Goal: Transaction & Acquisition: Purchase product/service

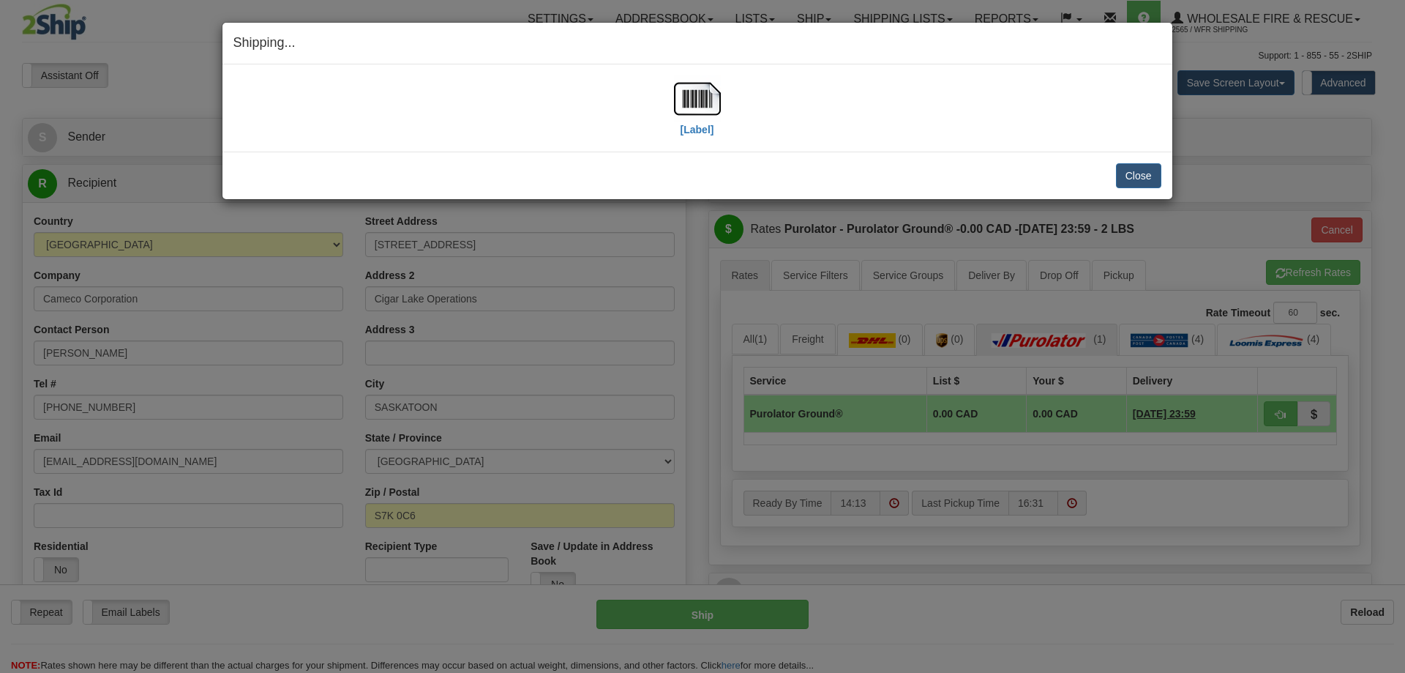
select select "2"
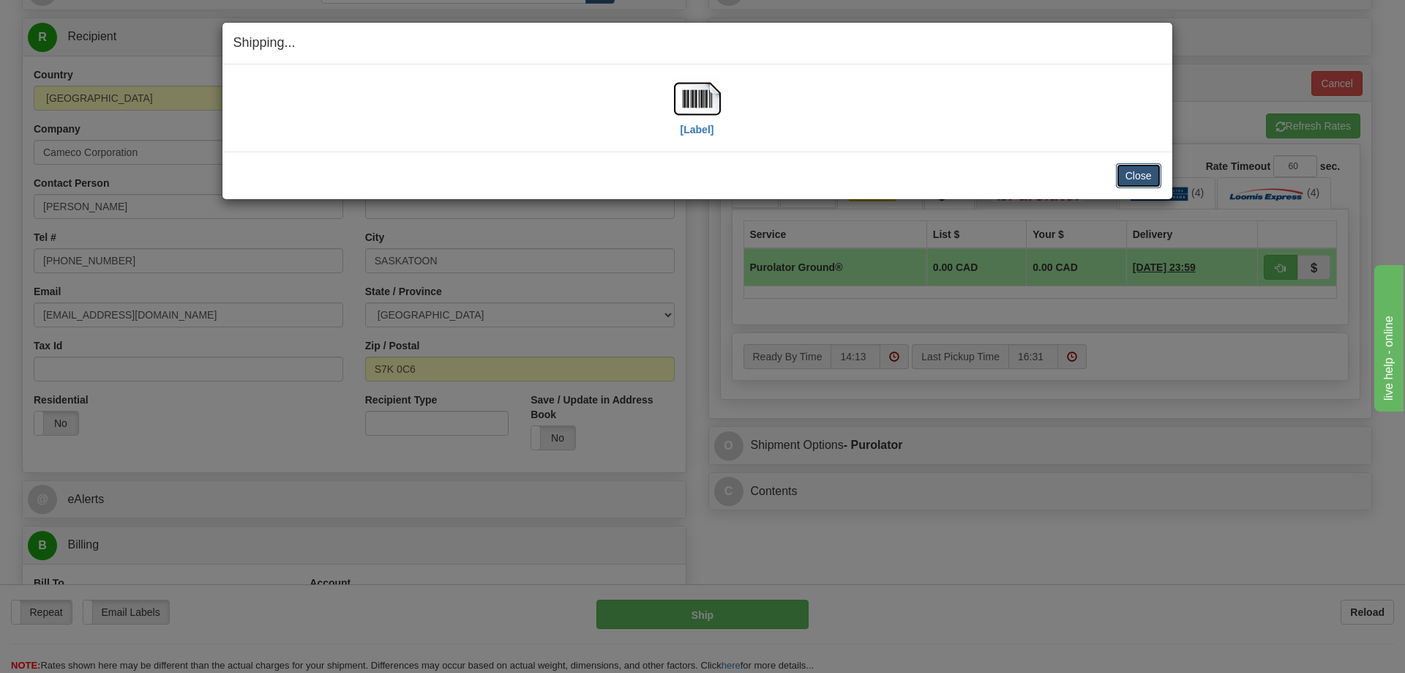
drag, startPoint x: 0, startPoint y: 0, endPoint x: 1122, endPoint y: 177, distance: 1135.7
click at [1120, 177] on button "Close" at bounding box center [1138, 175] width 45 height 25
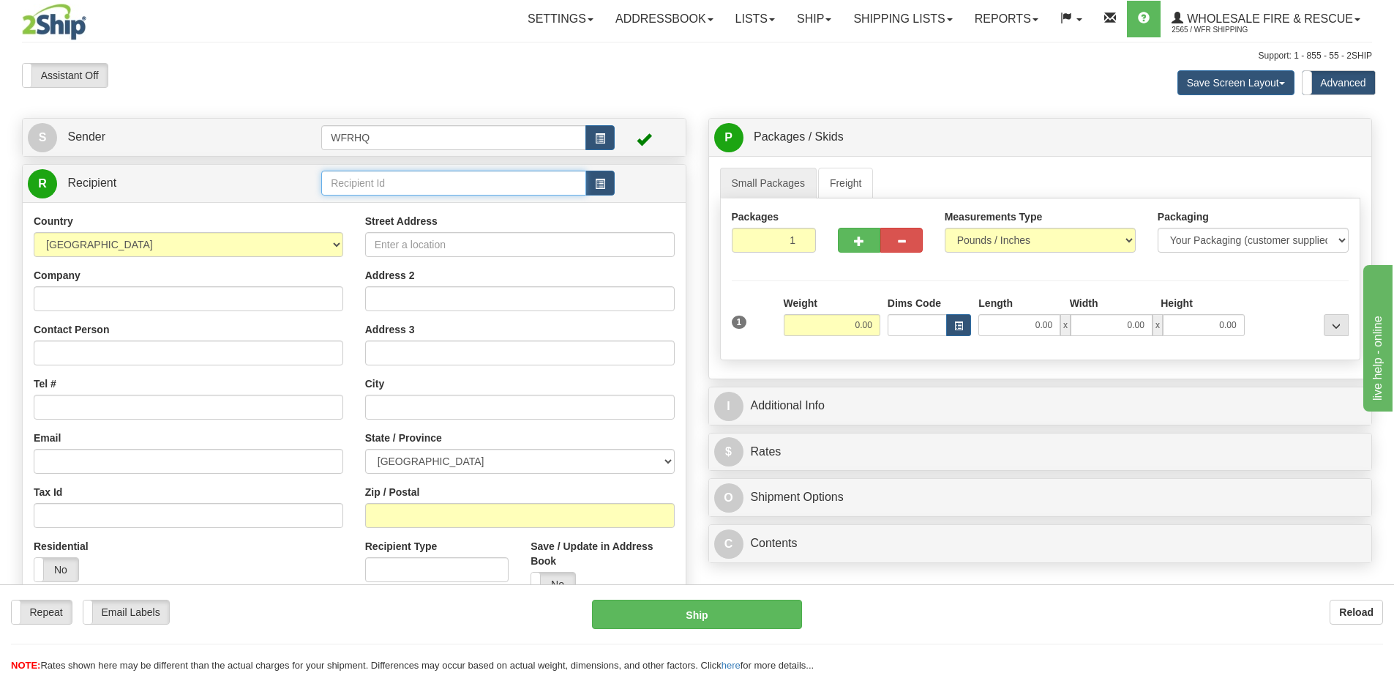
click at [421, 191] on input "text" at bounding box center [453, 183] width 265 height 25
click at [398, 203] on div "STWA504B" at bounding box center [451, 206] width 251 height 16
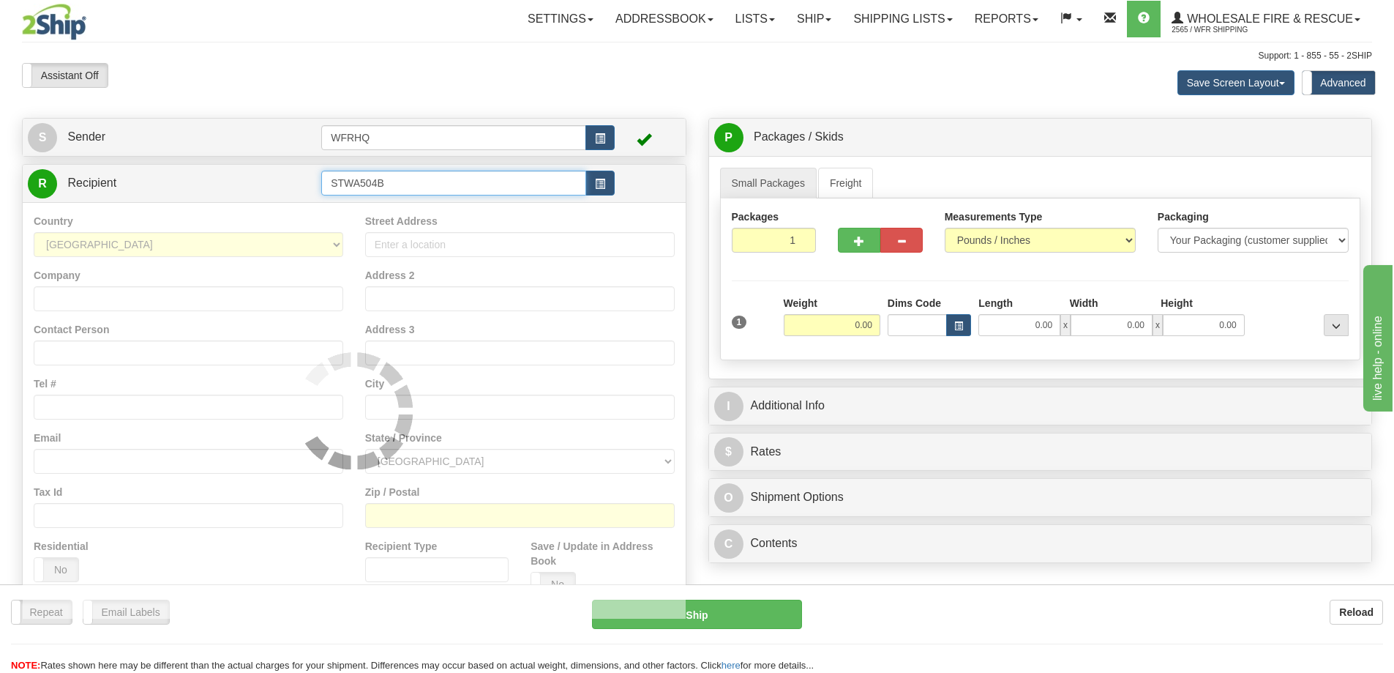
type input "STWA504B"
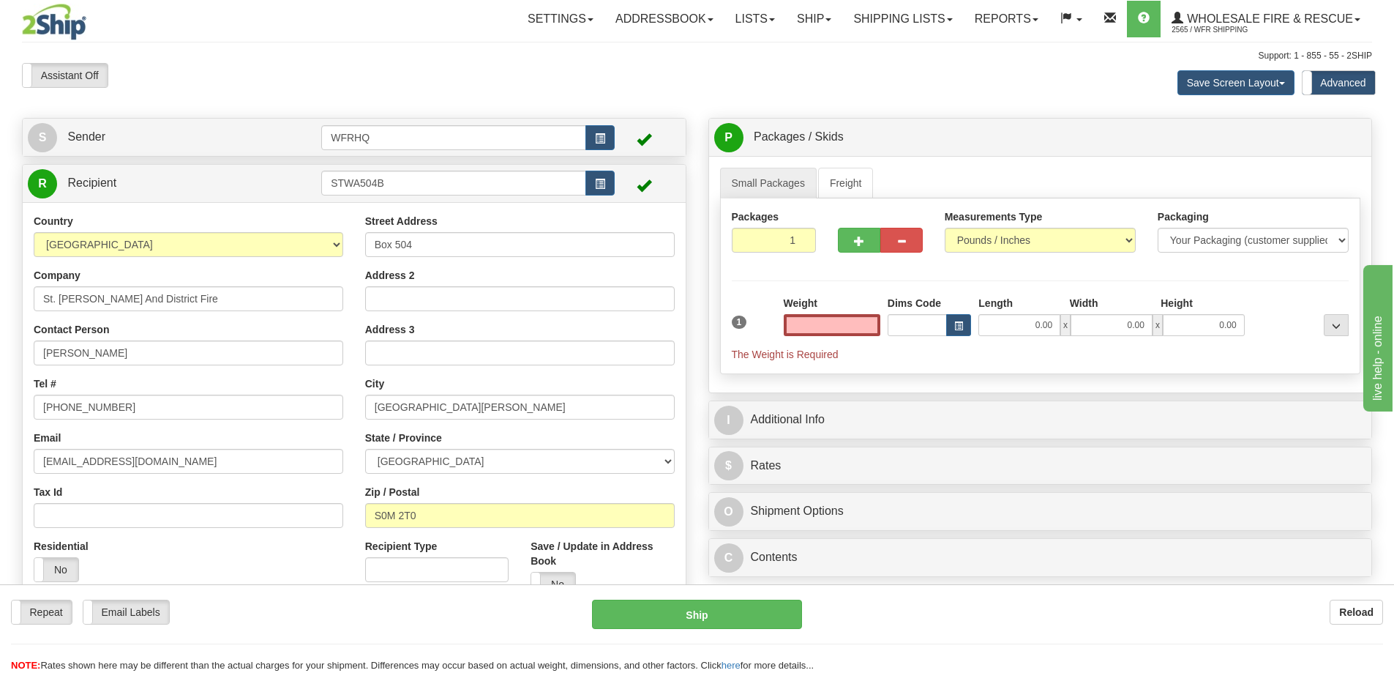
type input "0.00"
click at [405, 184] on input "STWA504B" at bounding box center [453, 183] width 265 height 25
drag, startPoint x: 415, startPoint y: 179, endPoint x: 193, endPoint y: 192, distance: 222.1
click at [193, 192] on tr "R Recipient STWA504B" at bounding box center [354, 183] width 653 height 30
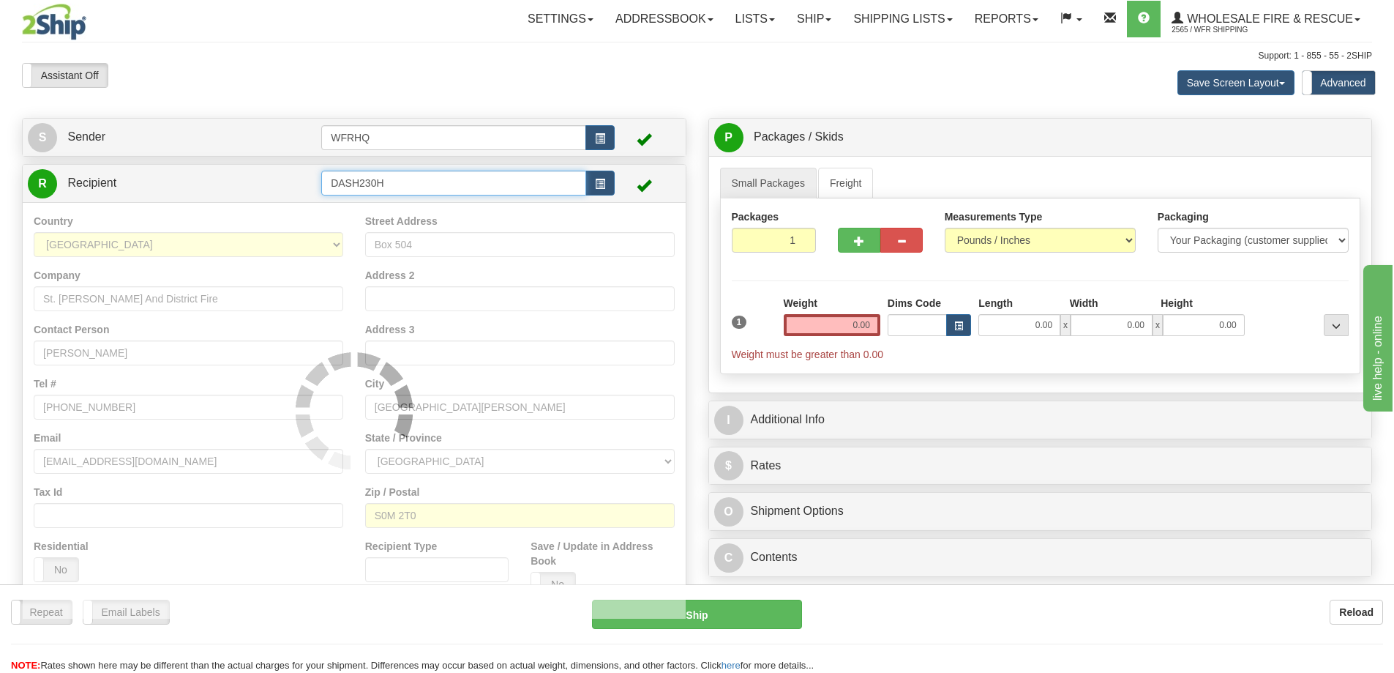
type input "DASH230H"
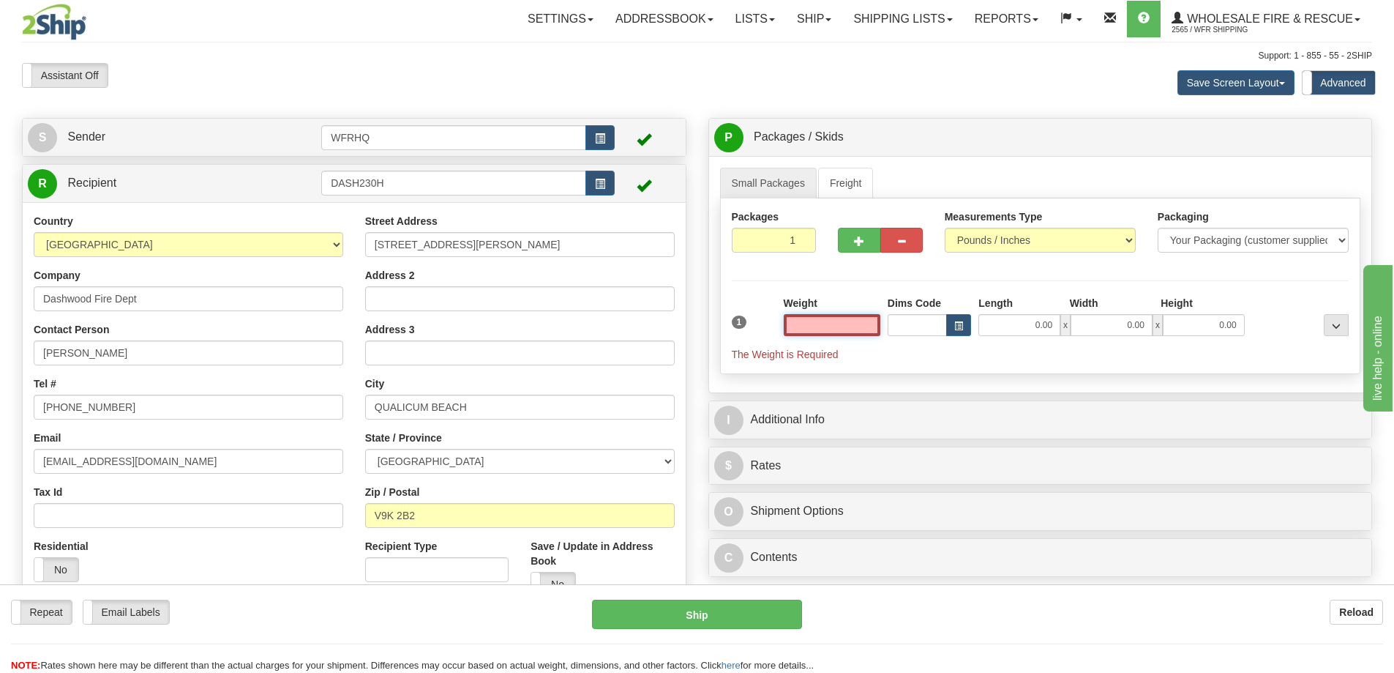
click at [853, 329] on input "text" at bounding box center [832, 325] width 97 height 22
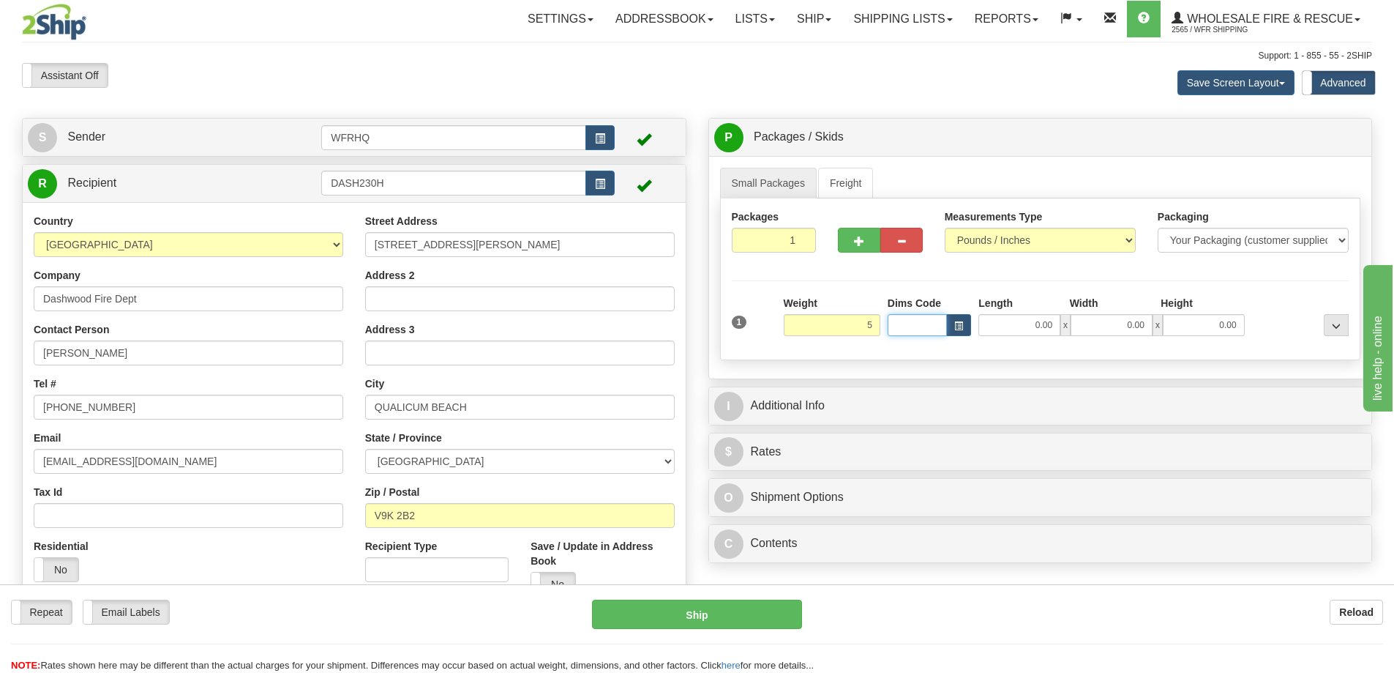
type input "5.00"
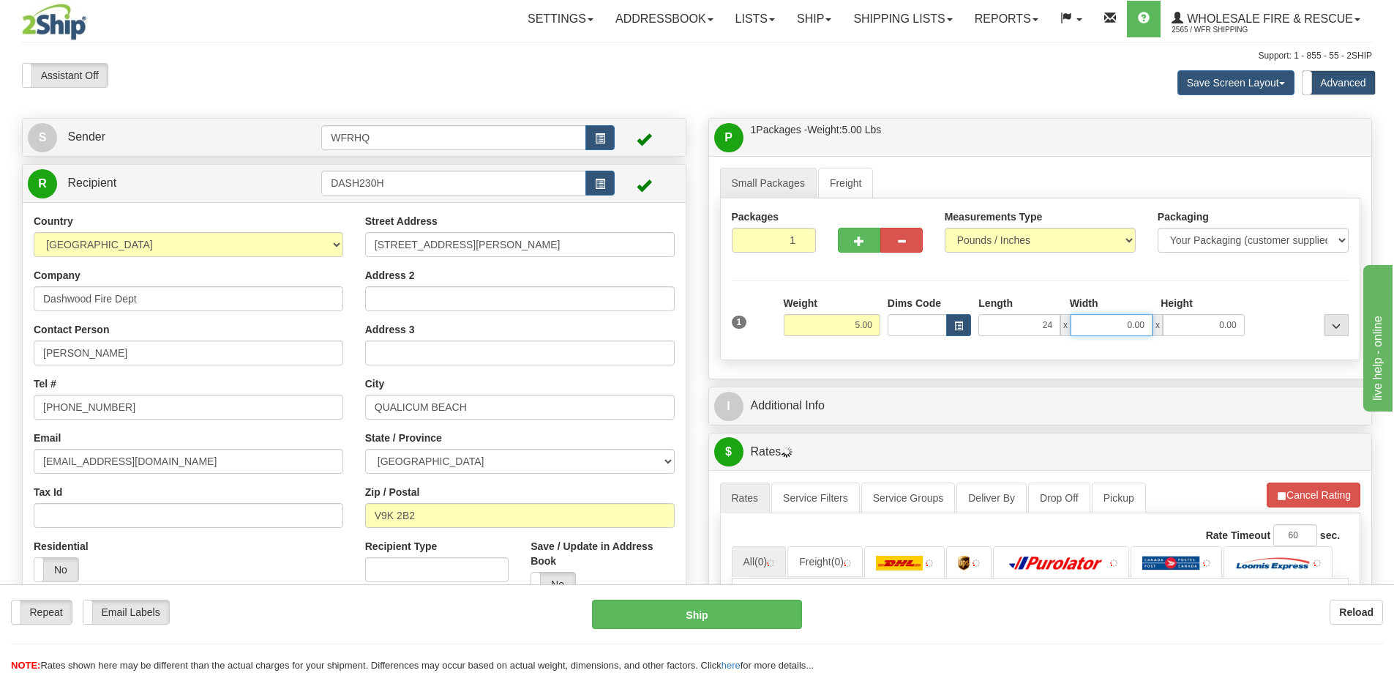
type input "24.00"
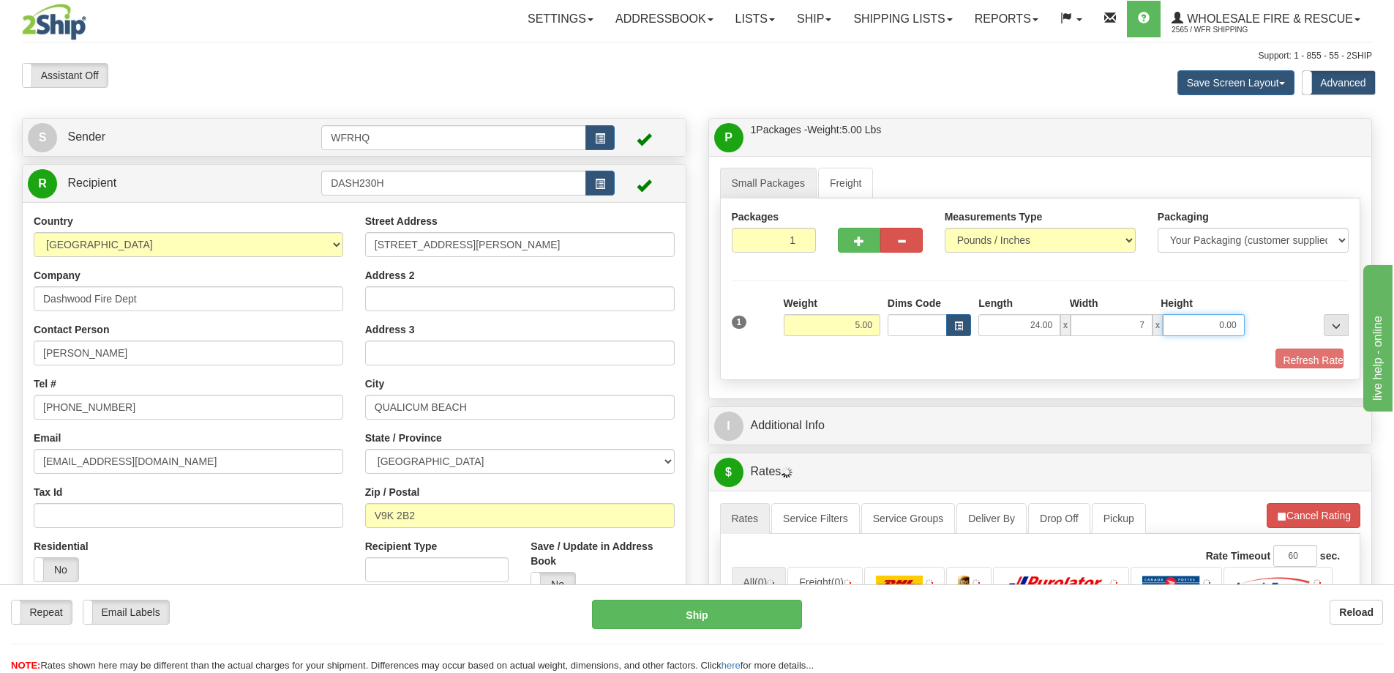
type input "7.00"
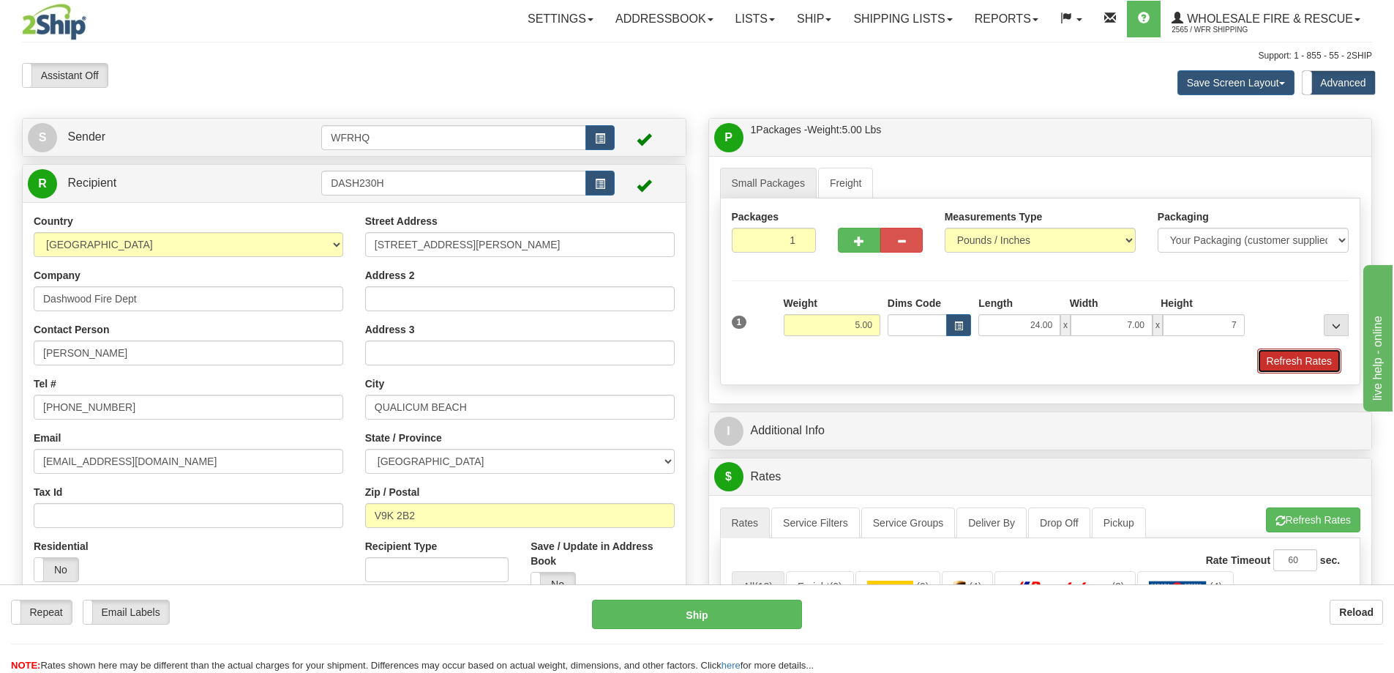
type input "7.00"
click at [1278, 358] on button "Refresh Rates" at bounding box center [1299, 360] width 84 height 25
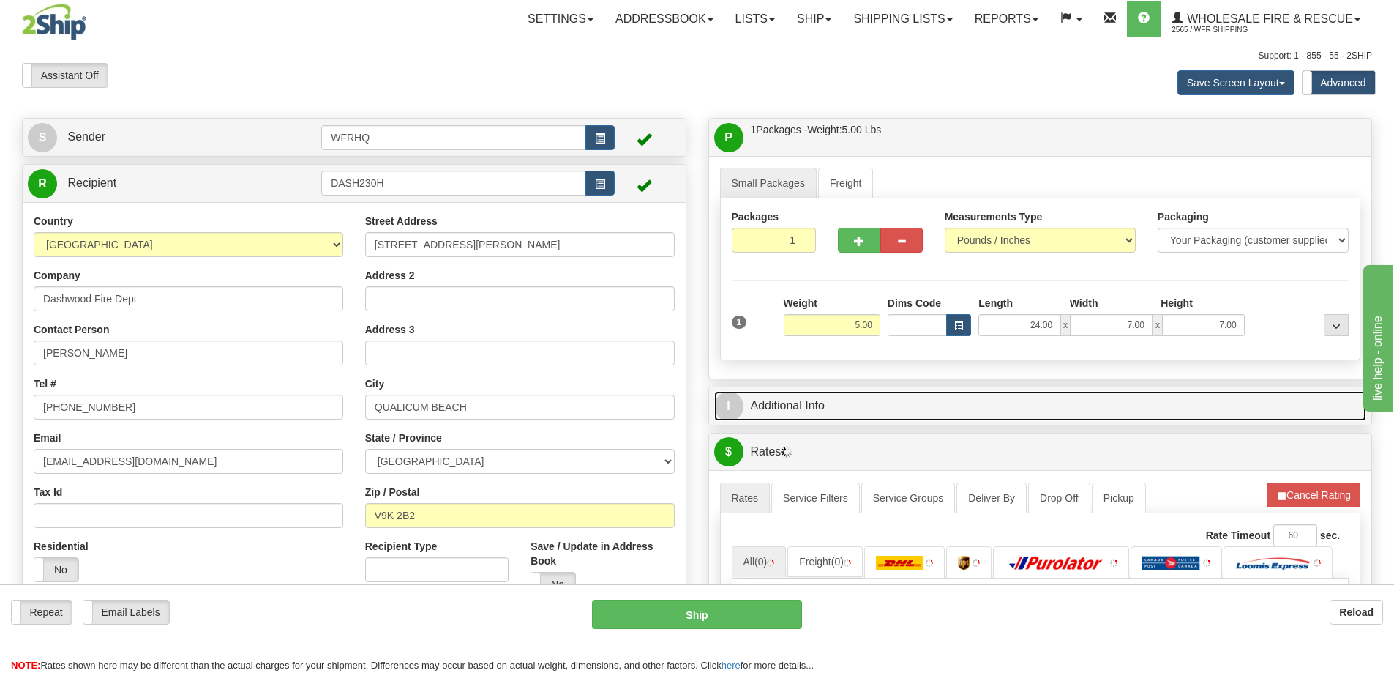
click at [992, 411] on link "I Additional Info" at bounding box center [1040, 406] width 653 height 30
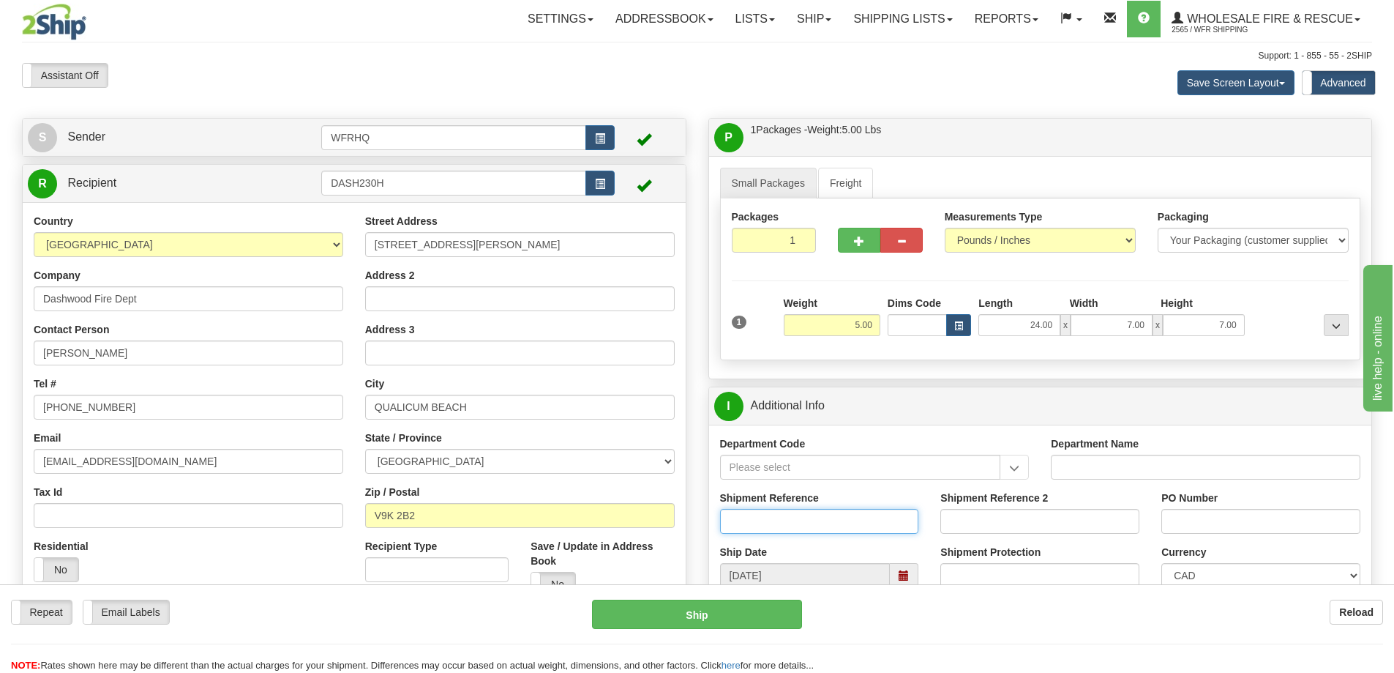
click at [795, 524] on input "Shipment Reference" at bounding box center [819, 521] width 199 height 25
type input "S46839-30991"
type input "Brad Guthrie"
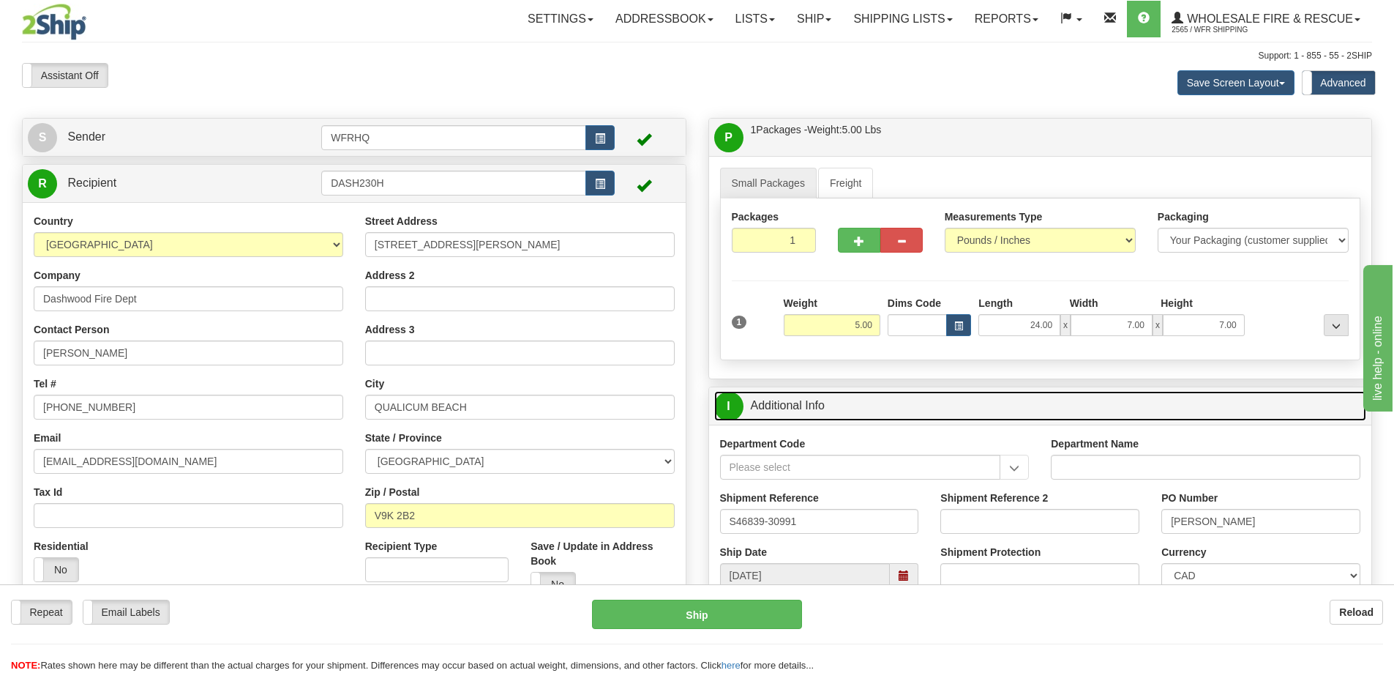
click at [948, 410] on link "I Additional Info" at bounding box center [1040, 406] width 653 height 30
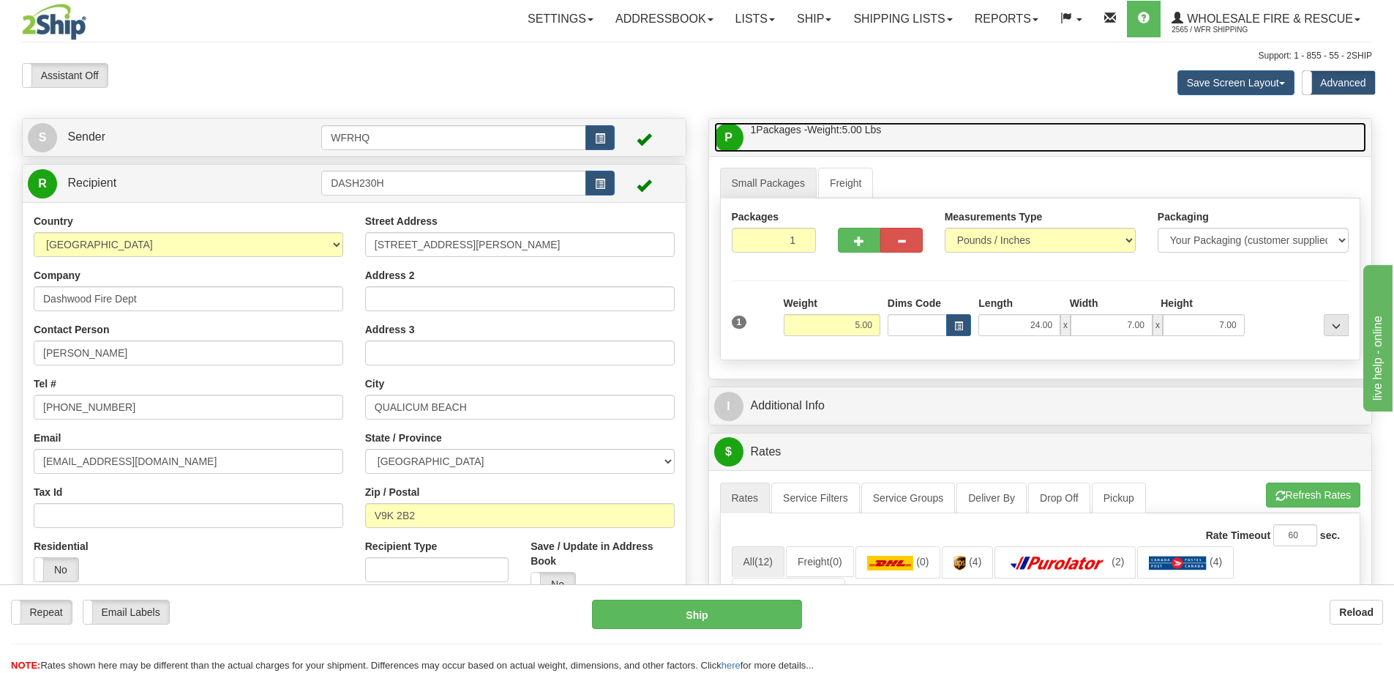
click at [956, 126] on link "P Packages / Skids 1 Packages - Weight: 5.00 Lbs 1 Skids - Weight: NaN Lbs" at bounding box center [1040, 137] width 653 height 30
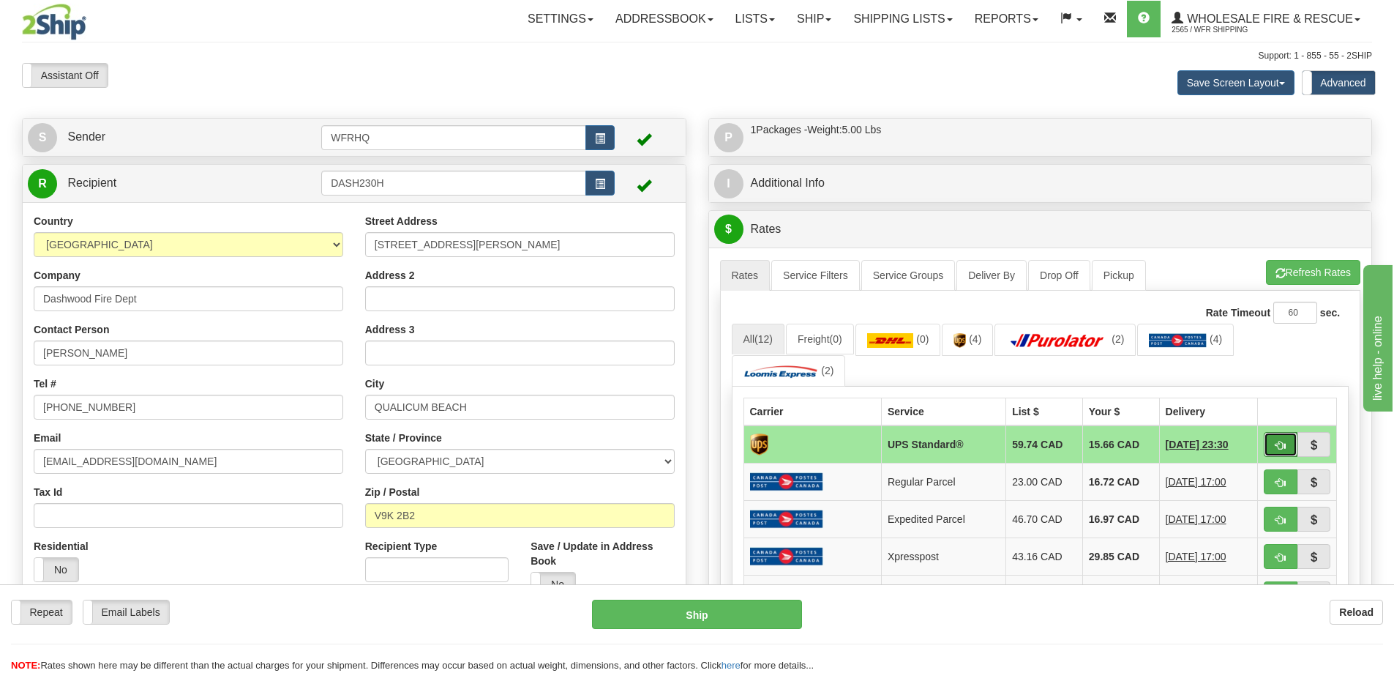
click at [1276, 441] on span "button" at bounding box center [1281, 446] width 10 height 10
type input "11"
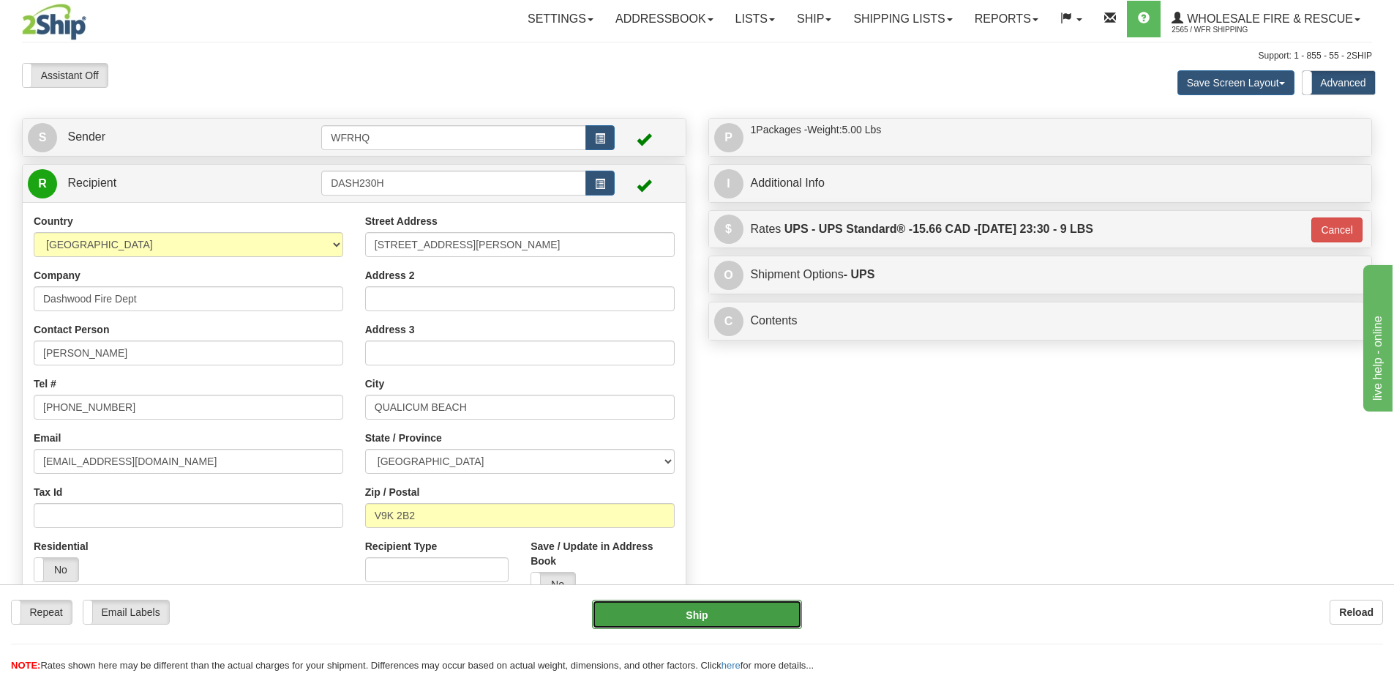
click at [704, 622] on button "Ship" at bounding box center [697, 613] width 210 height 29
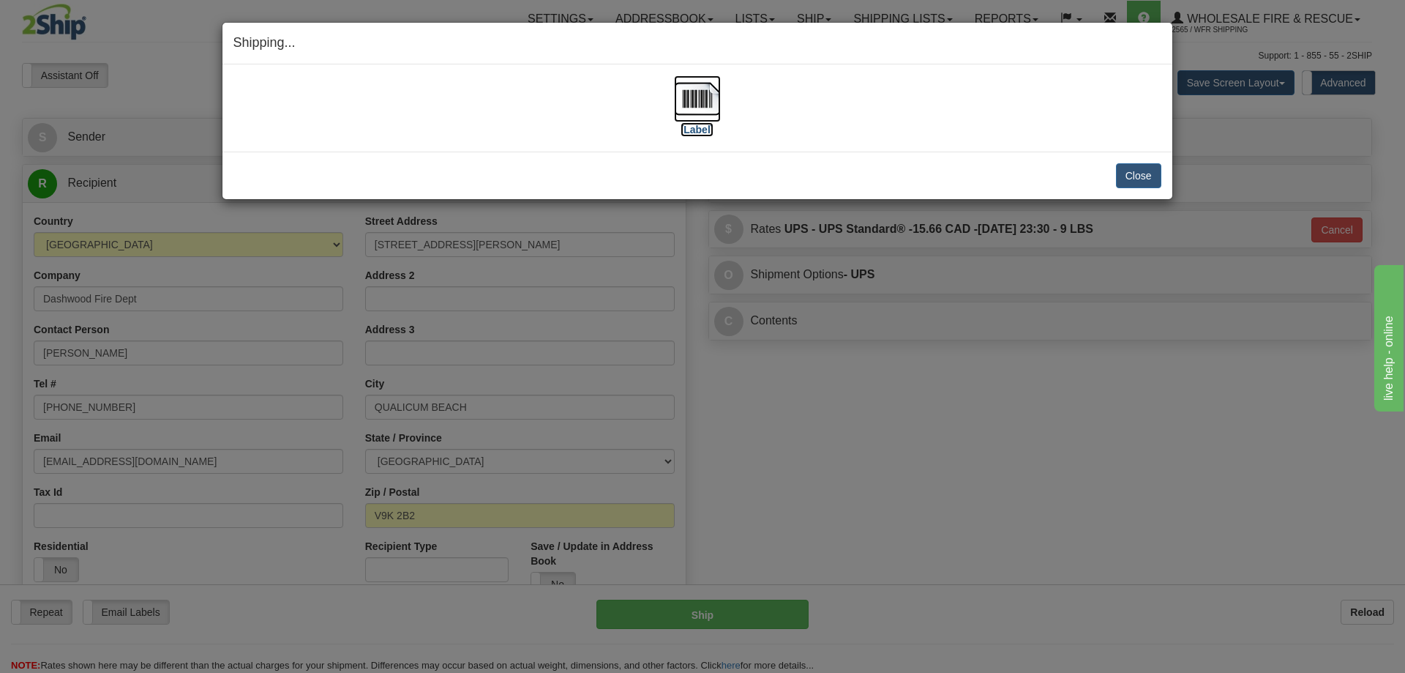
click at [685, 93] on img at bounding box center [697, 98] width 47 height 47
click at [1156, 189] on div "Close Cancel Cancel Shipment and Quit Pickup Quit Pickup ONLY" at bounding box center [697, 175] width 950 height 48
click at [1147, 175] on button "Close" at bounding box center [1138, 175] width 45 height 25
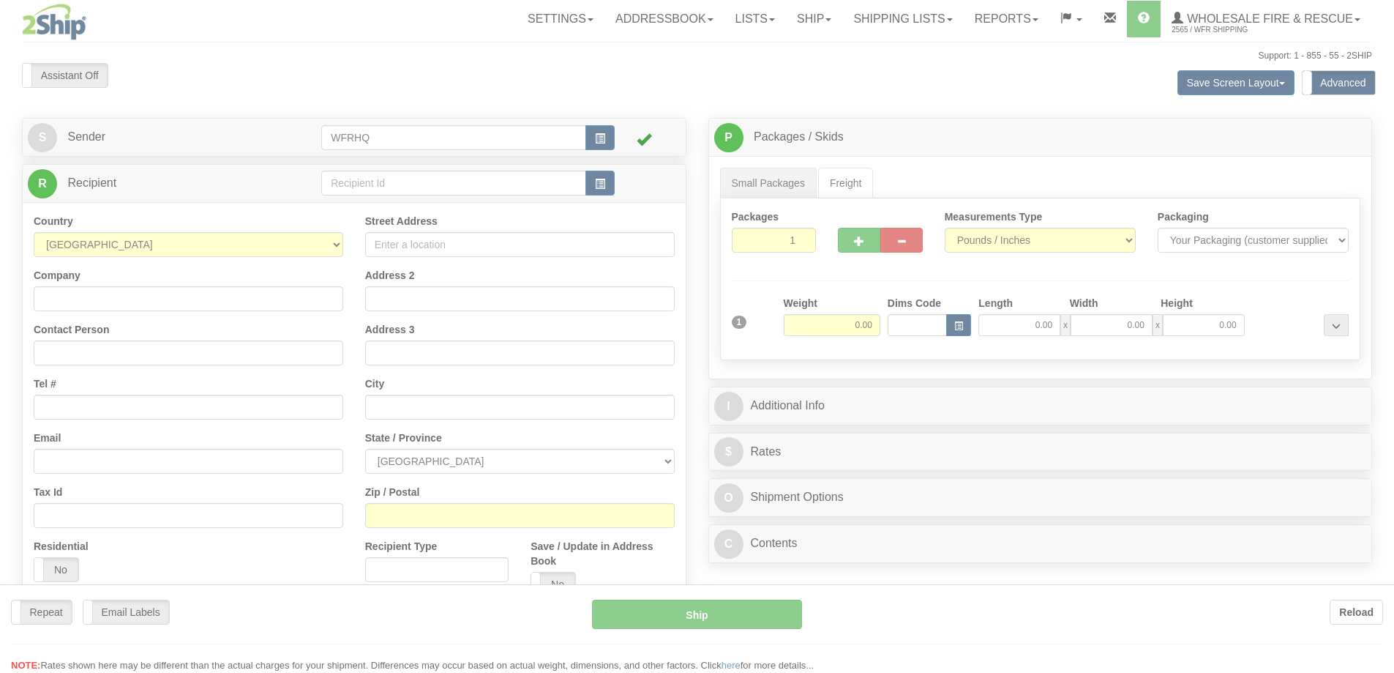
click at [419, 184] on div at bounding box center [697, 336] width 1394 height 673
drag, startPoint x: 0, startPoint y: 0, endPoint x: 417, endPoint y: 182, distance: 455.2
click at [417, 184] on div at bounding box center [697, 336] width 1394 height 673
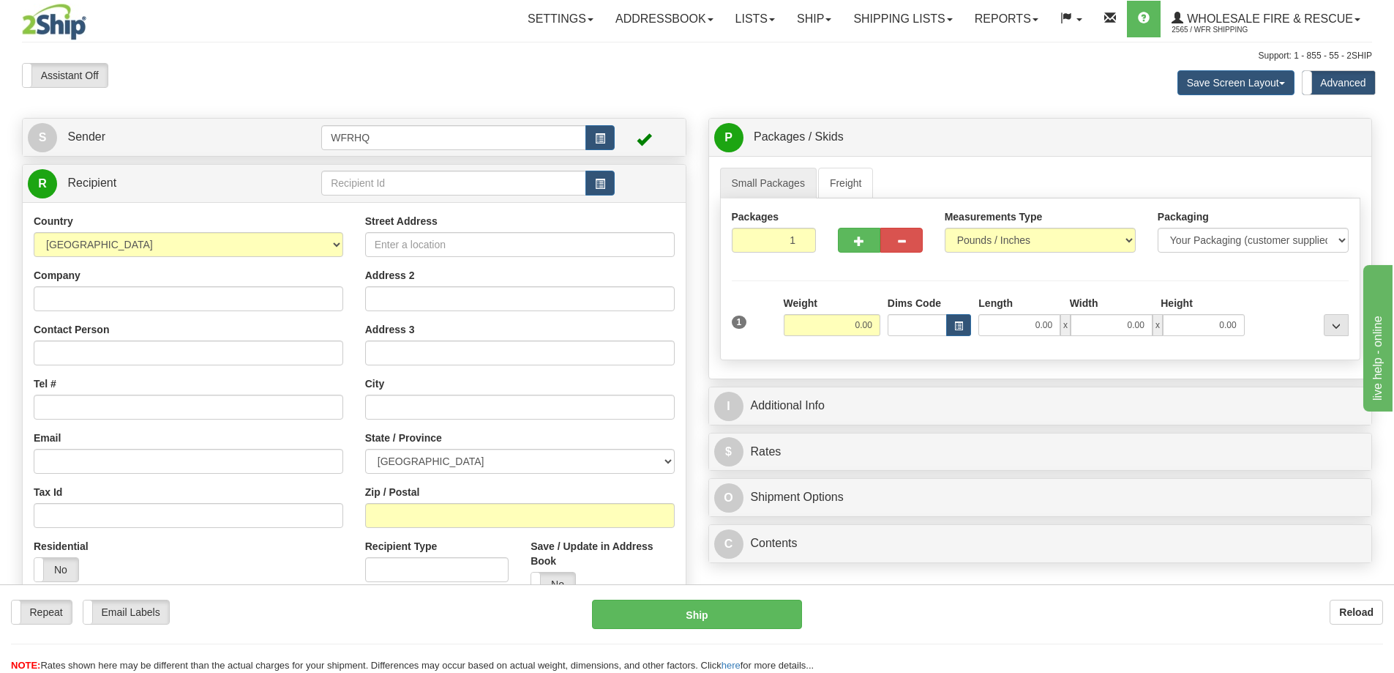
click at [417, 182] on div "Toggle navigation Settings Shipping Preferences Fields Preferences New" at bounding box center [697, 396] width 1394 height 793
click at [417, 182] on input "text" at bounding box center [453, 183] width 265 height 25
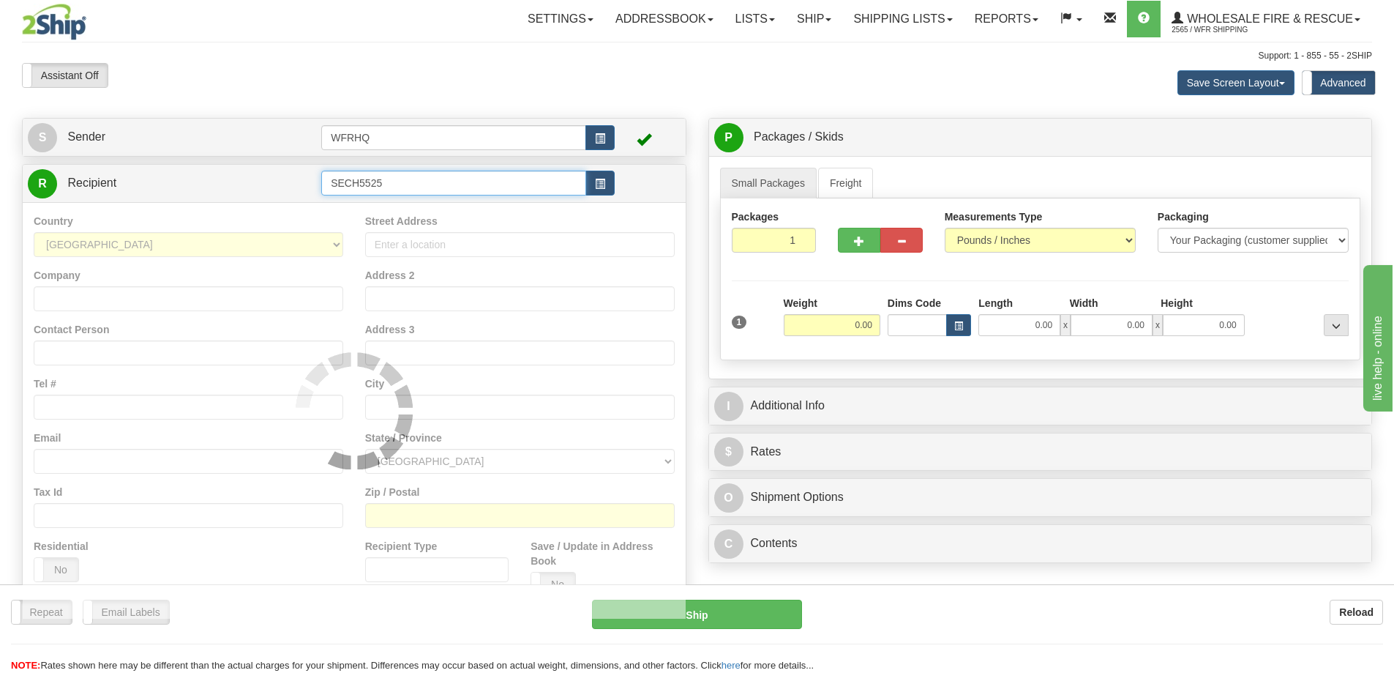
type input "SECH5525"
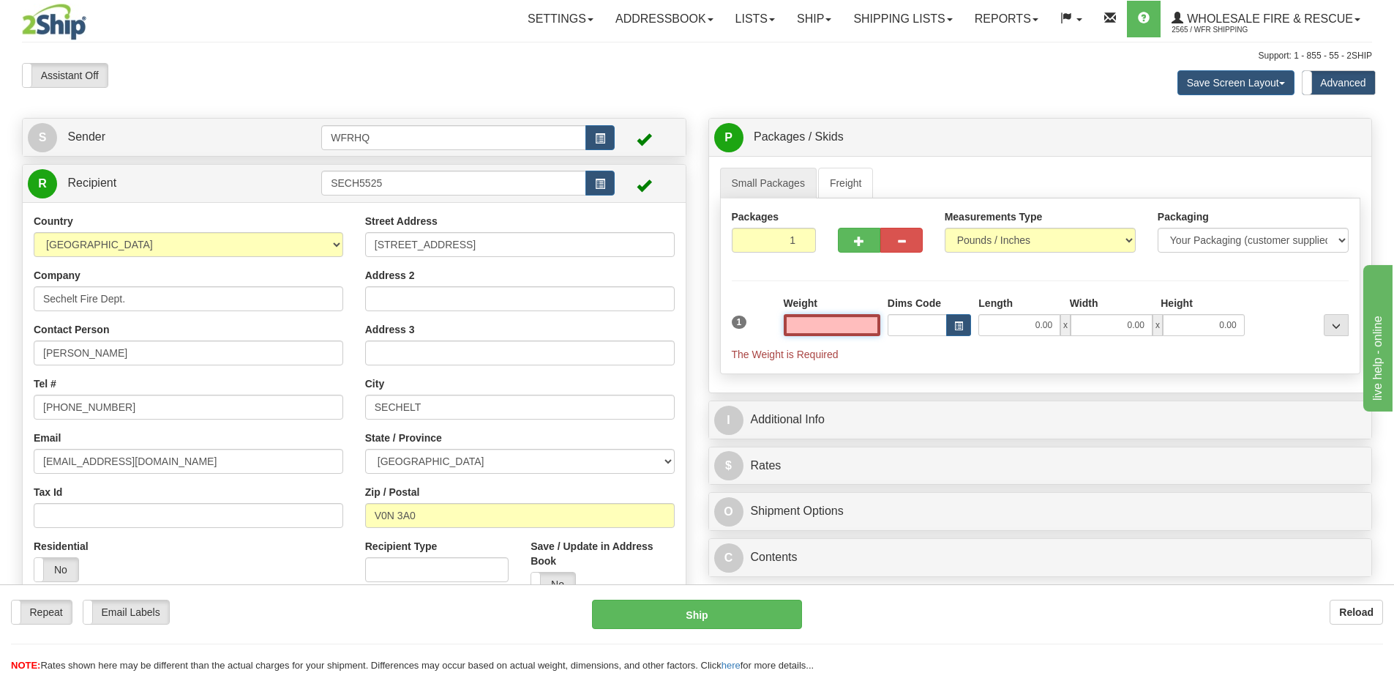
click at [823, 323] on input "text" at bounding box center [832, 325] width 97 height 22
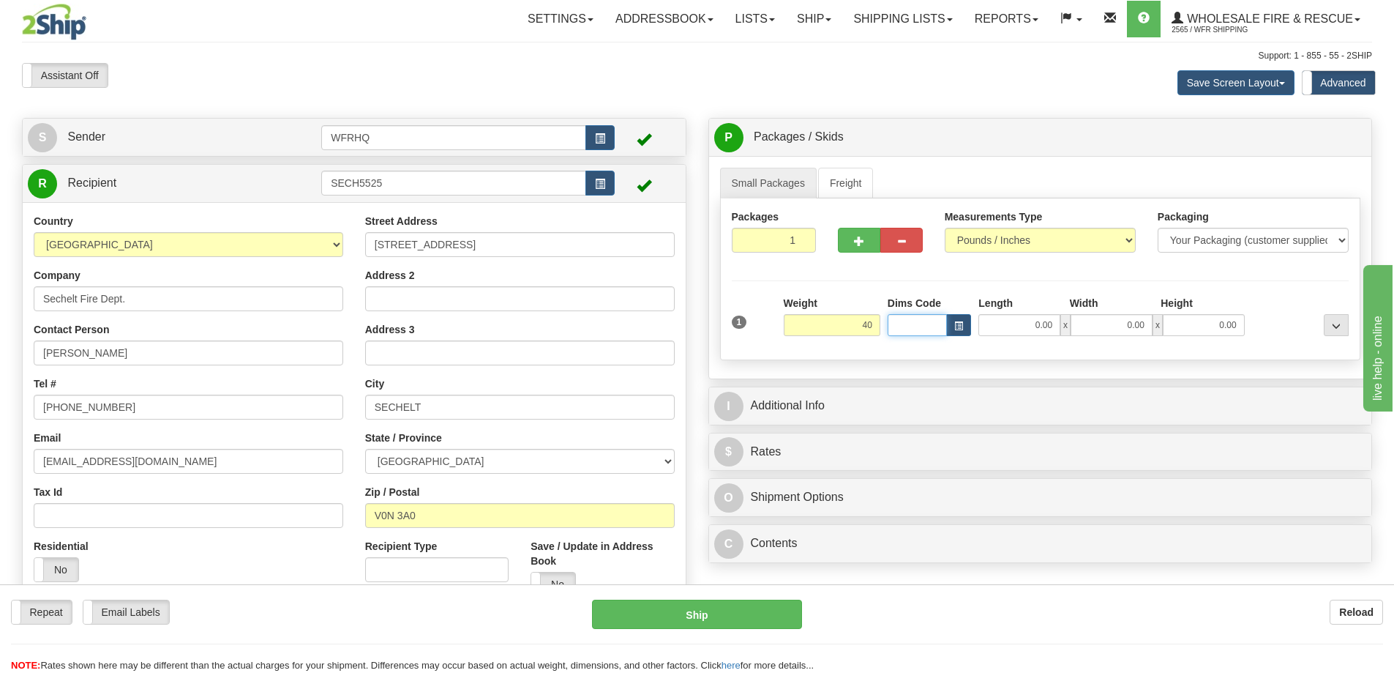
type input "40.00"
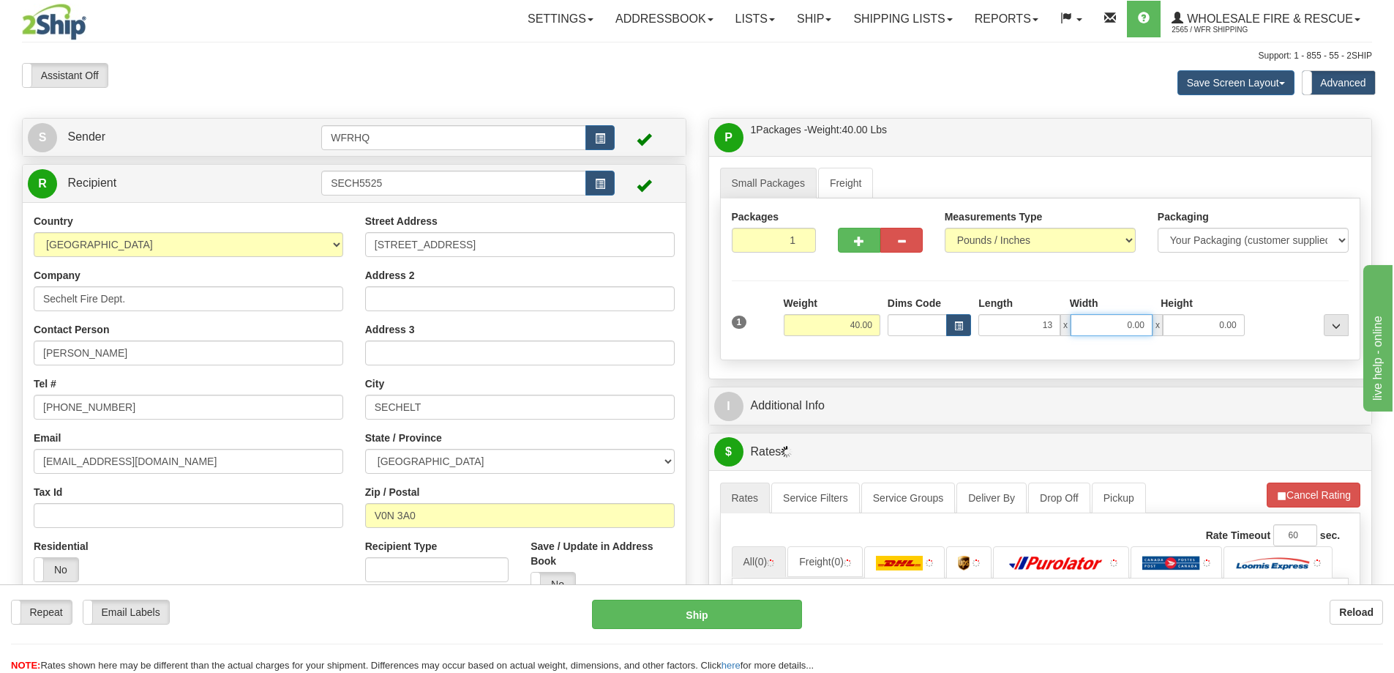
type input "13.00"
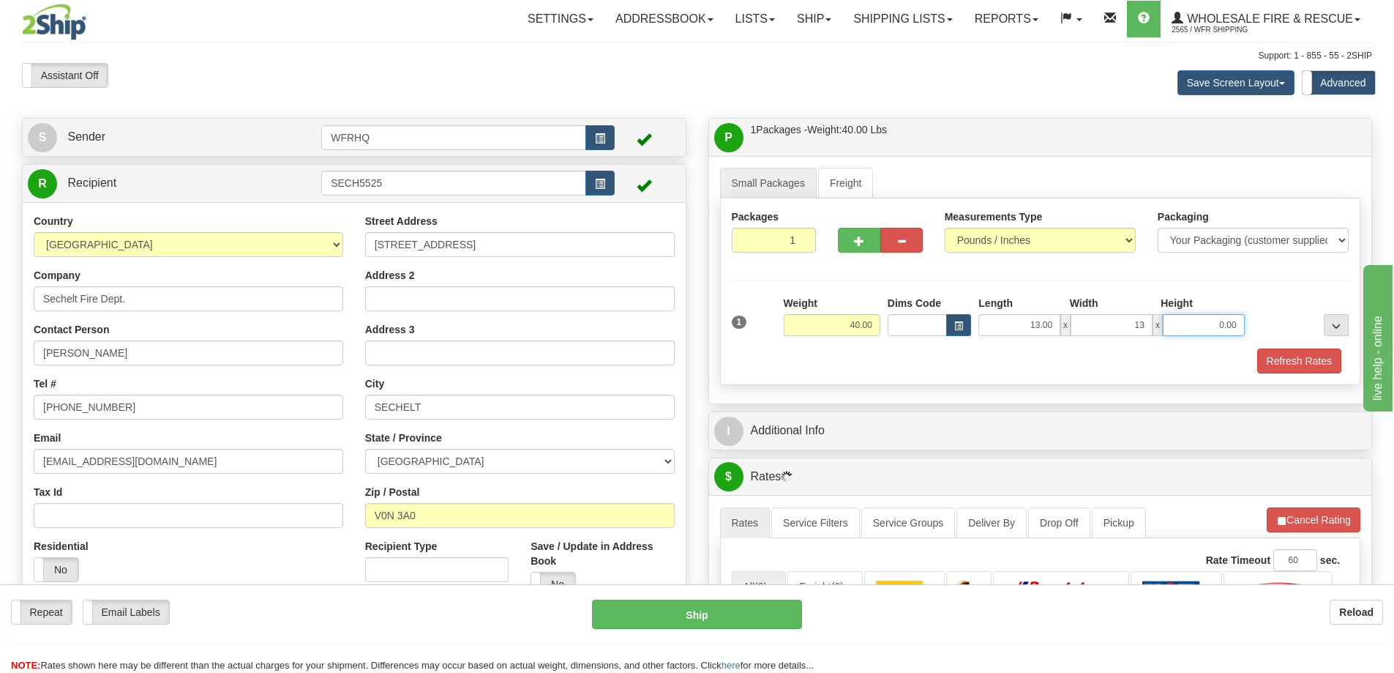
type input "13.00"
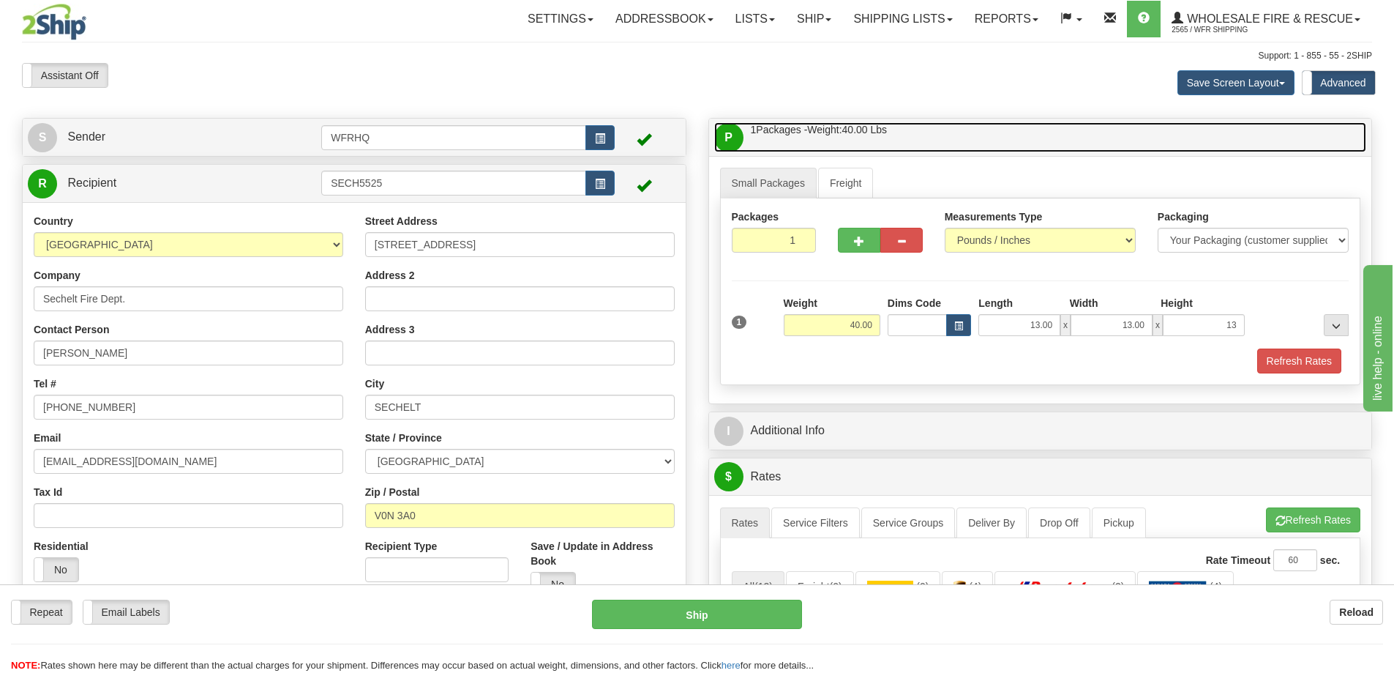
type input "13.00"
click at [902, 134] on link "P Packages / Skids 1 Packages - Weight: 40.00 Lbs 1 Skids - Weight: NaN Lbs" at bounding box center [1040, 137] width 653 height 30
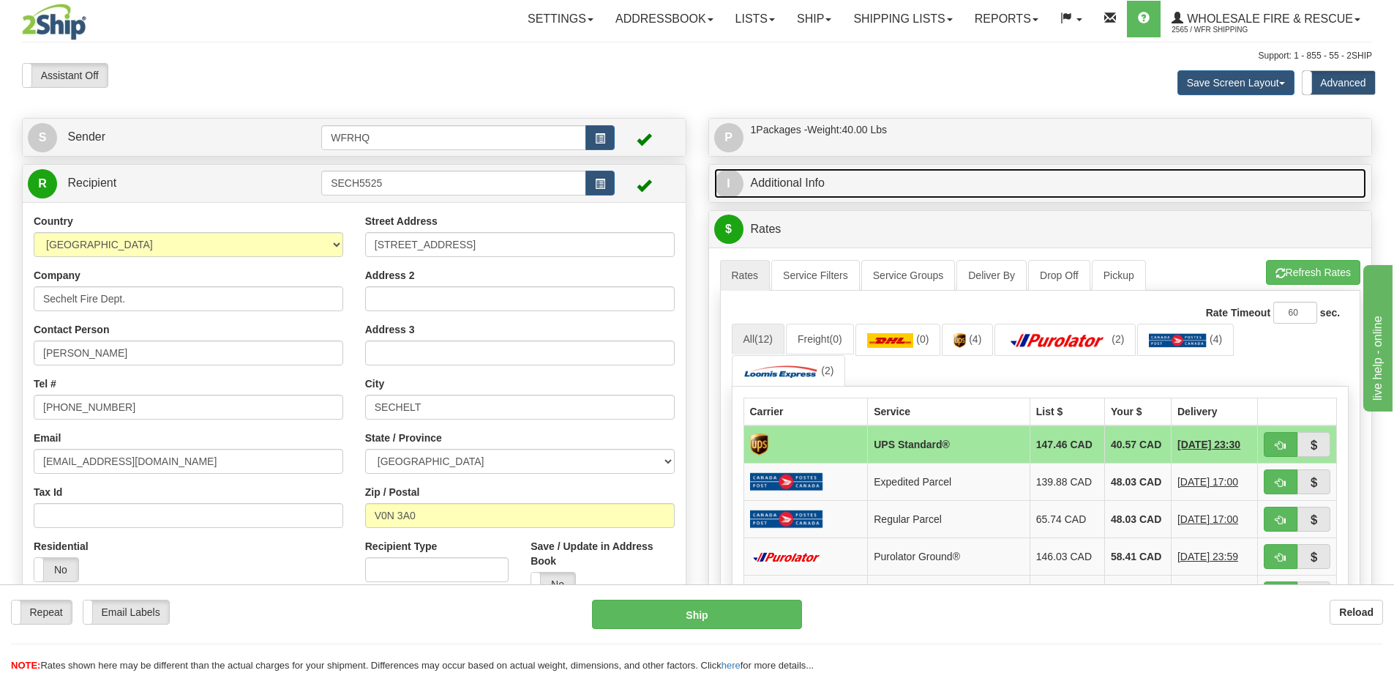
click at [896, 183] on link "I Additional Info" at bounding box center [1040, 183] width 653 height 30
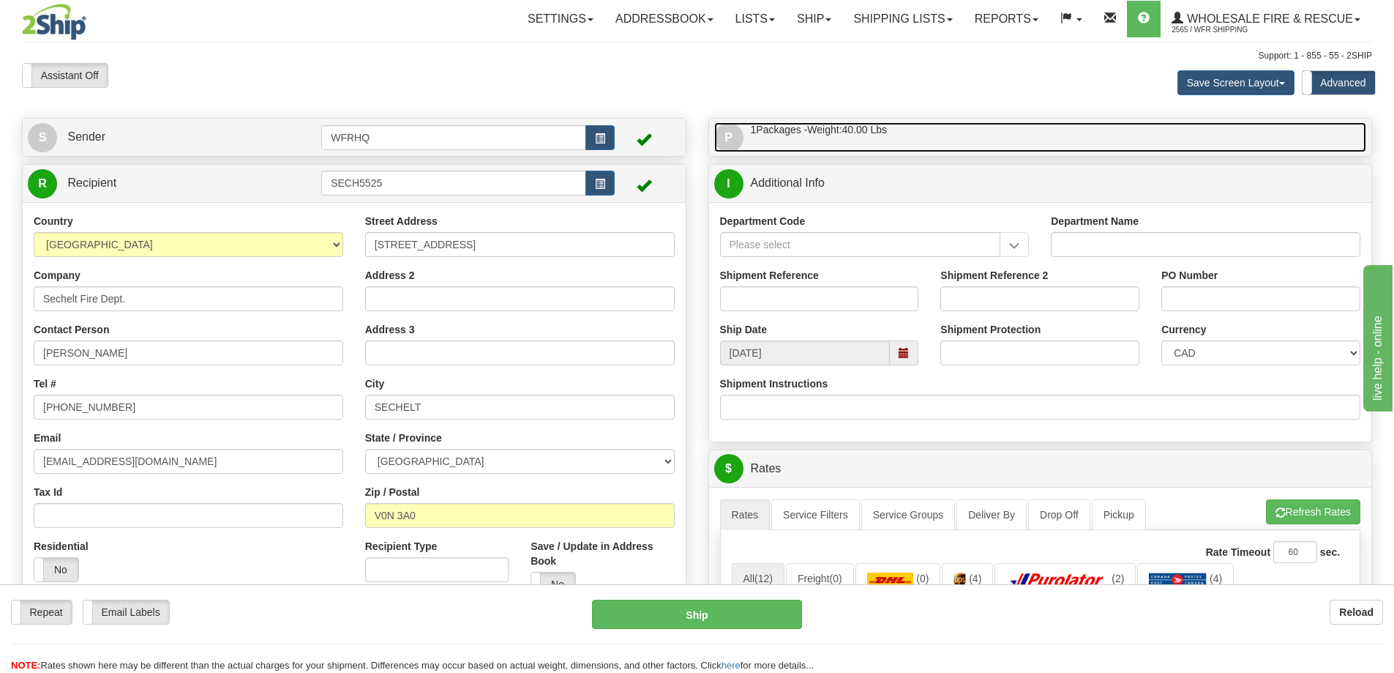
click at [931, 129] on link "P Packages / Skids 1 Packages - Weight: 40.00 Lbs 1 Skids - Weight: NaN Lbs" at bounding box center [1040, 137] width 653 height 30
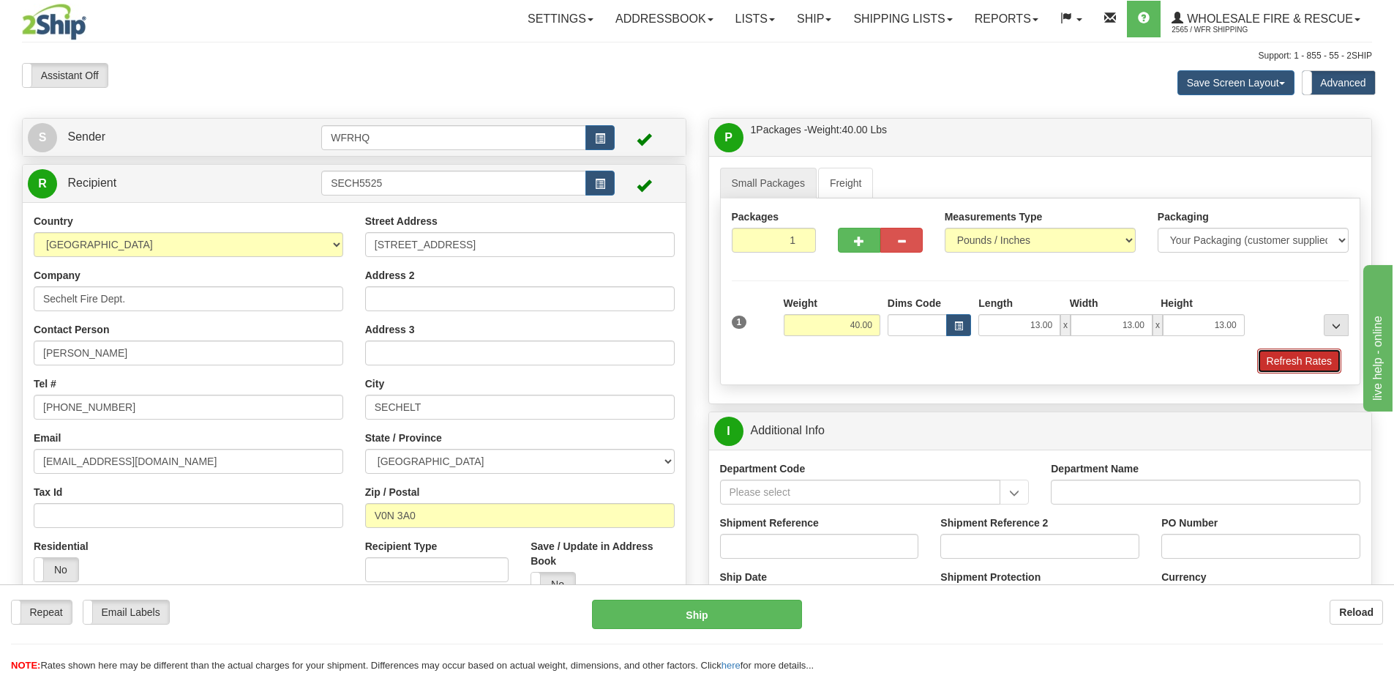
click at [1290, 364] on button "Refresh Rates" at bounding box center [1299, 360] width 84 height 25
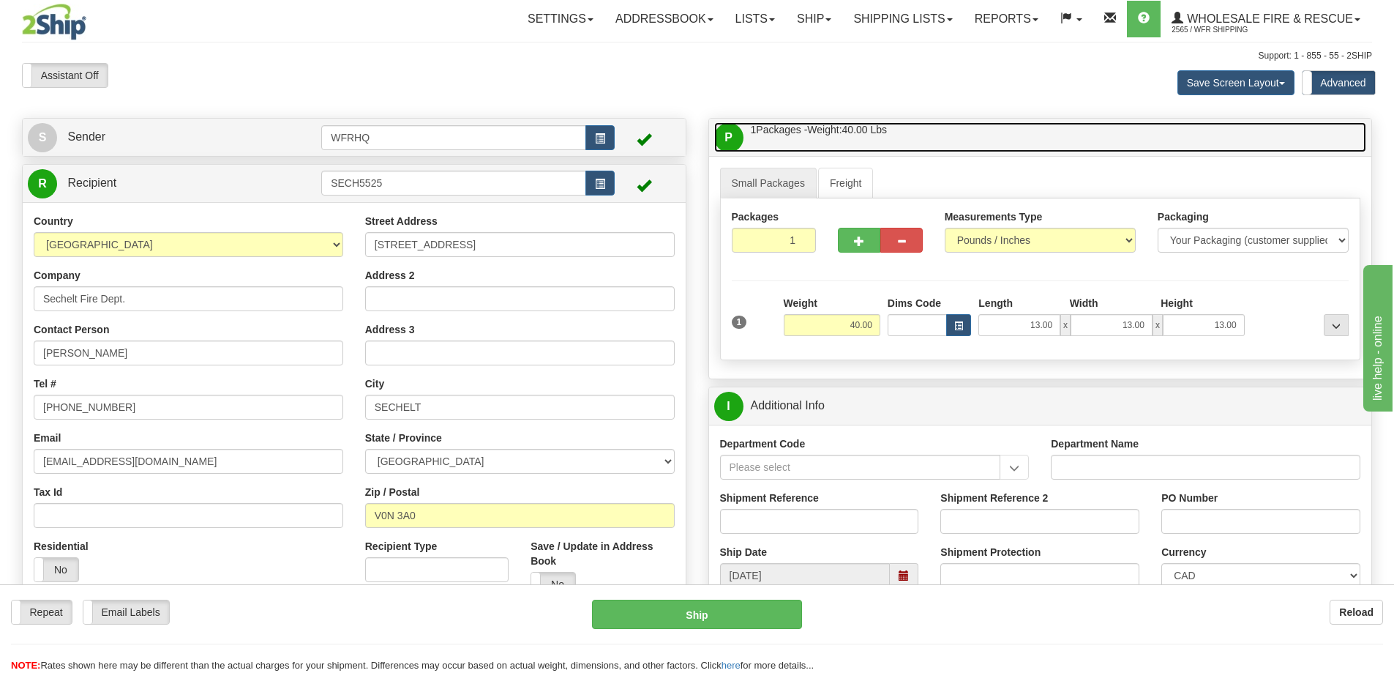
click at [951, 137] on link "P Packages / Skids 1 Packages - Weight: 40.00 Lbs 1 Skids - Weight: NaN Lbs" at bounding box center [1040, 137] width 653 height 30
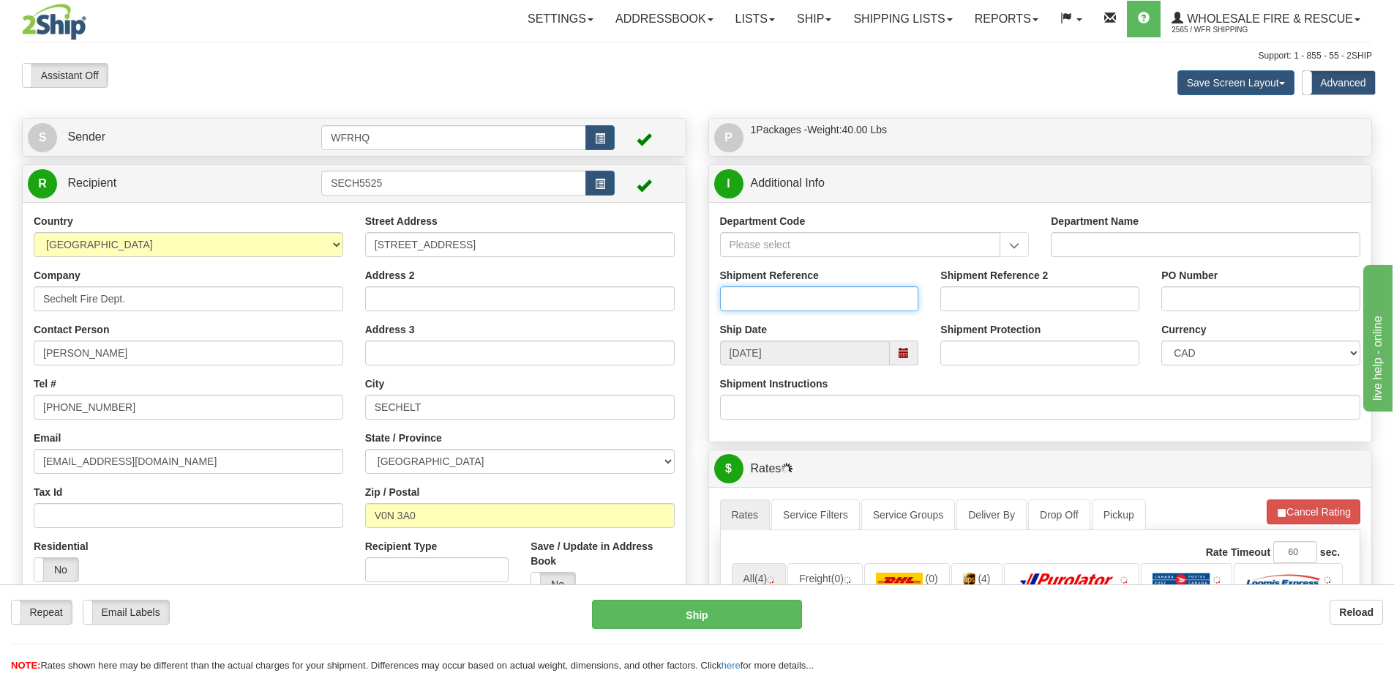
click at [748, 307] on input "Shipment Reference" at bounding box center [819, 298] width 199 height 25
type input "S47359-31287"
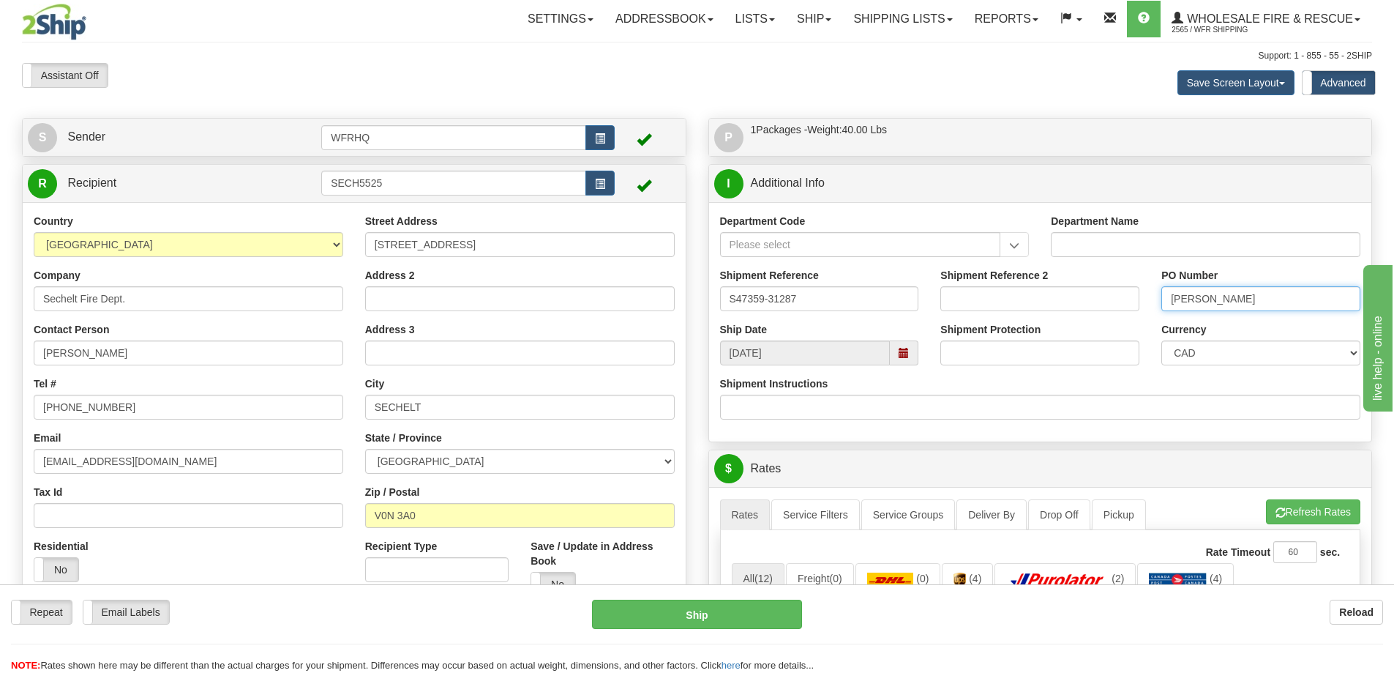
type input "Matt Gilroy"
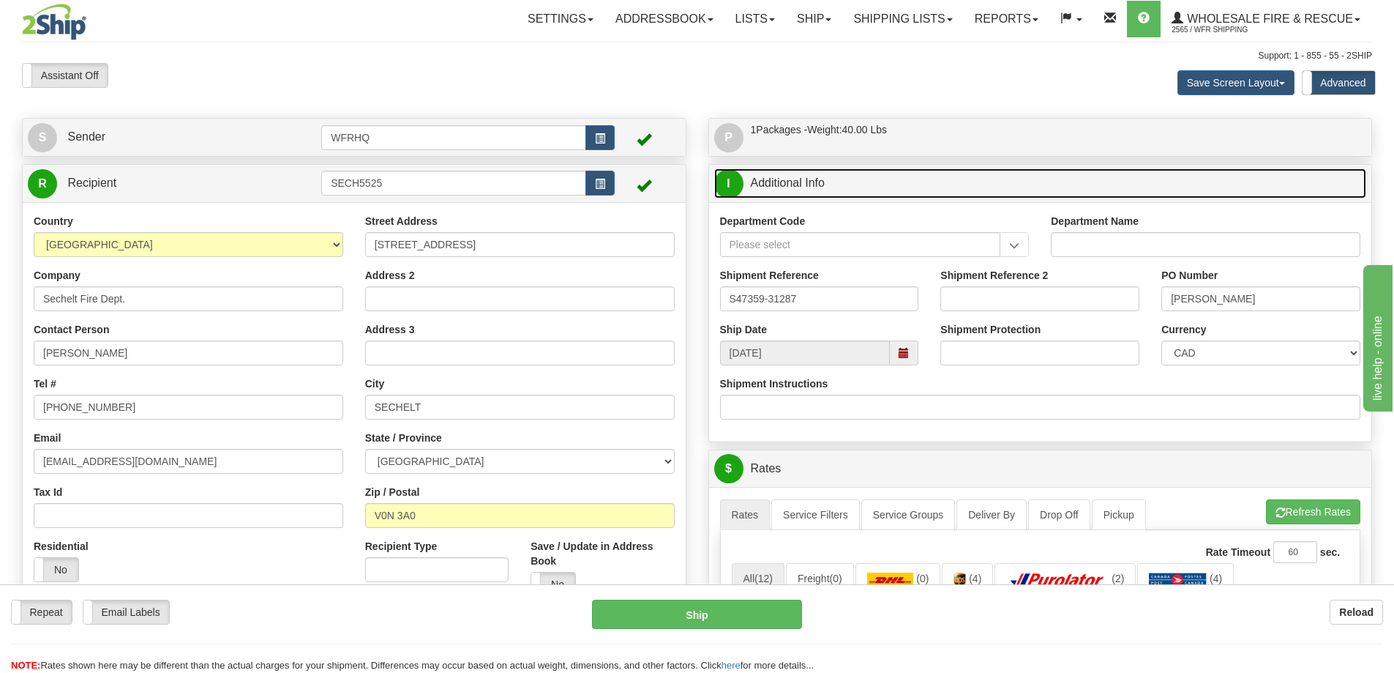
click at [932, 185] on link "I Additional Info" at bounding box center [1040, 183] width 653 height 30
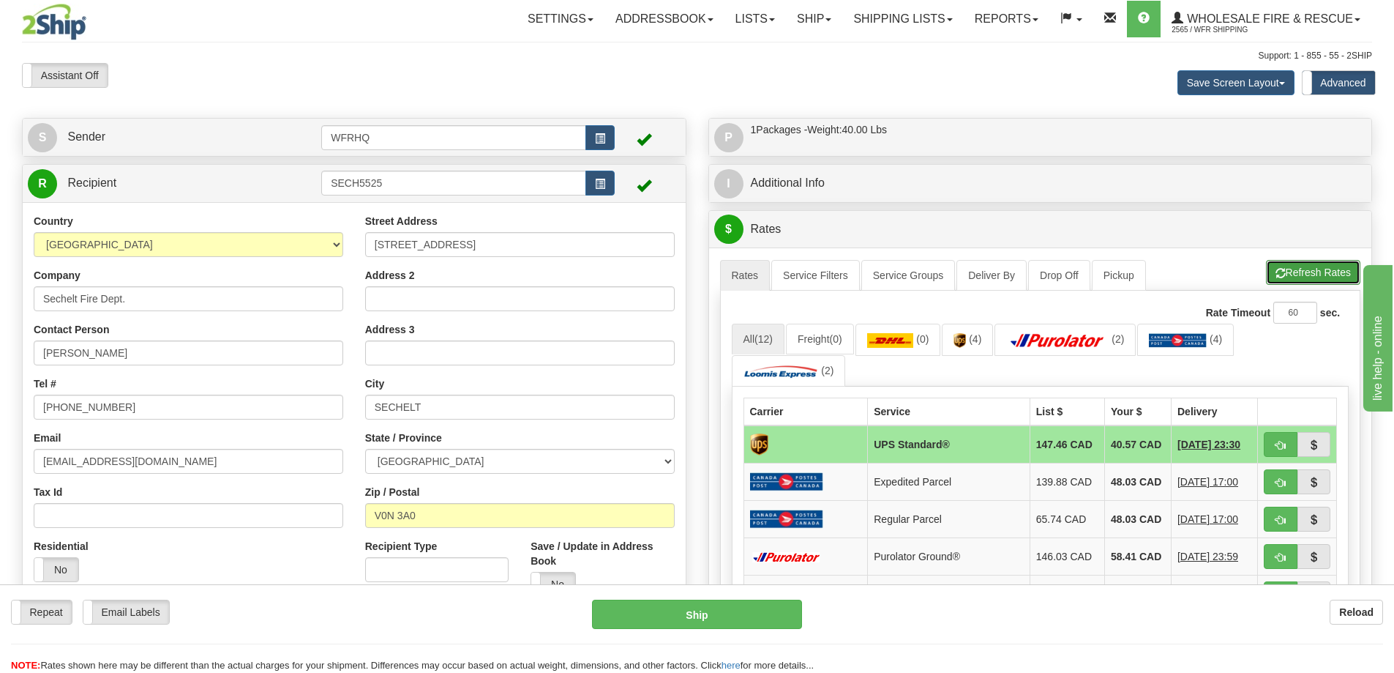
click at [1300, 277] on button "Refresh Rates" at bounding box center [1313, 272] width 94 height 25
click at [1278, 561] on span "button" at bounding box center [1281, 558] width 10 height 10
type input "260"
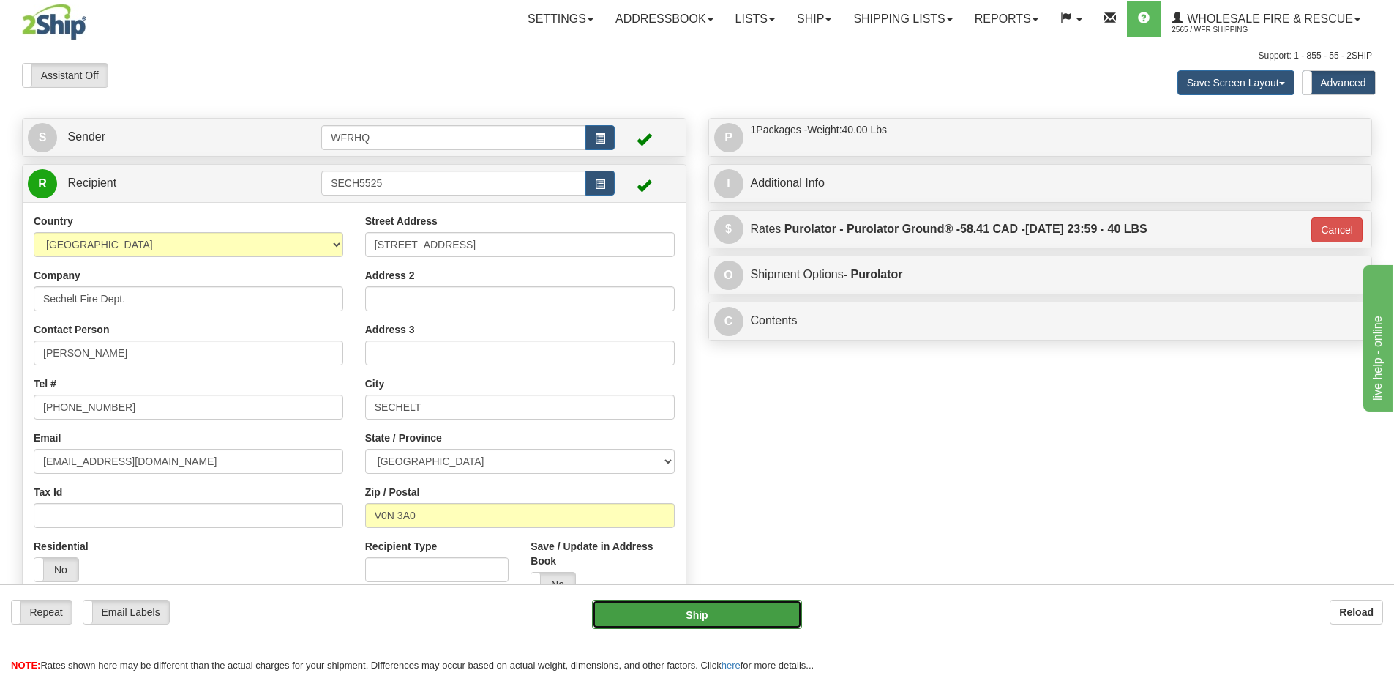
click at [686, 620] on button "Ship" at bounding box center [697, 613] width 210 height 29
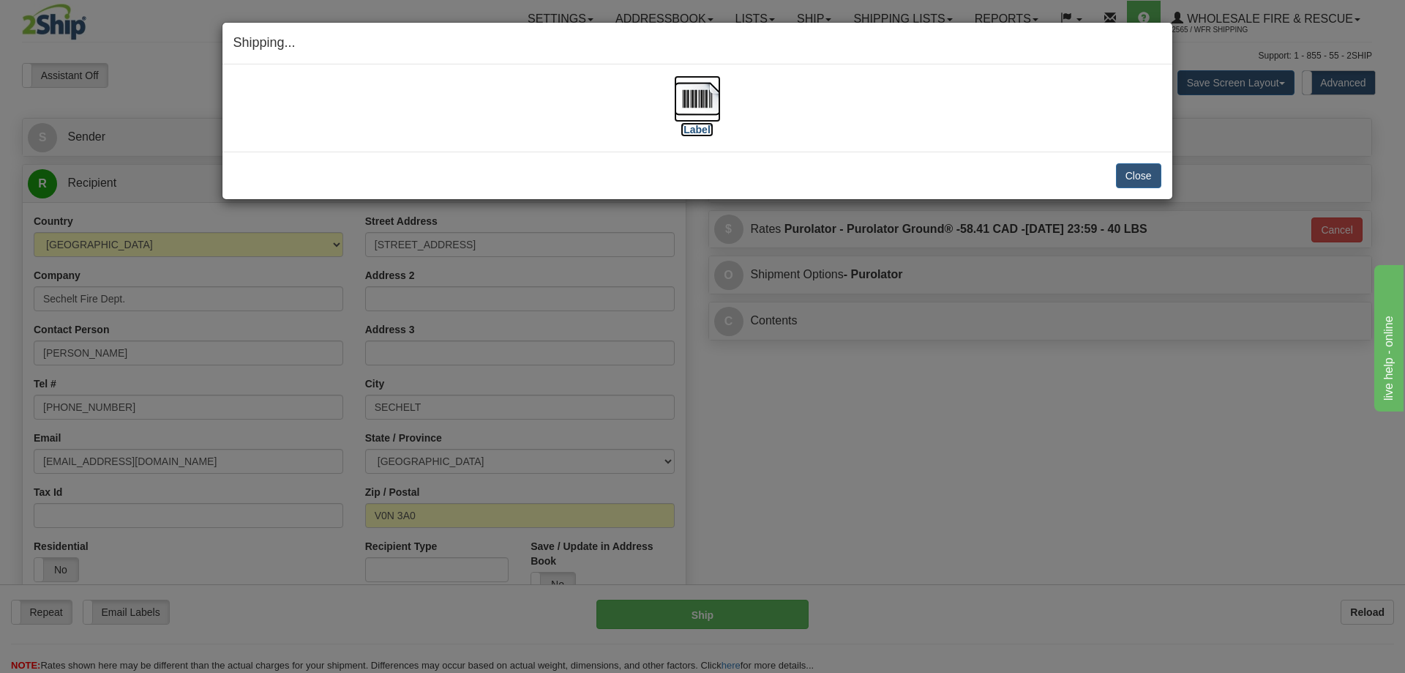
click at [694, 100] on img at bounding box center [697, 98] width 47 height 47
drag, startPoint x: 1168, startPoint y: 173, endPoint x: 1158, endPoint y: 176, distance: 10.5
click at [1161, 174] on div "Close Cancel Cancel Shipment and Quit Pickup Quit Pickup ONLY" at bounding box center [697, 175] width 950 height 48
click at [1150, 178] on button "Close" at bounding box center [1138, 175] width 45 height 25
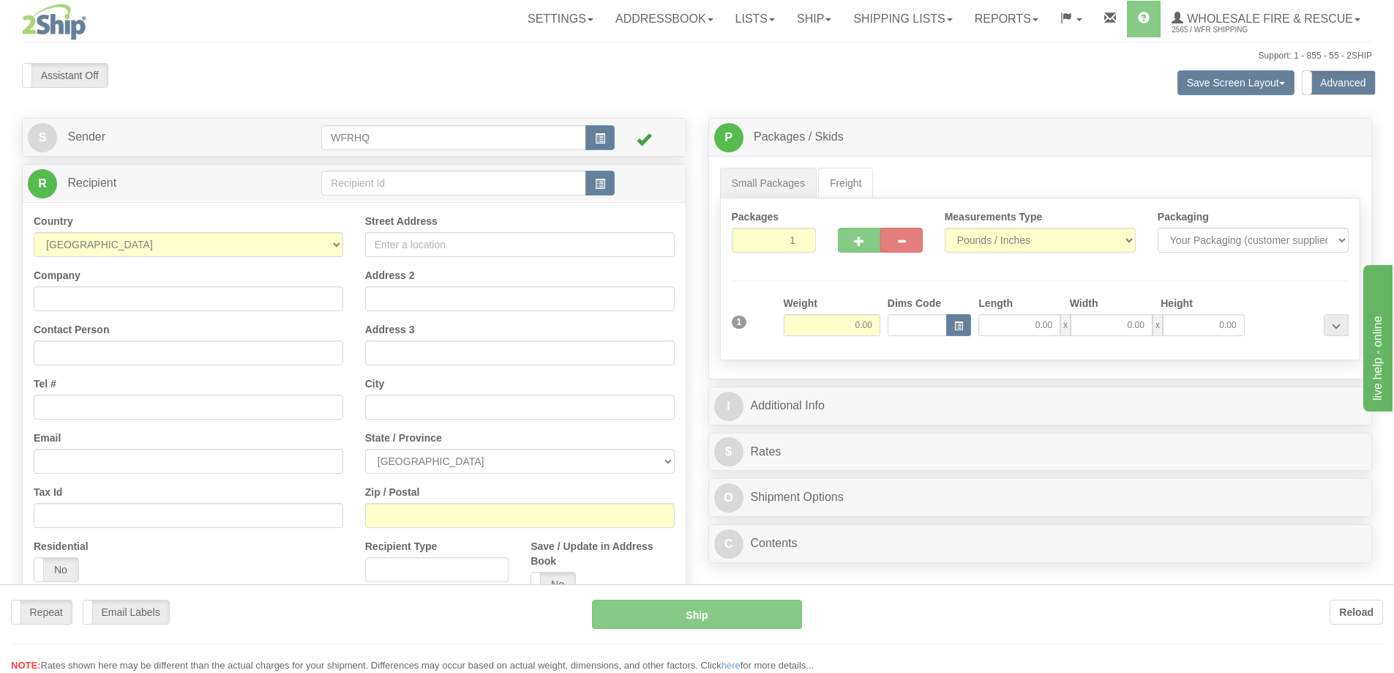
click at [437, 178] on div at bounding box center [697, 336] width 1394 height 673
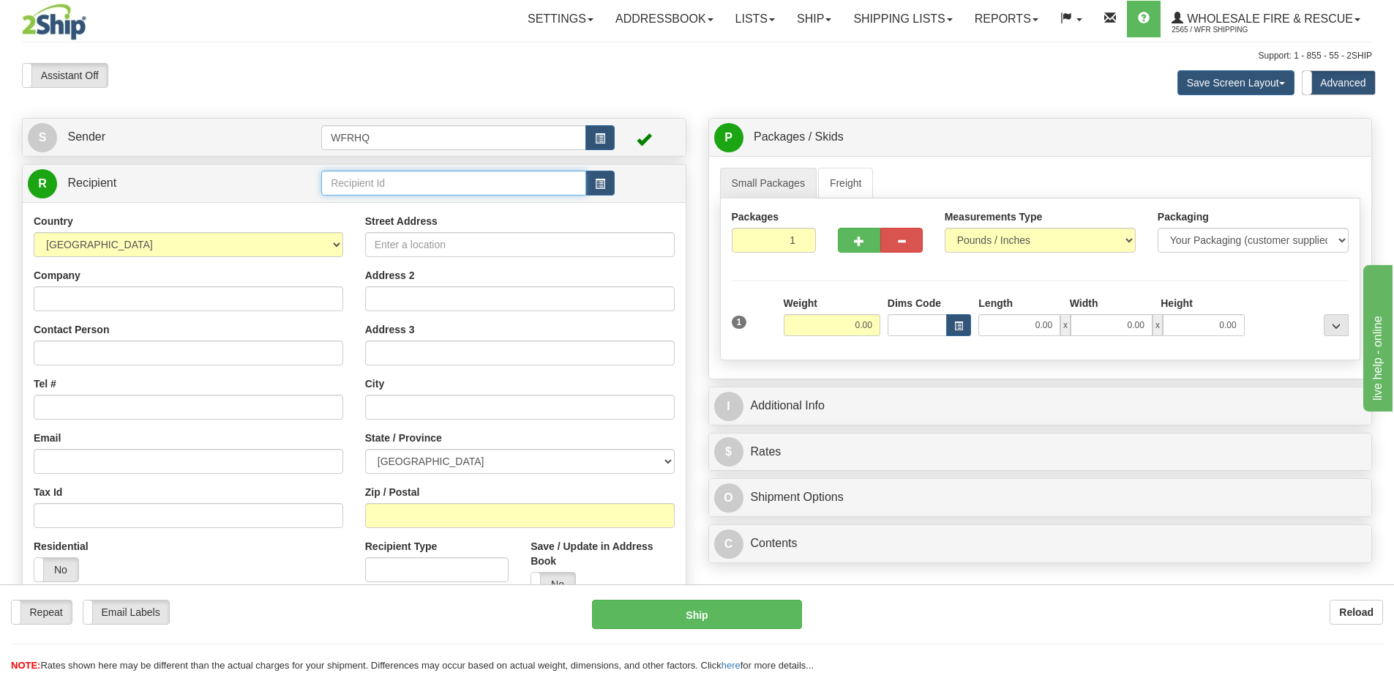
click at [430, 184] on input "text" at bounding box center [453, 183] width 265 height 25
type input "WILL101M"
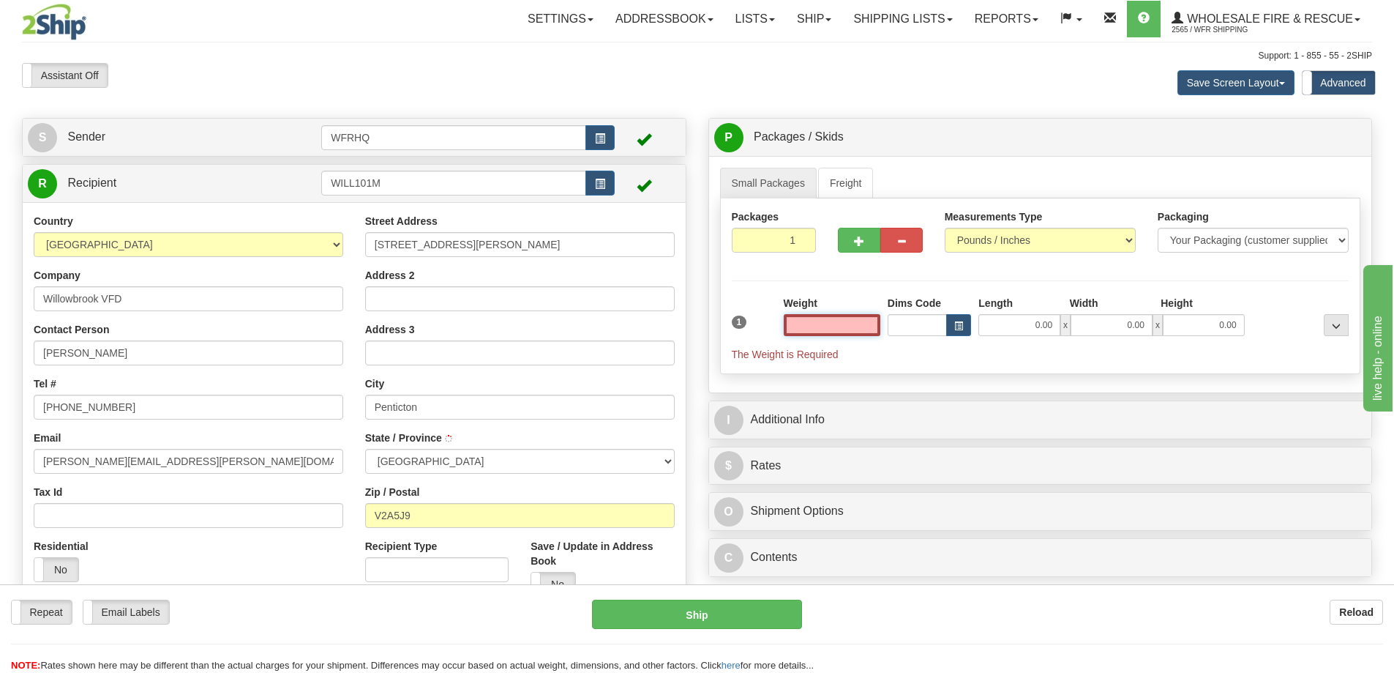
type input "PENTICTON"
click at [826, 331] on input "text" at bounding box center [832, 325] width 97 height 22
type input "3.00"
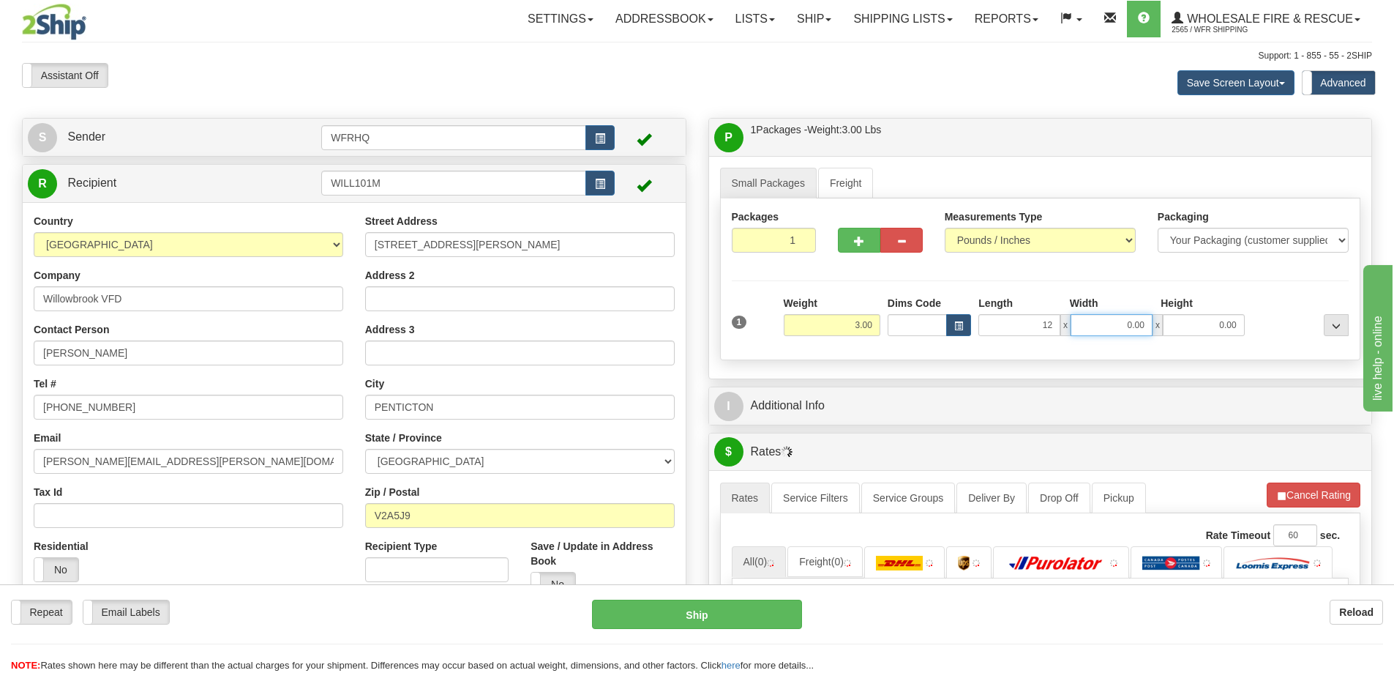
type input "12.00"
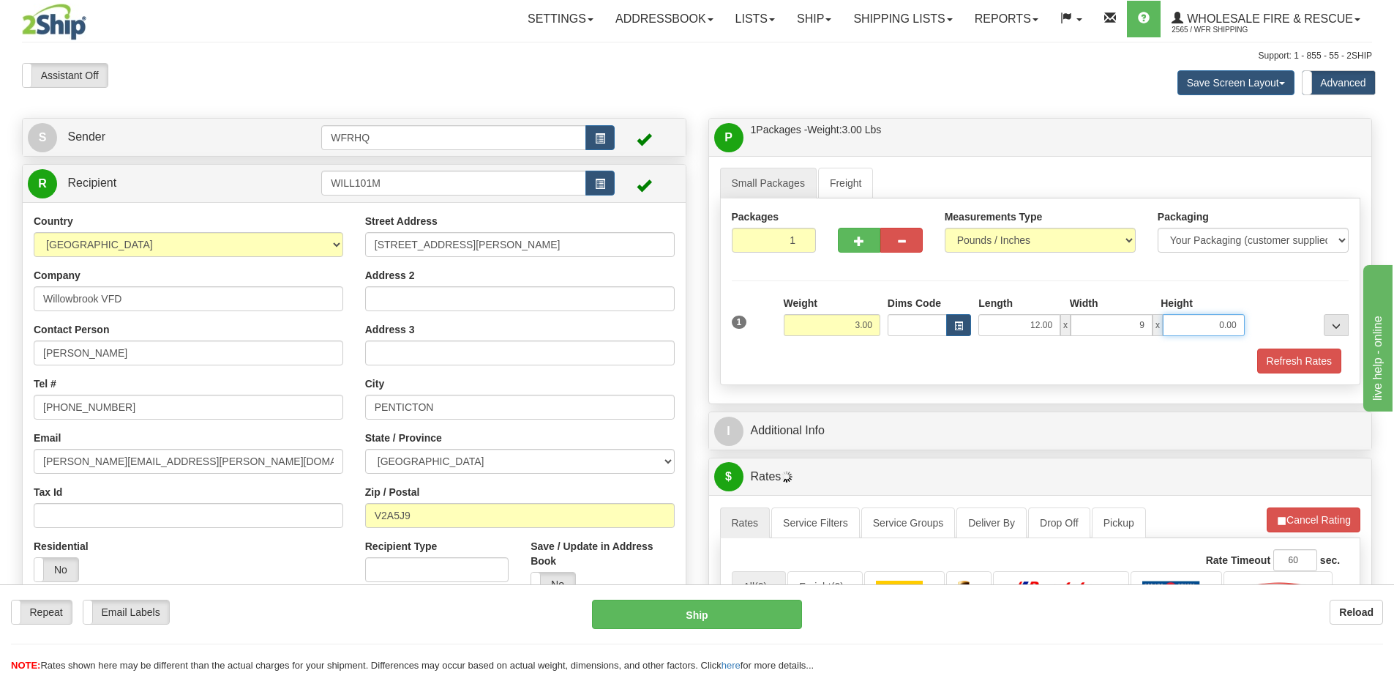
type input "9.00"
type input "12.00"
click at [889, 274] on div "Packages 1 1 Measurements Type" at bounding box center [1040, 291] width 641 height 187
click at [1297, 360] on button "Refresh Rates" at bounding box center [1299, 360] width 84 height 25
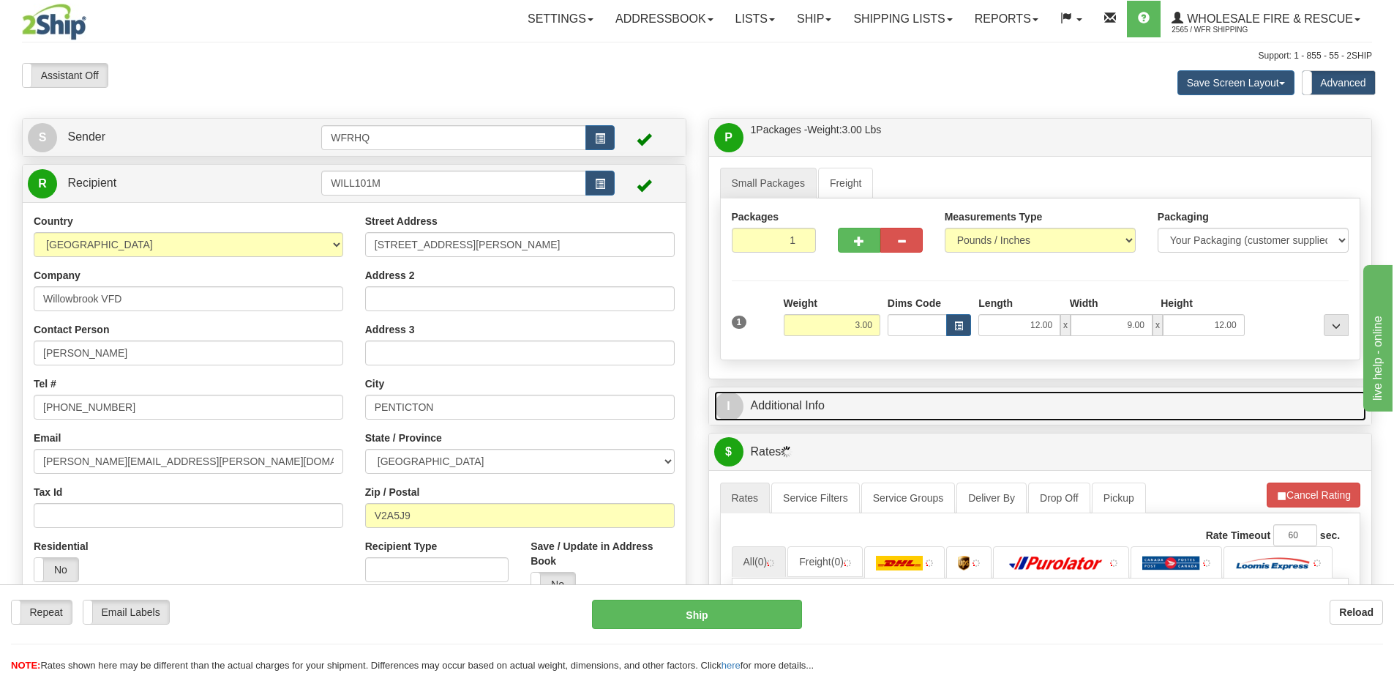
click at [945, 398] on link "I Additional Info" at bounding box center [1040, 406] width 653 height 30
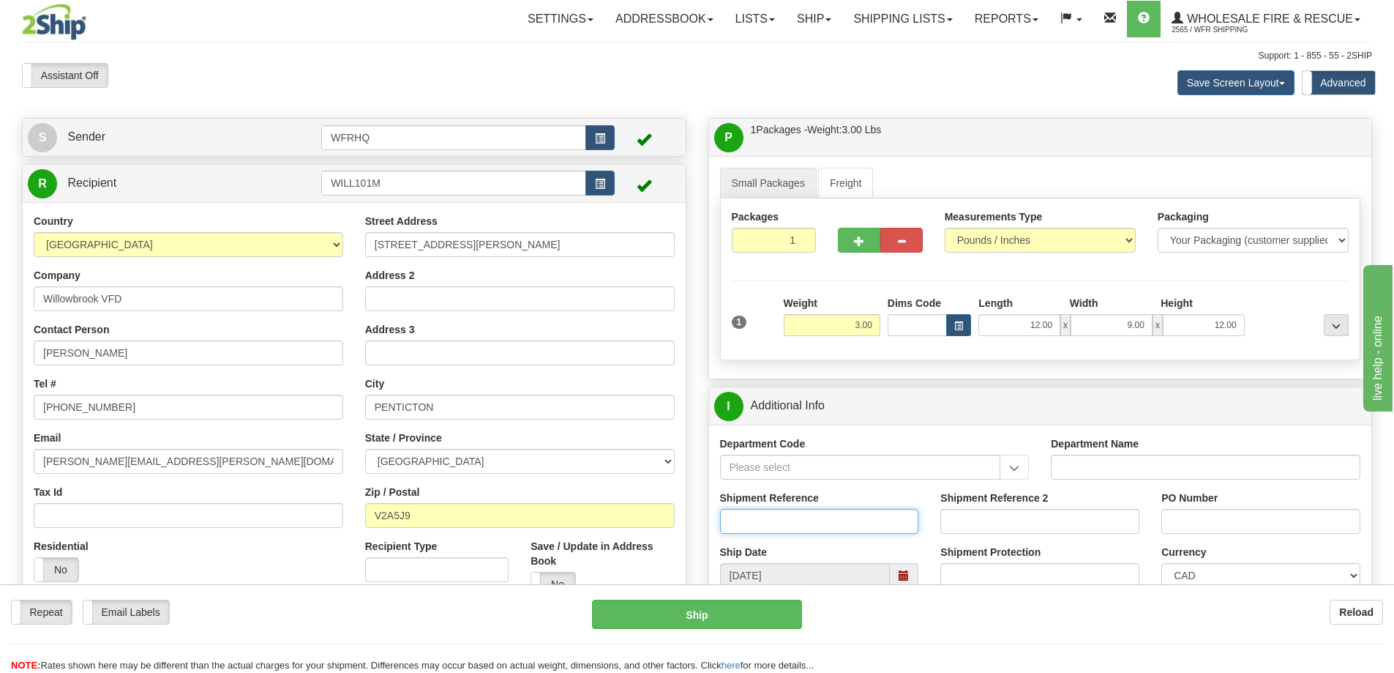
click at [789, 522] on input "Shipment Reference" at bounding box center [819, 521] width 199 height 25
type input "S47358-31285"
type input "Keremeos DC"
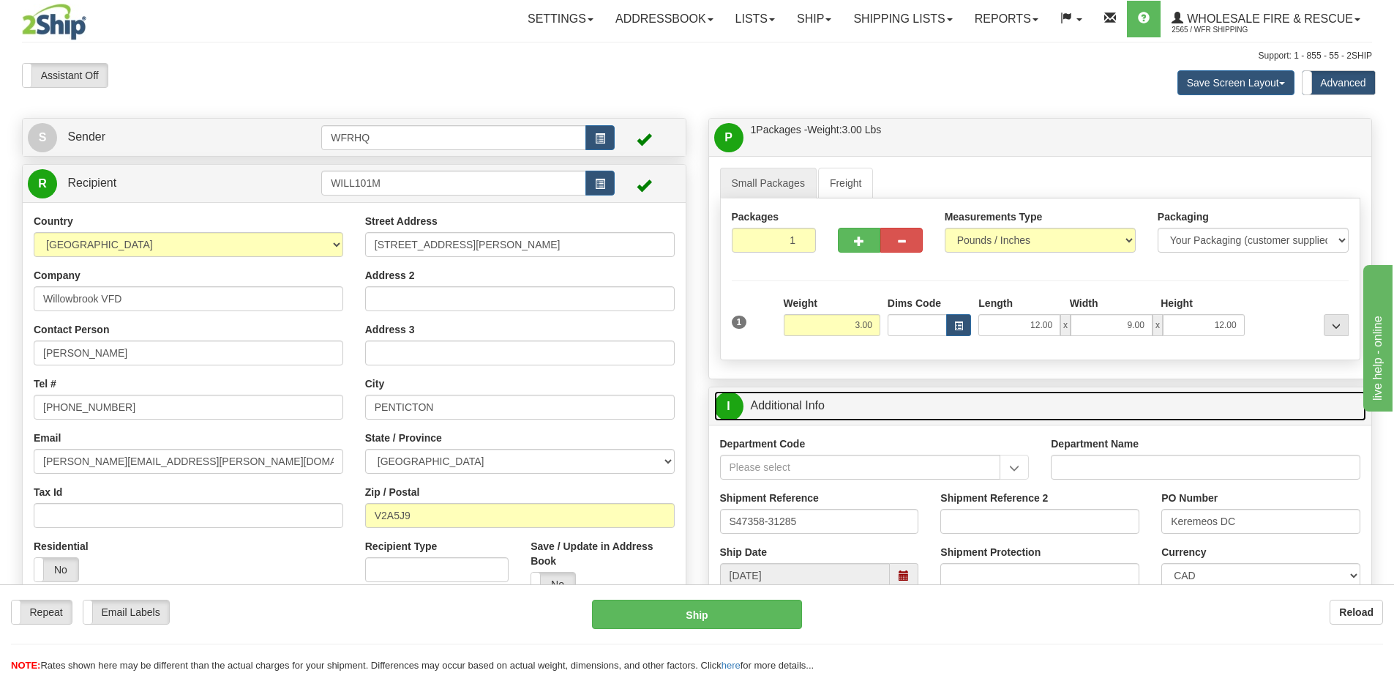
click at [992, 407] on link "I Additional Info" at bounding box center [1040, 406] width 653 height 30
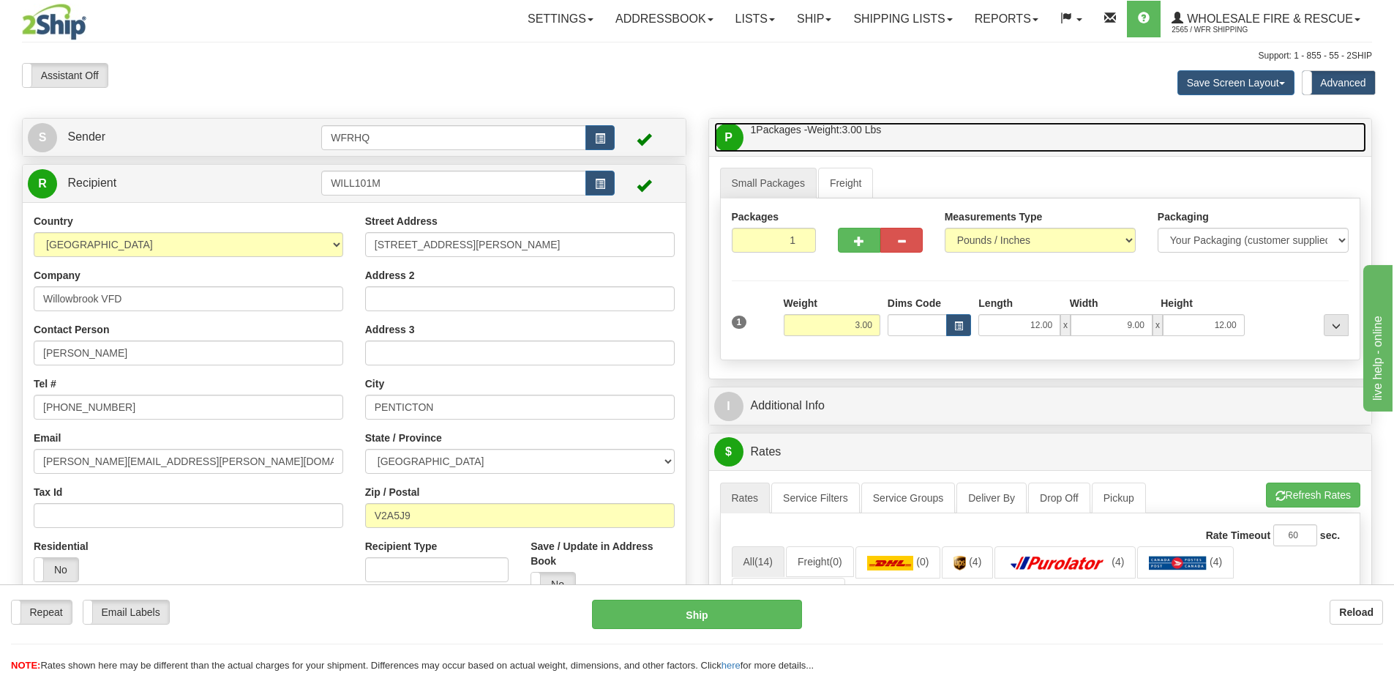
click at [940, 135] on link "P Packages / Skids 1 Packages - Weight: 3.00 Lbs 1 Skids - Weight: NaN Lbs" at bounding box center [1040, 137] width 653 height 30
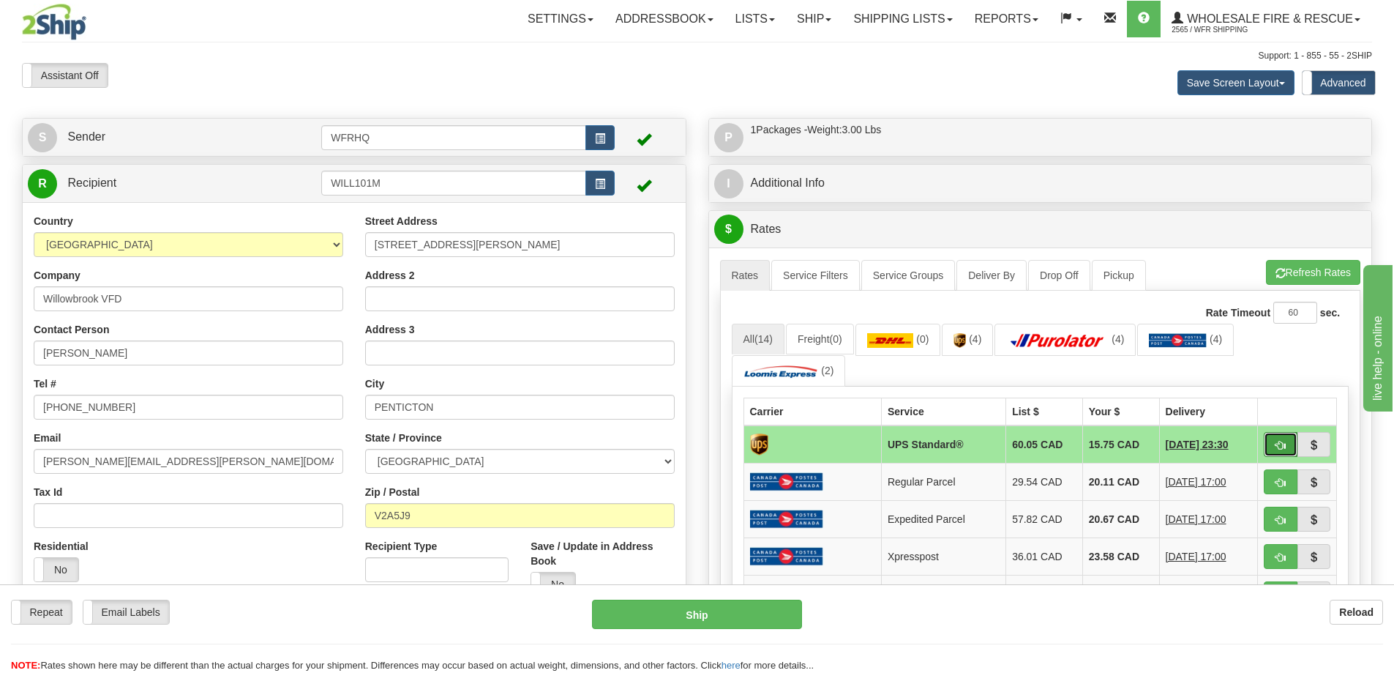
click at [1281, 446] on span "button" at bounding box center [1281, 446] width 10 height 10
type input "11"
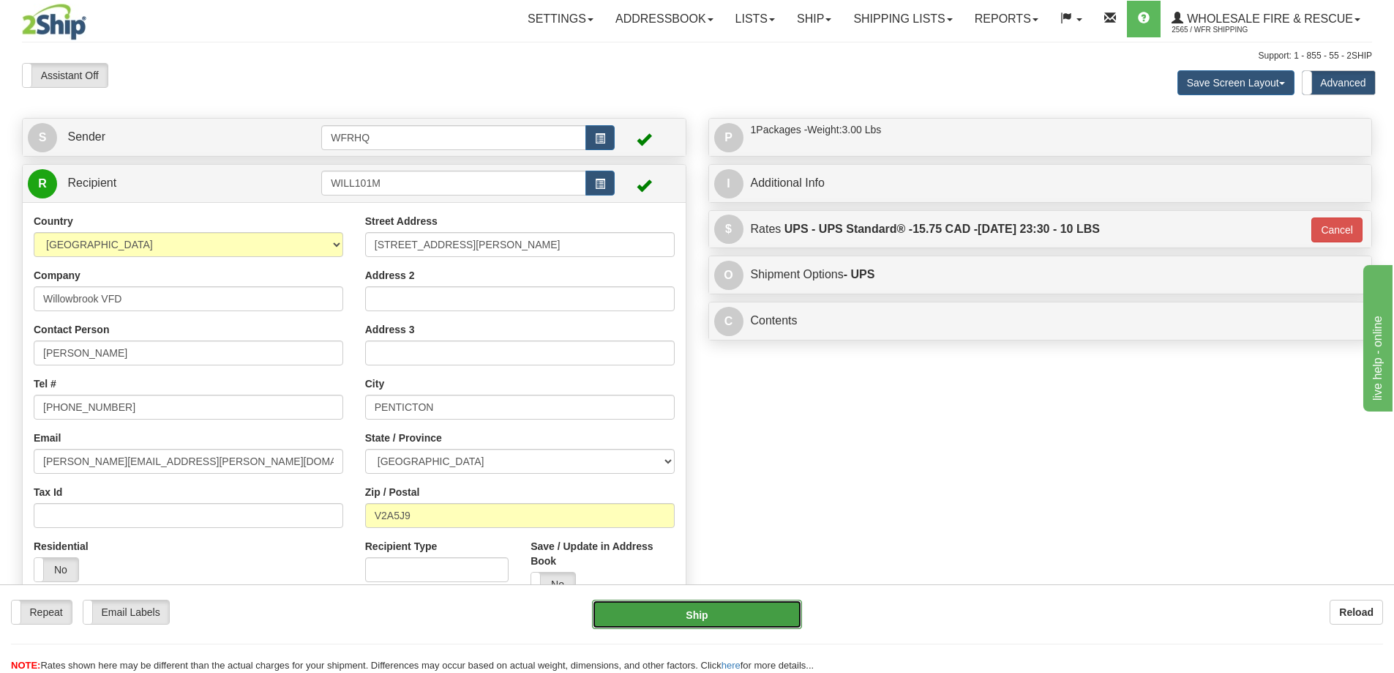
click at [733, 611] on button "Ship" at bounding box center [697, 613] width 210 height 29
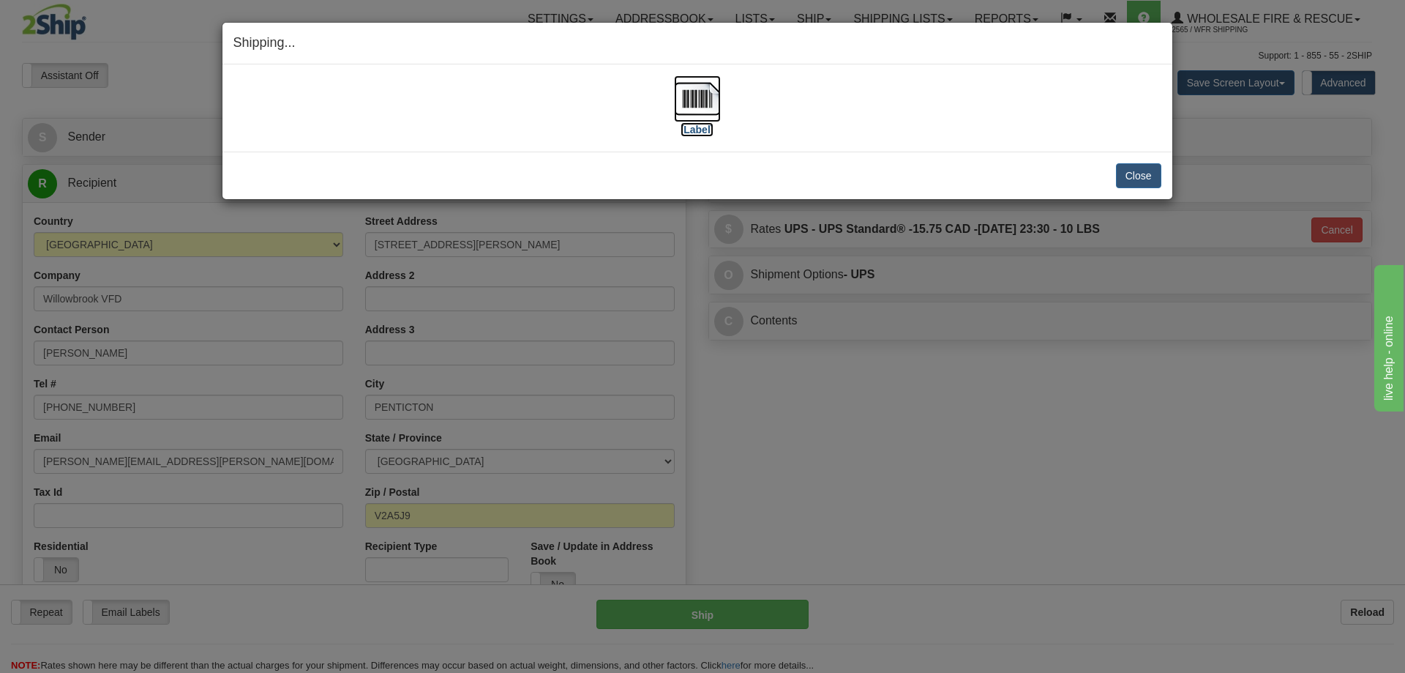
click at [701, 112] on img at bounding box center [697, 98] width 47 height 47
click at [1131, 171] on button "Close" at bounding box center [1138, 175] width 45 height 25
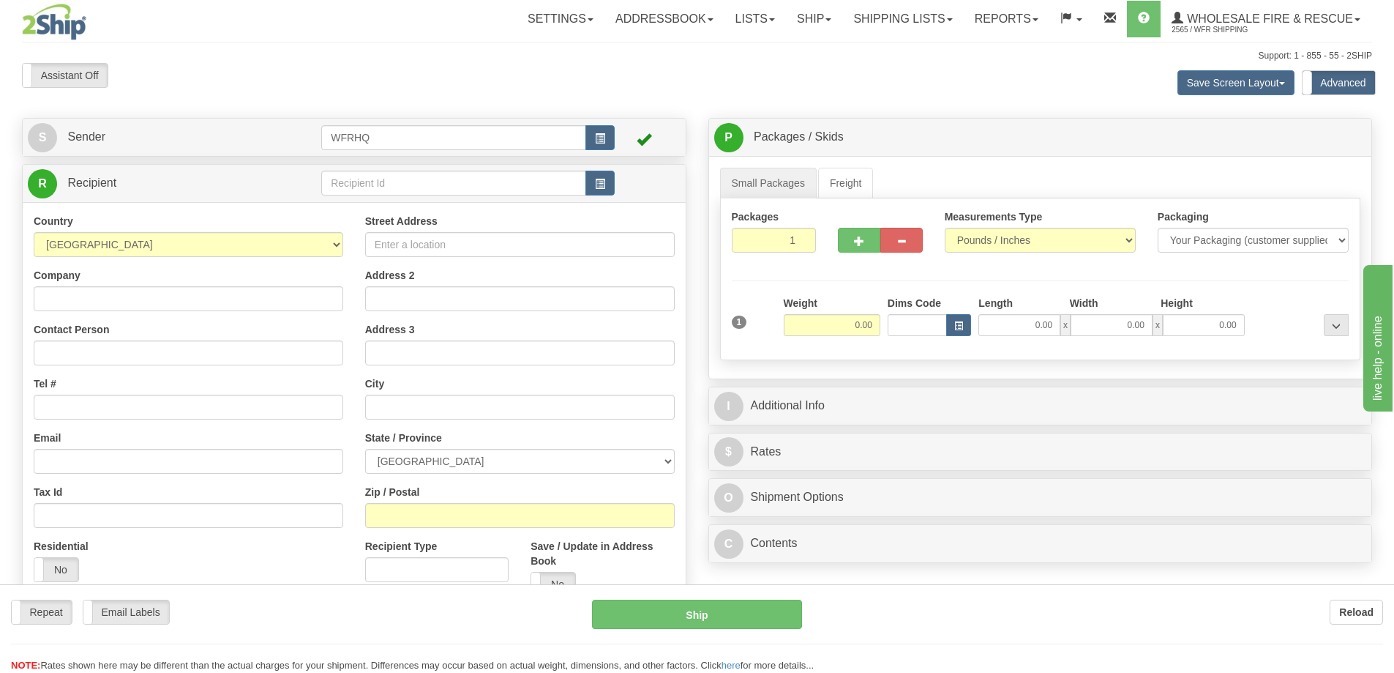
click at [373, 184] on div "Toggle navigation Settings Shipping Preferences Fields Preferences New" at bounding box center [697, 396] width 1394 height 793
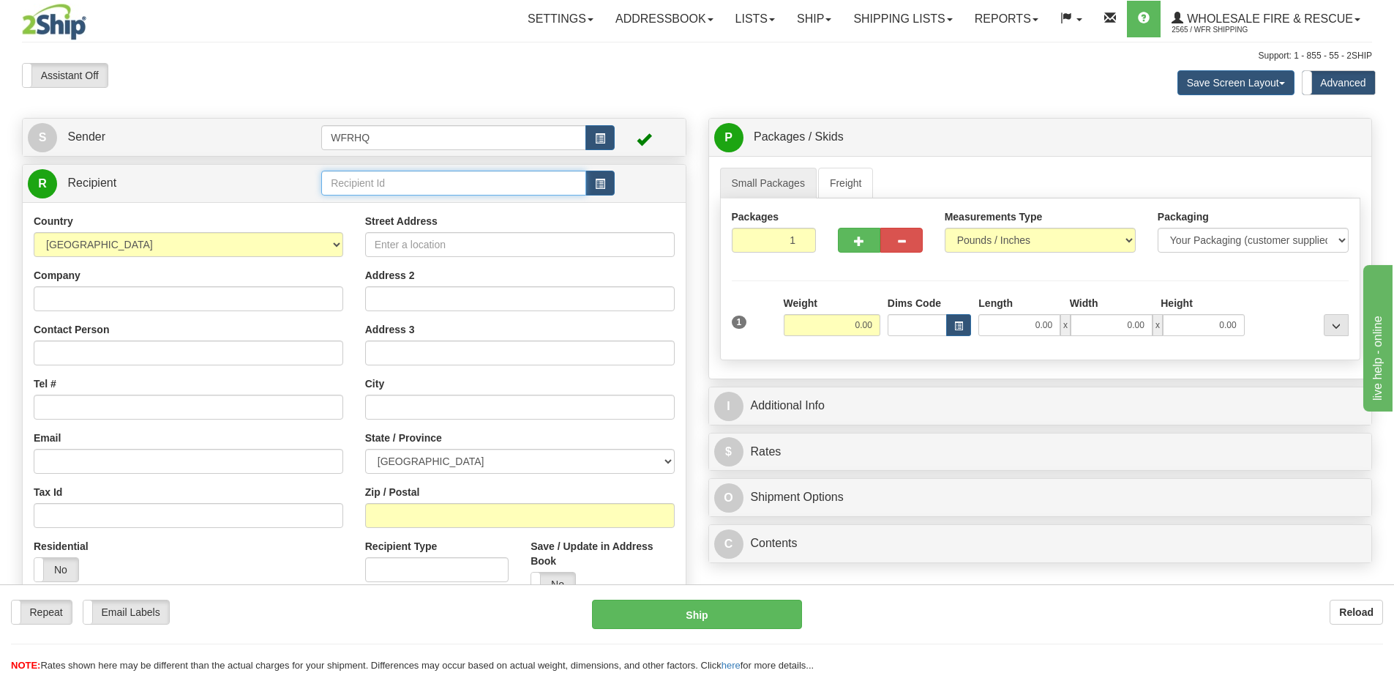
click at [372, 183] on input "text" at bounding box center [453, 183] width 265 height 25
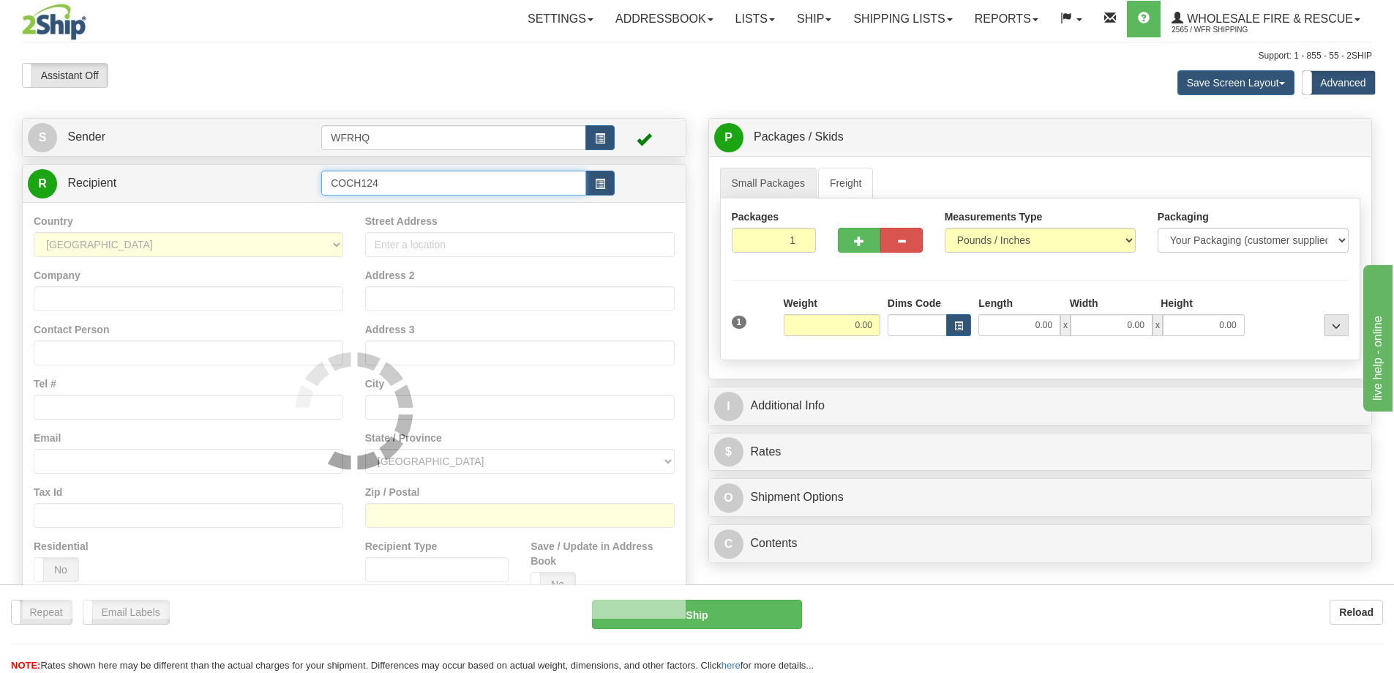
type input "COCH124"
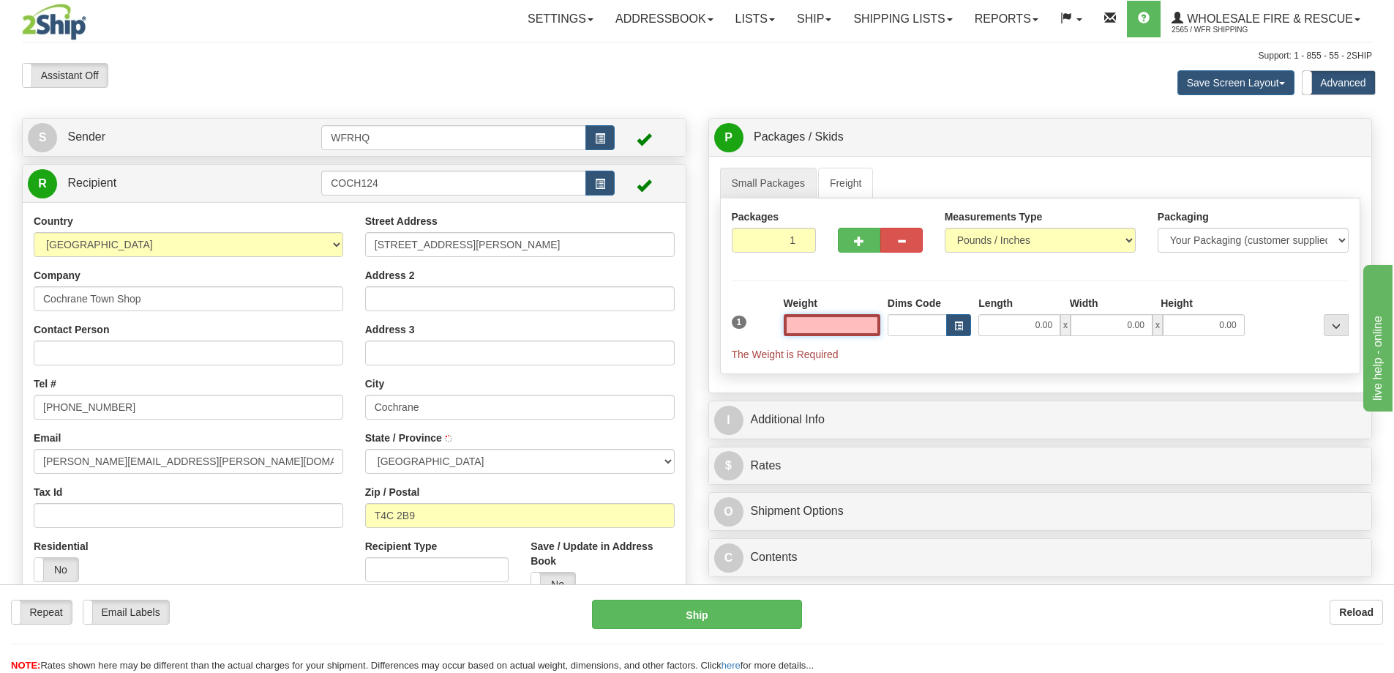
type input "COCHRANE"
type input "0.00"
click at [410, 189] on input "COCH124" at bounding box center [453, 183] width 265 height 25
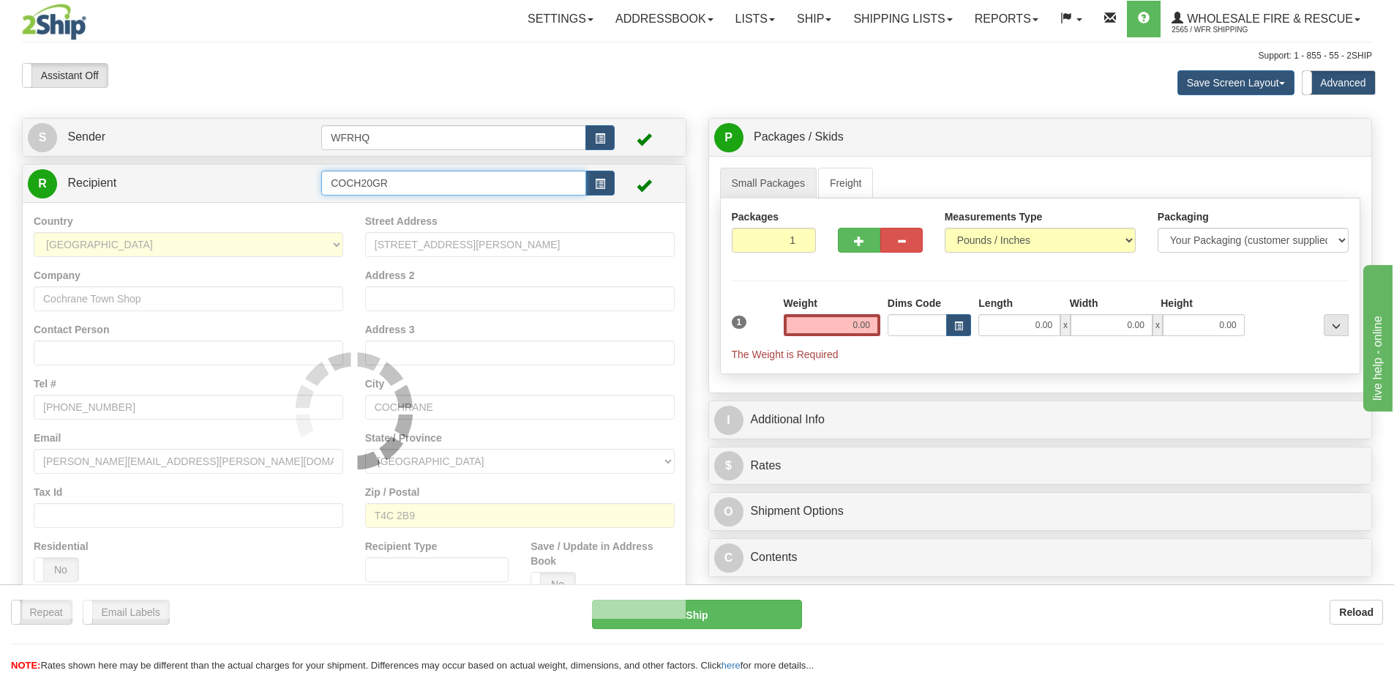
type input "COCH20GR"
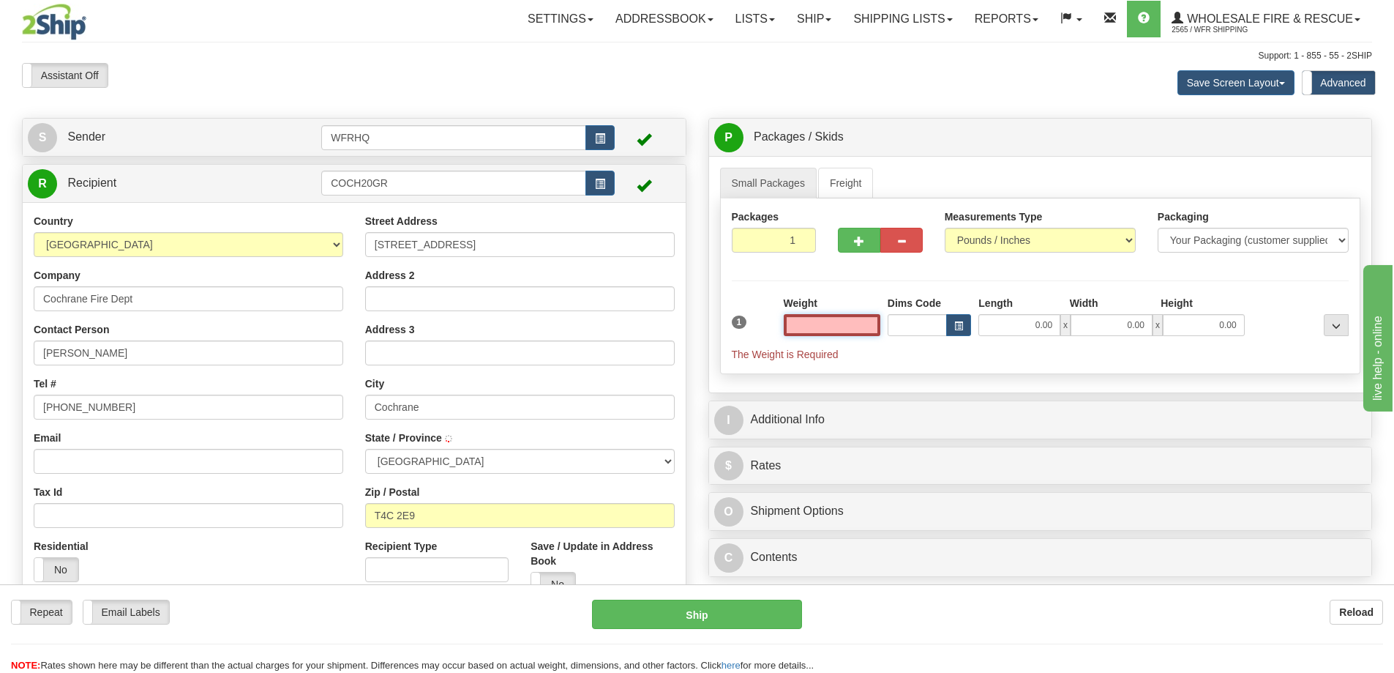
type input "COCHRANE"
click at [836, 323] on input "text" at bounding box center [832, 325] width 97 height 22
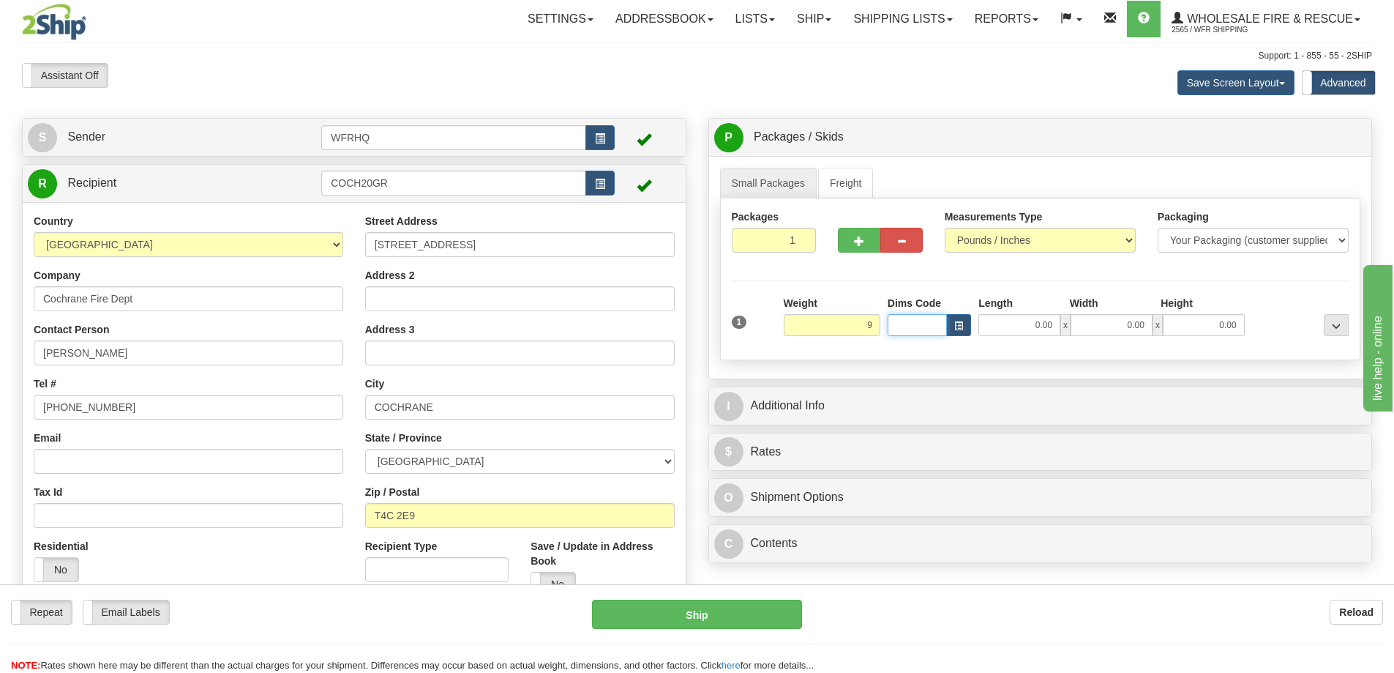
type input "9.00"
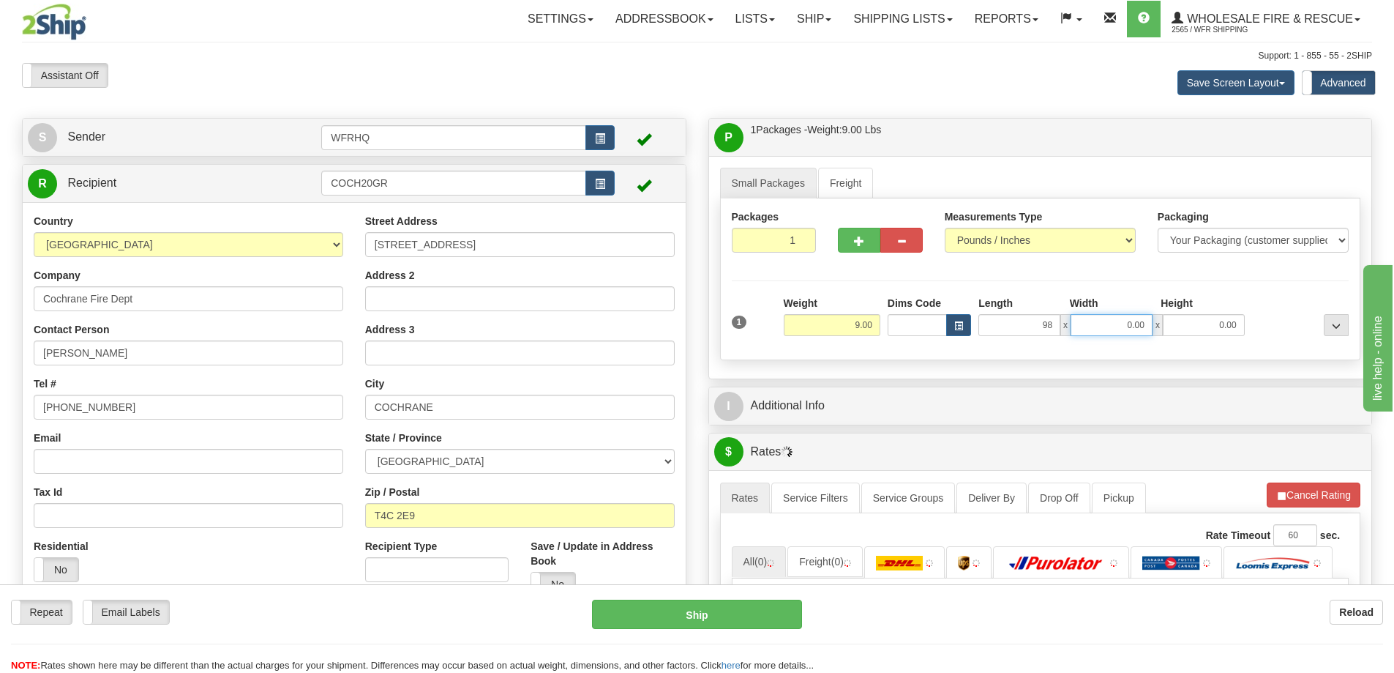
type input "98.00"
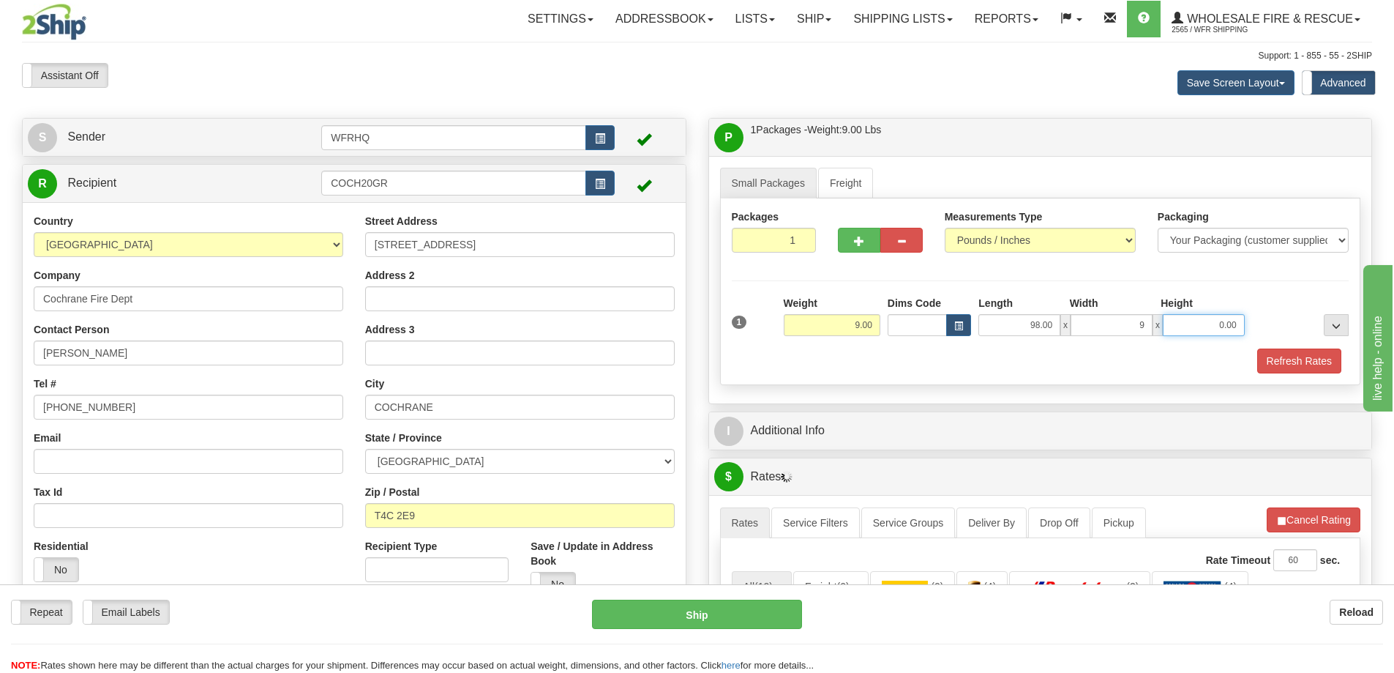
type input "9.00"
type input "5.00"
click at [1290, 361] on button "Refresh Rates" at bounding box center [1299, 360] width 84 height 25
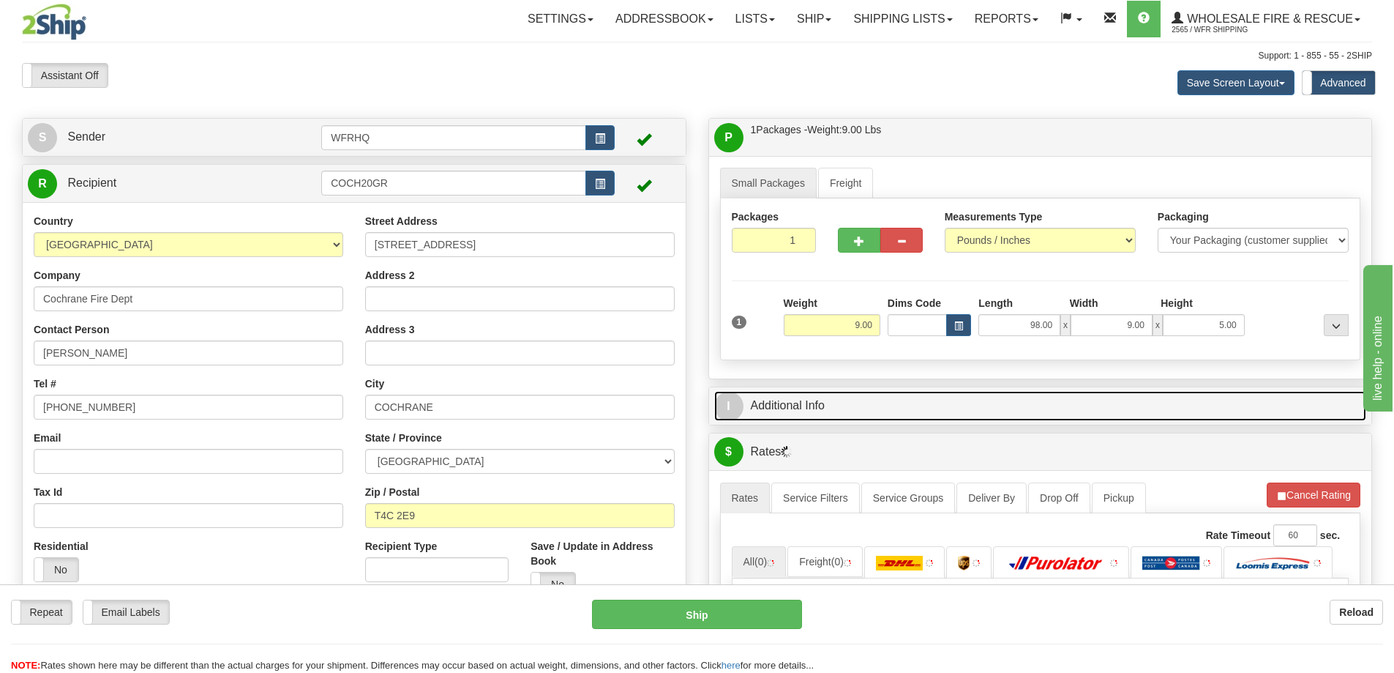
click at [902, 416] on link "I Additional Info" at bounding box center [1040, 406] width 653 height 30
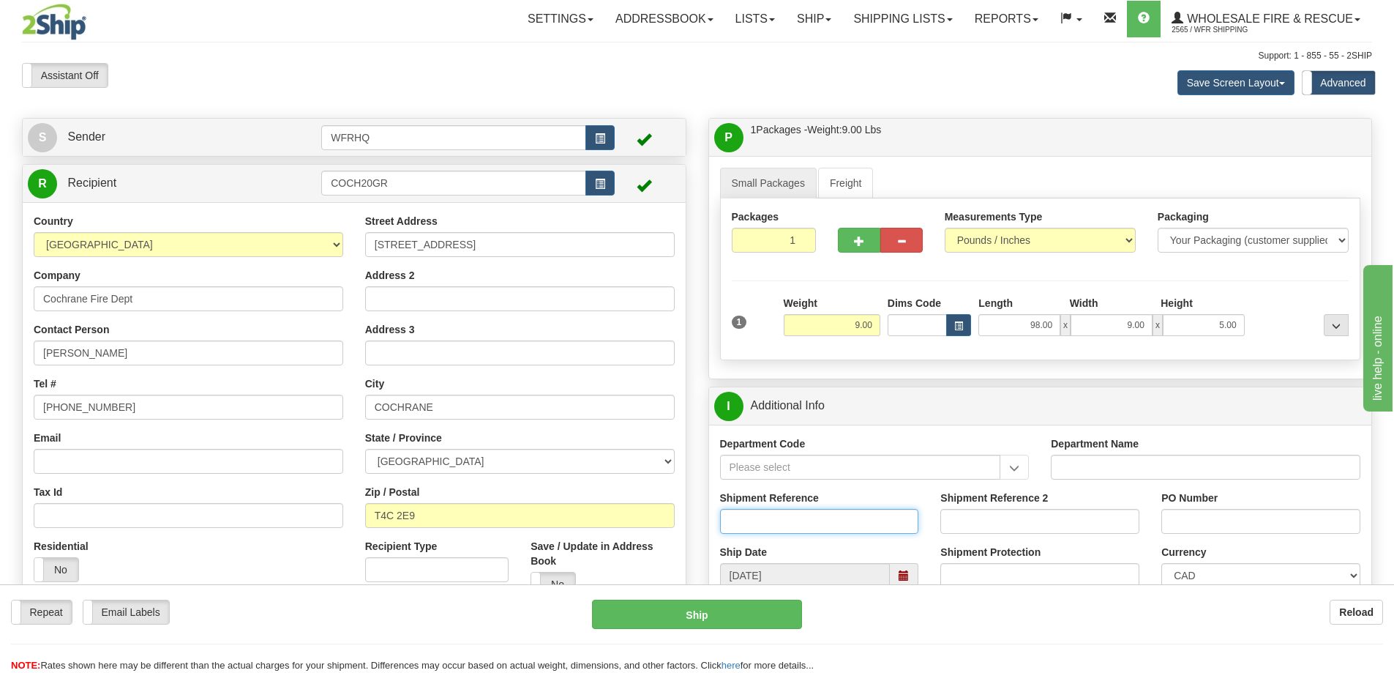
click at [779, 521] on input "Shipment Reference" at bounding box center [819, 521] width 199 height 25
type input "S46642-30979"
type input "Fire Services"
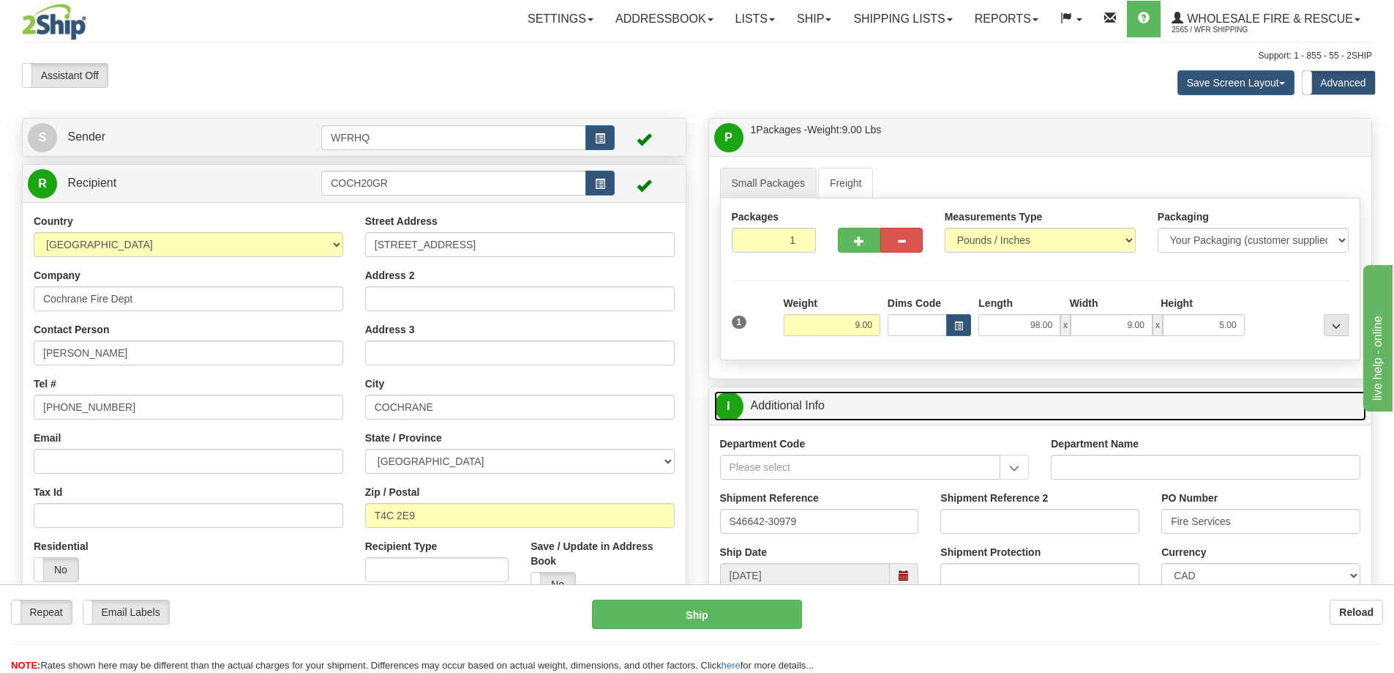
click at [926, 411] on link "I Additional Info" at bounding box center [1040, 406] width 653 height 30
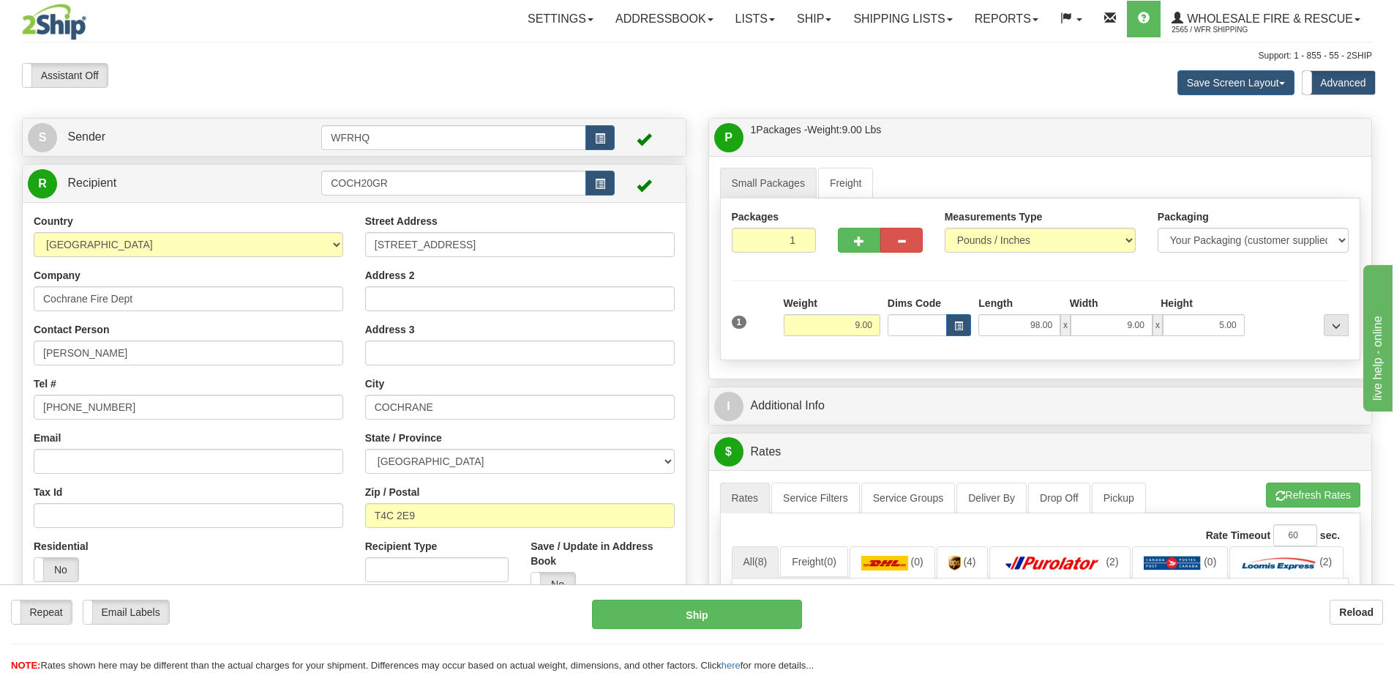
click at [983, 120] on div "P Packages / Skids 1 Packages - Weight: 9.00 Lbs 1 Skids - Weight: NaN Lbs Ship…" at bounding box center [1040, 137] width 663 height 37
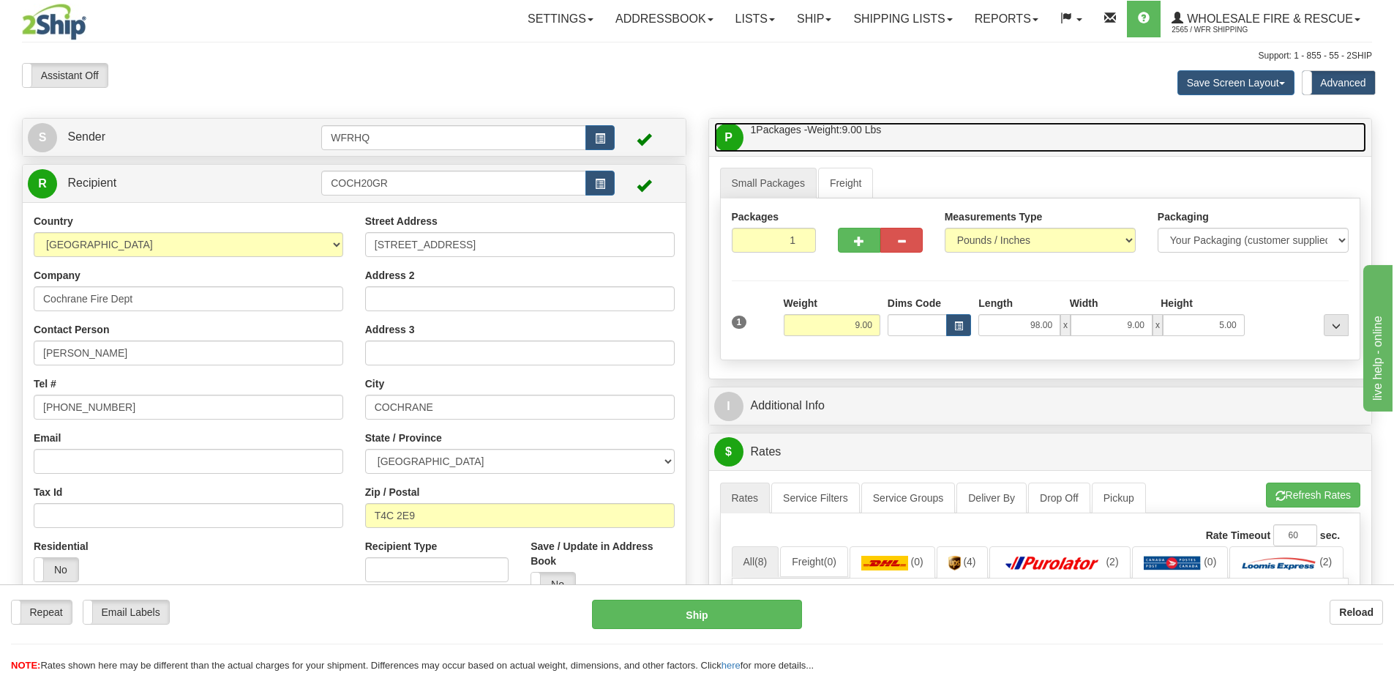
click at [972, 142] on link "P Packages / Skids 1 Packages - Weight: 9.00 Lbs 1 Skids - Weight: NaN Lbs" at bounding box center [1040, 137] width 653 height 30
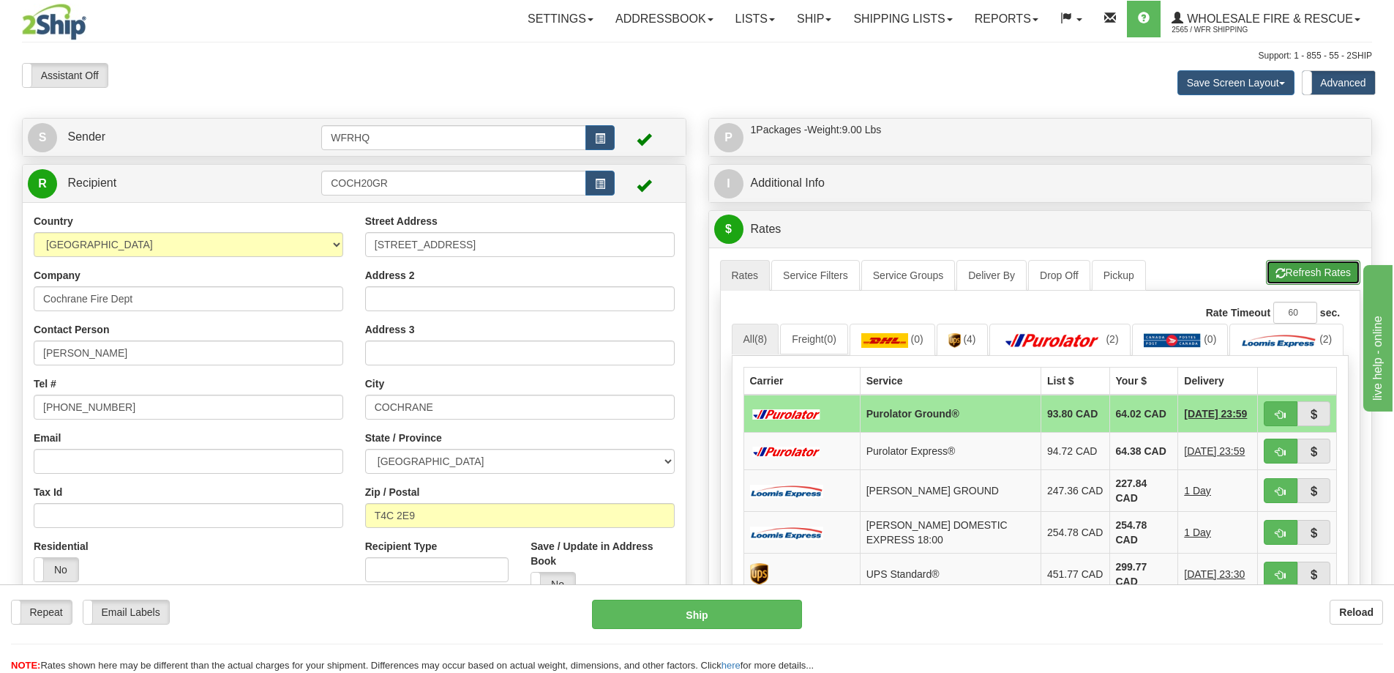
click at [1330, 277] on button "Refresh Rates" at bounding box center [1313, 272] width 94 height 25
click at [1279, 419] on span "button" at bounding box center [1281, 415] width 10 height 10
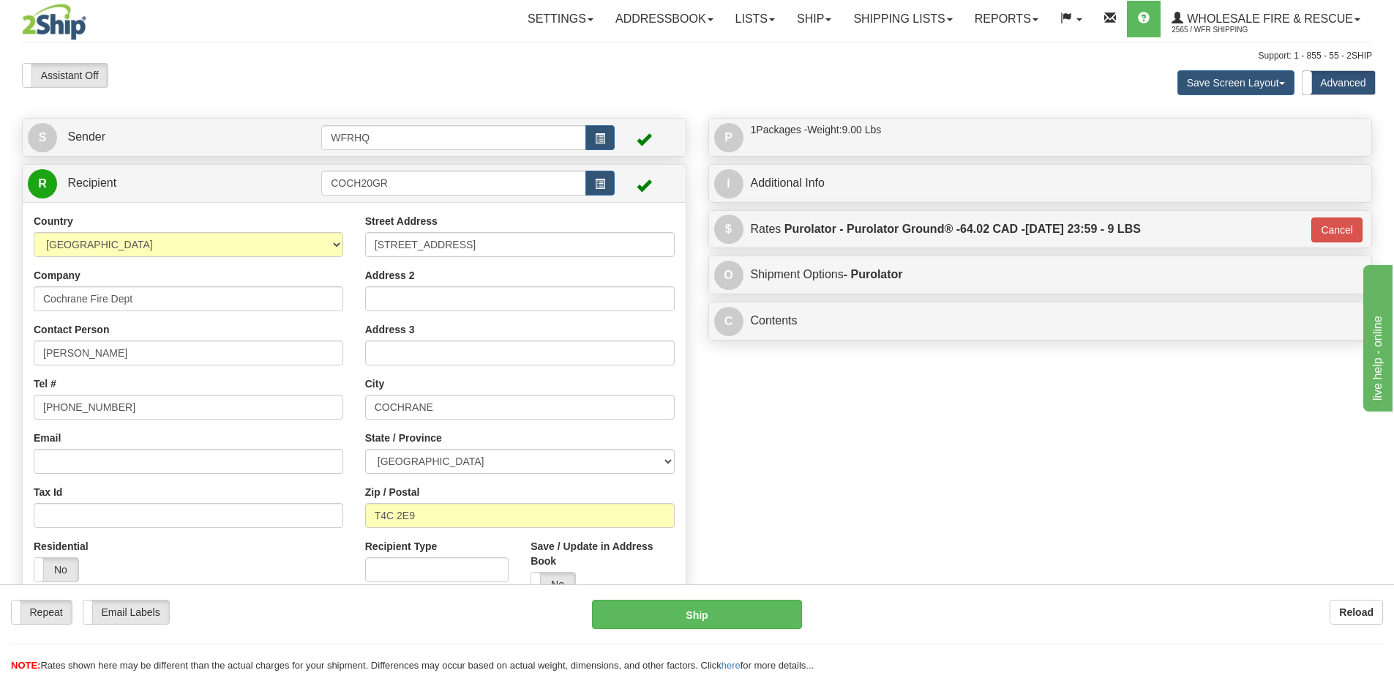
type input "260"
click at [710, 599] on button "Ship" at bounding box center [697, 613] width 210 height 29
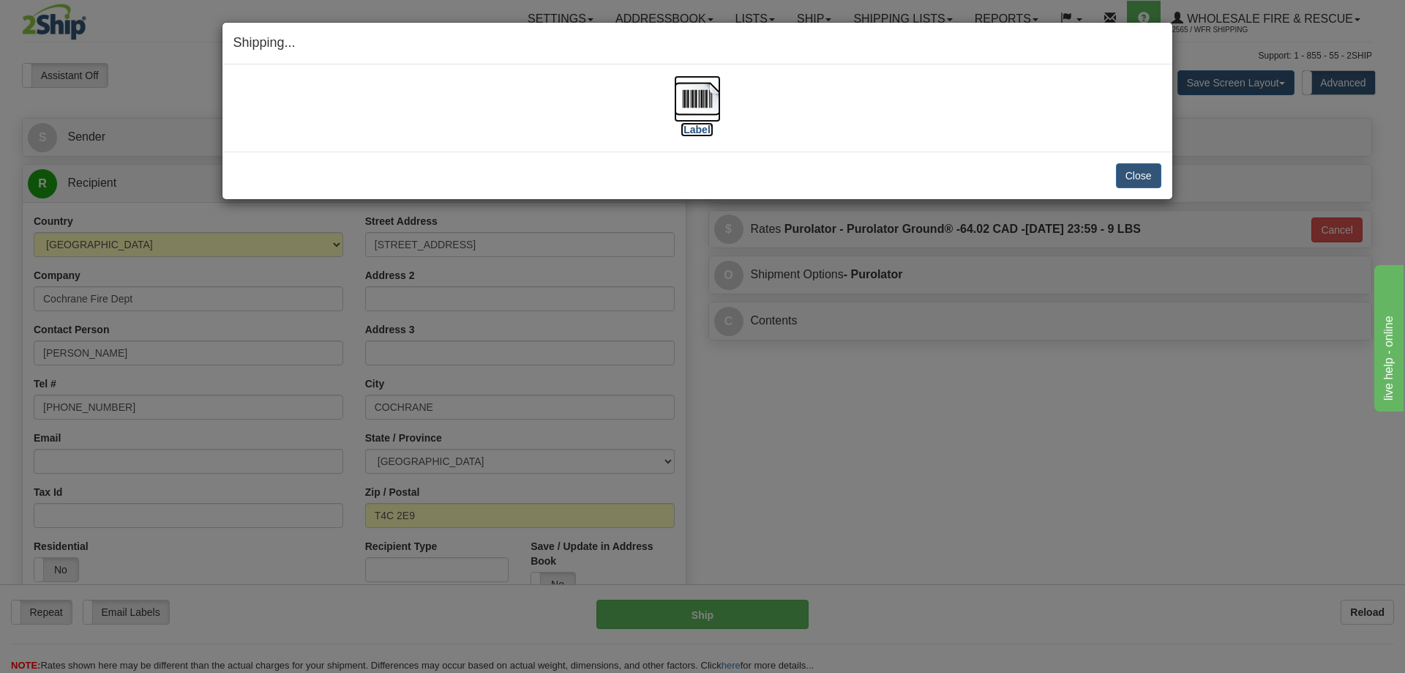
click at [705, 96] on img at bounding box center [697, 98] width 47 height 47
click at [1144, 179] on button "Close" at bounding box center [1138, 175] width 45 height 25
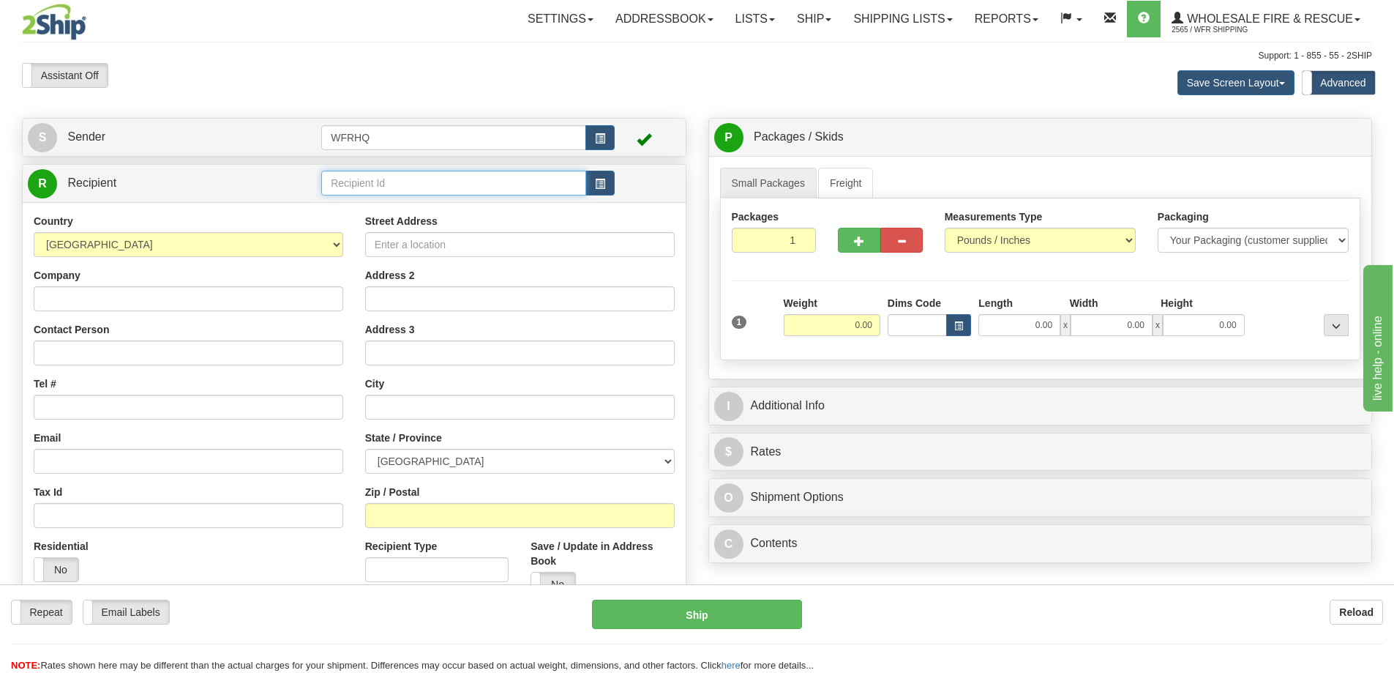
click at [397, 182] on input "text" at bounding box center [453, 183] width 265 height 25
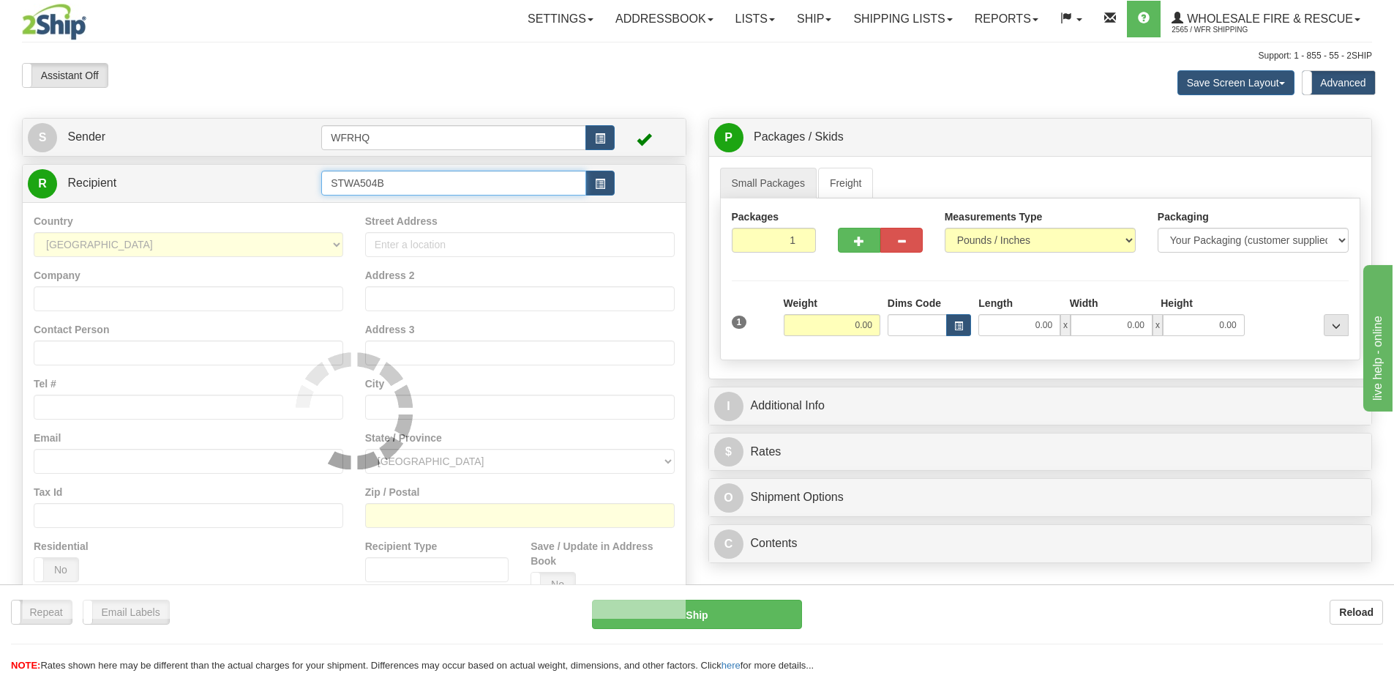
type input "STWA504B"
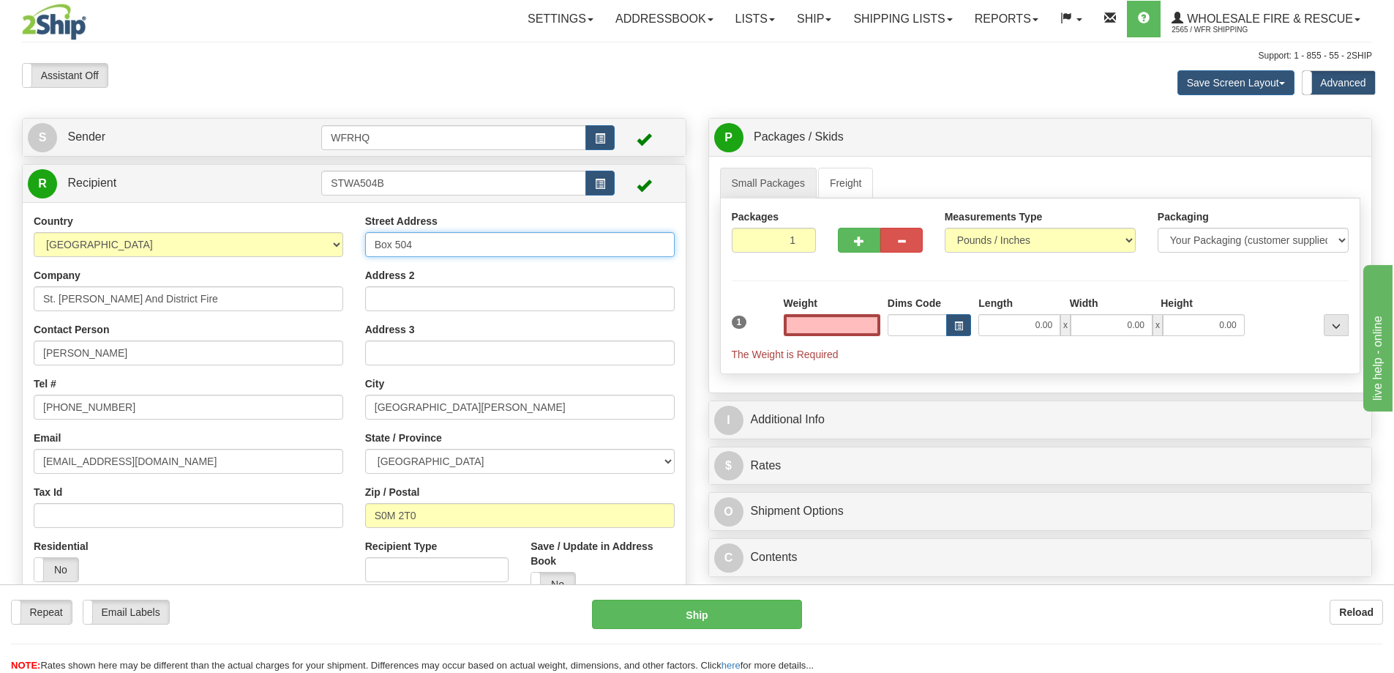
type input "0.00"
drag, startPoint x: 424, startPoint y: 241, endPoint x: 310, endPoint y: 261, distance: 116.5
click at [310, 261] on div "Country [GEOGRAPHIC_DATA] [GEOGRAPHIC_DATA] [GEOGRAPHIC_DATA] [GEOGRAPHIC_DATA]…" at bounding box center [354, 411] width 663 height 394
type input "[STREET_ADDRESS]"
click at [405, 192] on input "STWA504B" at bounding box center [453, 183] width 265 height 25
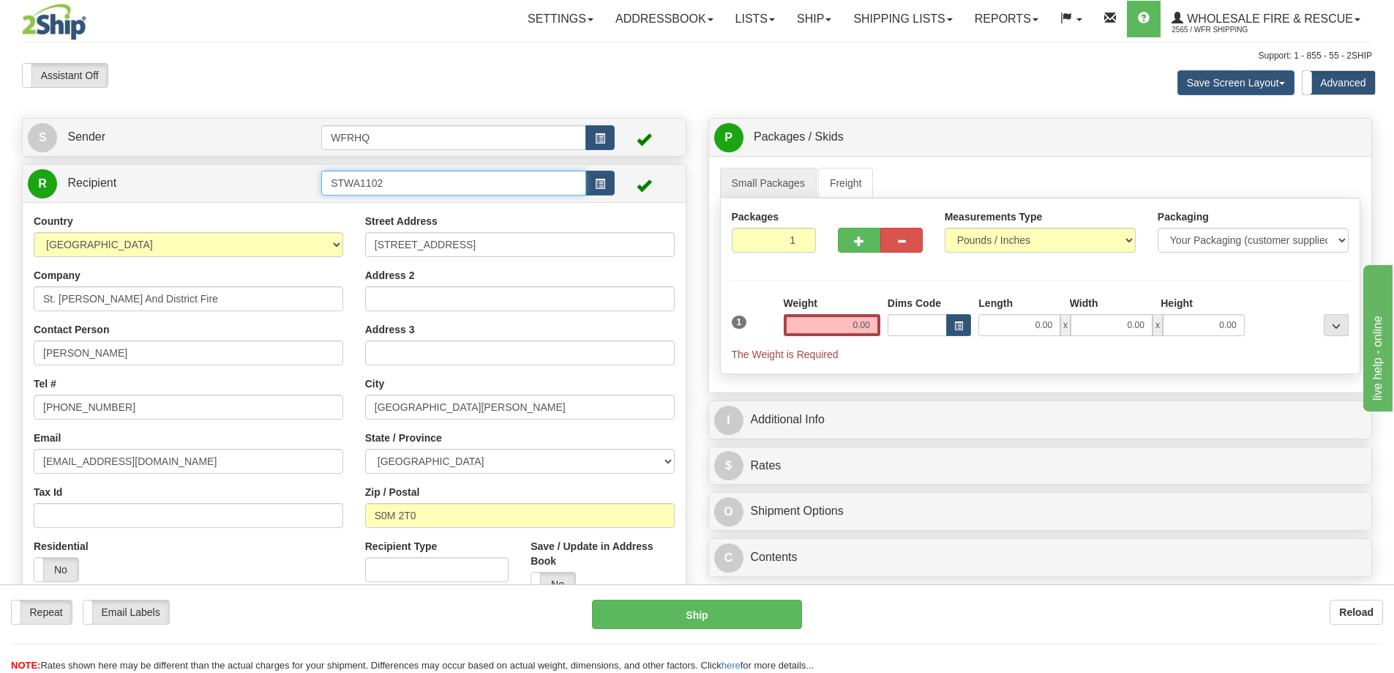
type input "STWA1102"
click at [451, 362] on div "Country [GEOGRAPHIC_DATA] [GEOGRAPHIC_DATA] [GEOGRAPHIC_DATA] [GEOGRAPHIC_DATA]…" at bounding box center [354, 410] width 663 height 416
click at [814, 319] on input "0.00" at bounding box center [832, 325] width 97 height 22
type input "6.00"
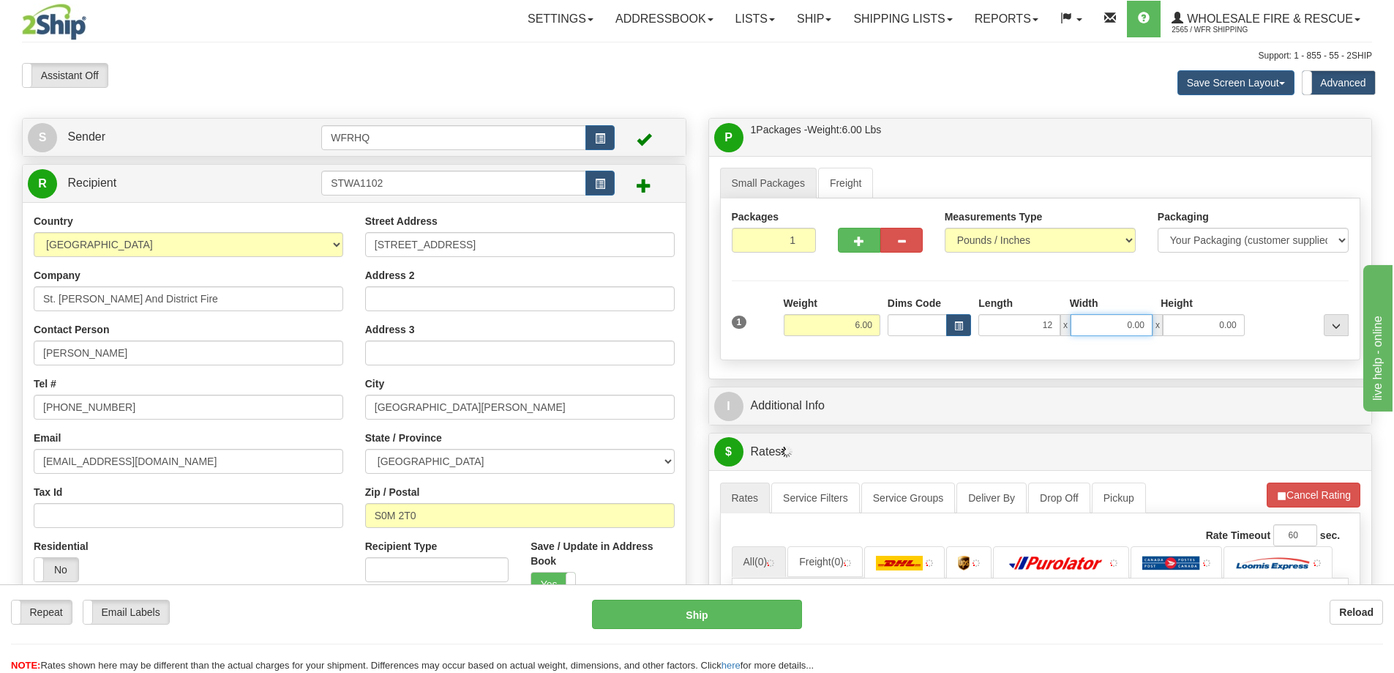
type input "12.00"
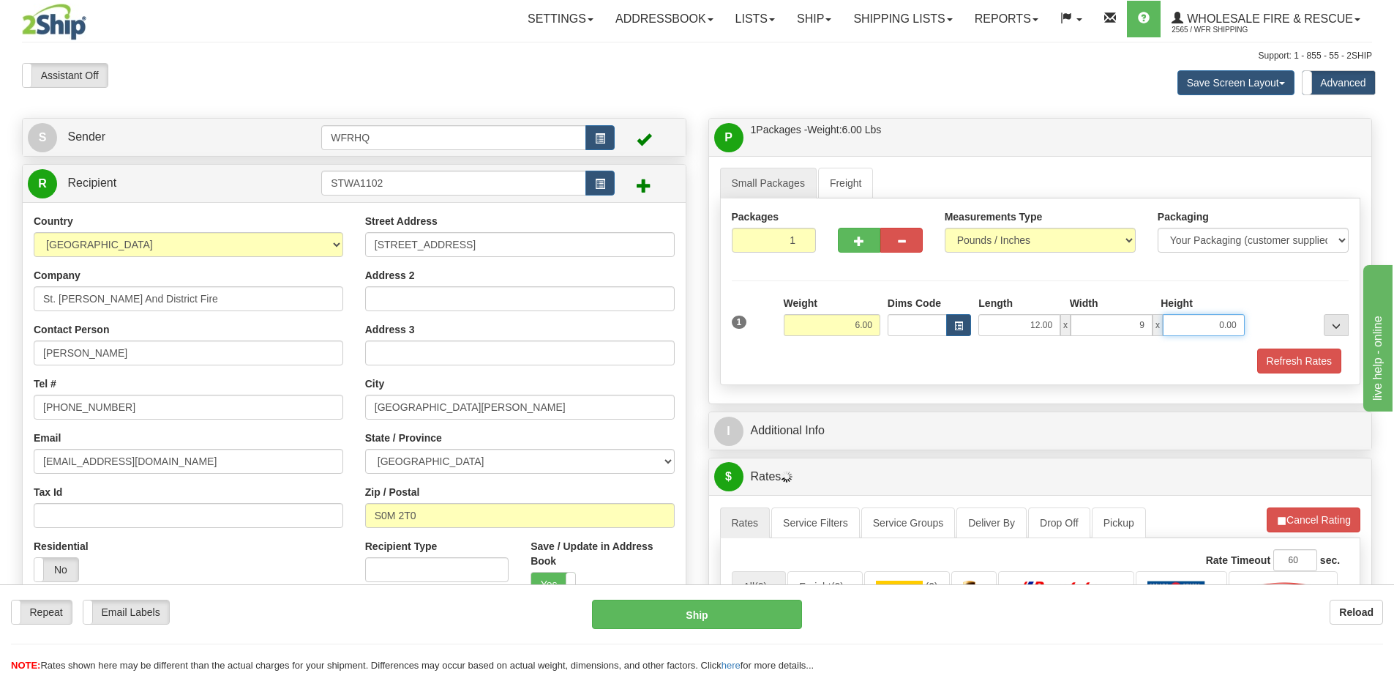
type input "9.00"
click at [1311, 358] on button "Refresh Rates" at bounding box center [1299, 360] width 84 height 25
type input "12.00"
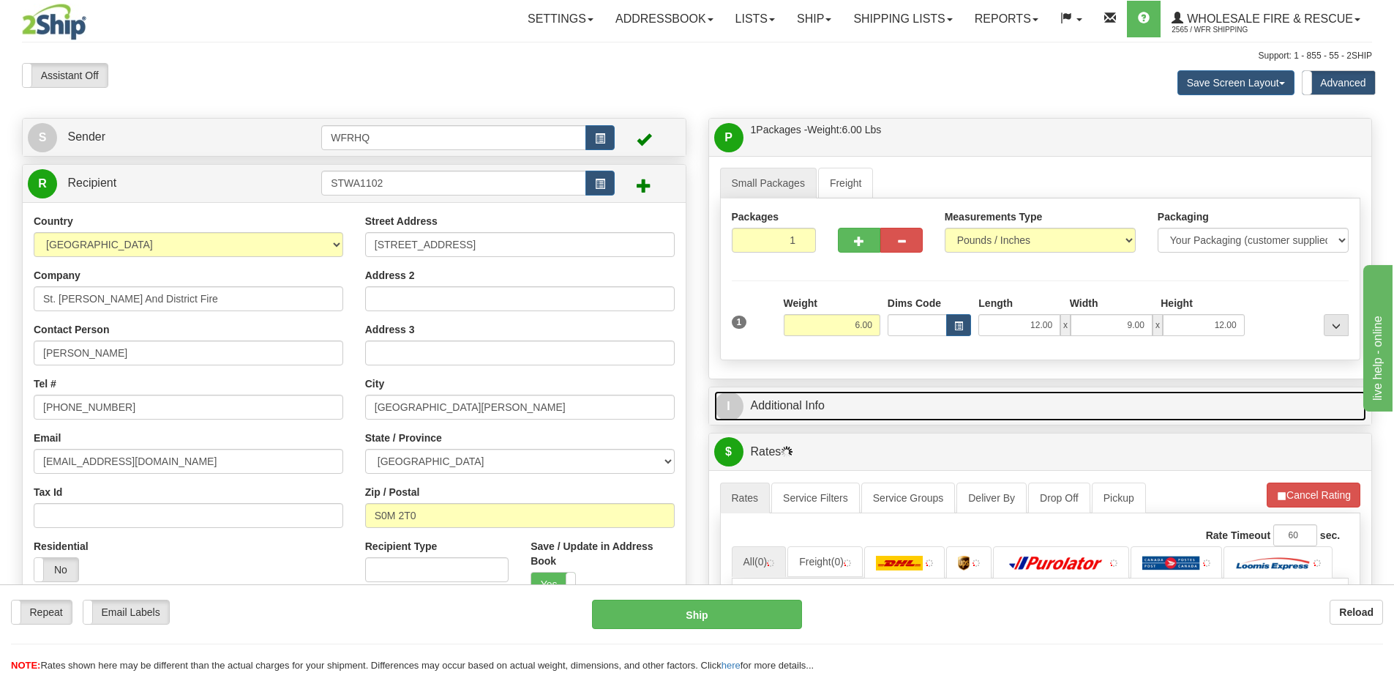
click at [912, 406] on link "I Additional Info" at bounding box center [1040, 406] width 653 height 30
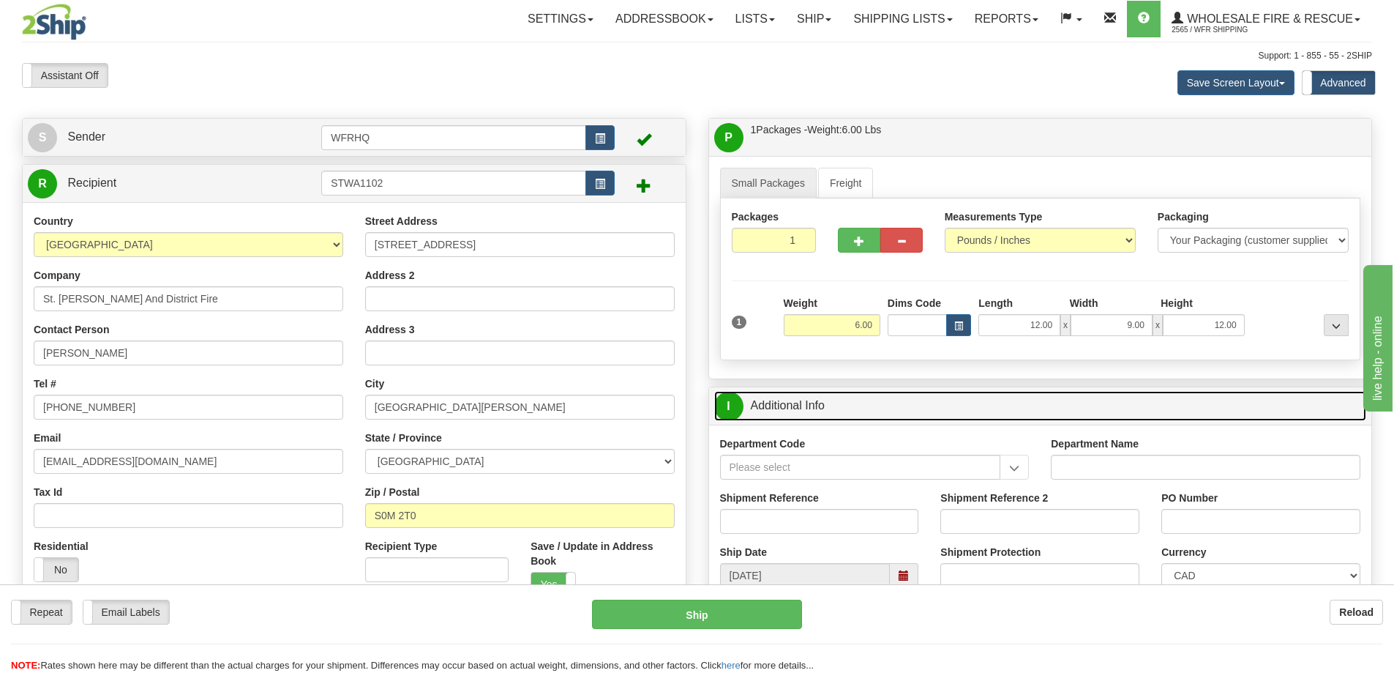
click at [906, 578] on span at bounding box center [904, 575] width 10 height 10
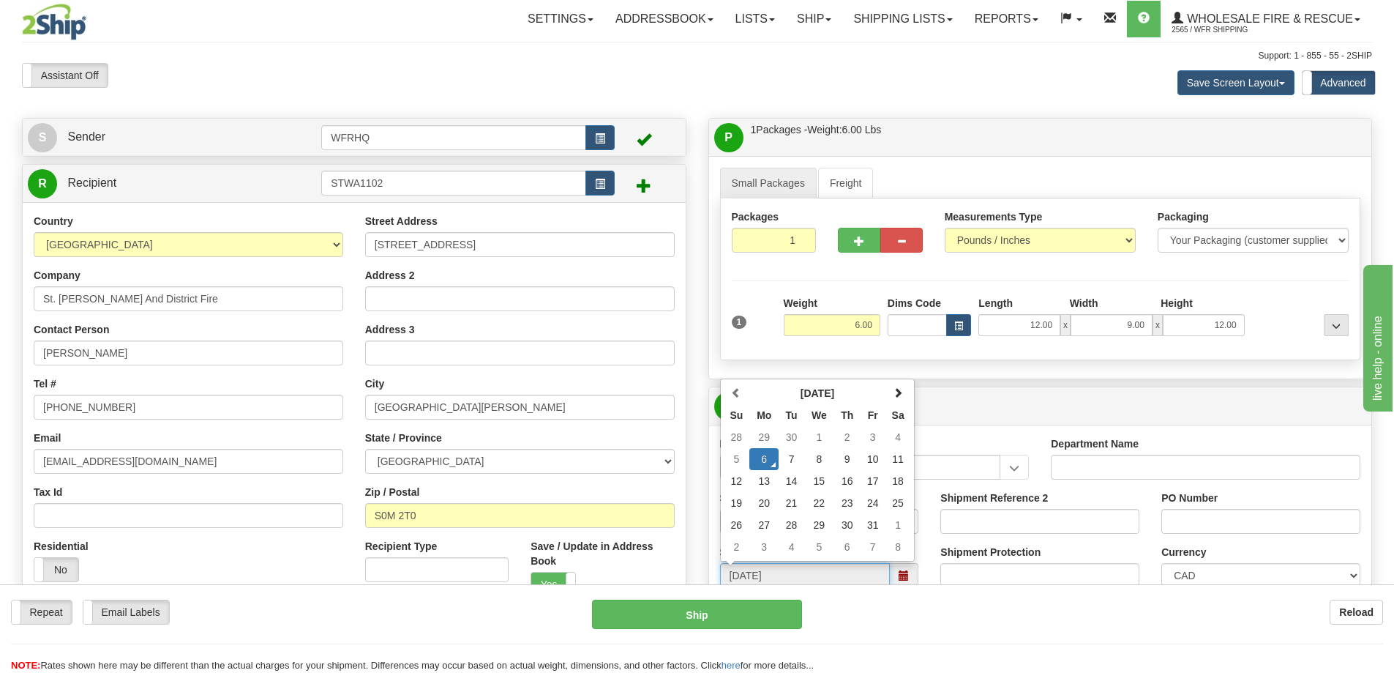
click at [792, 458] on td "7" at bounding box center [792, 459] width 26 height 22
type input "10:00"
type input "[DATE]"
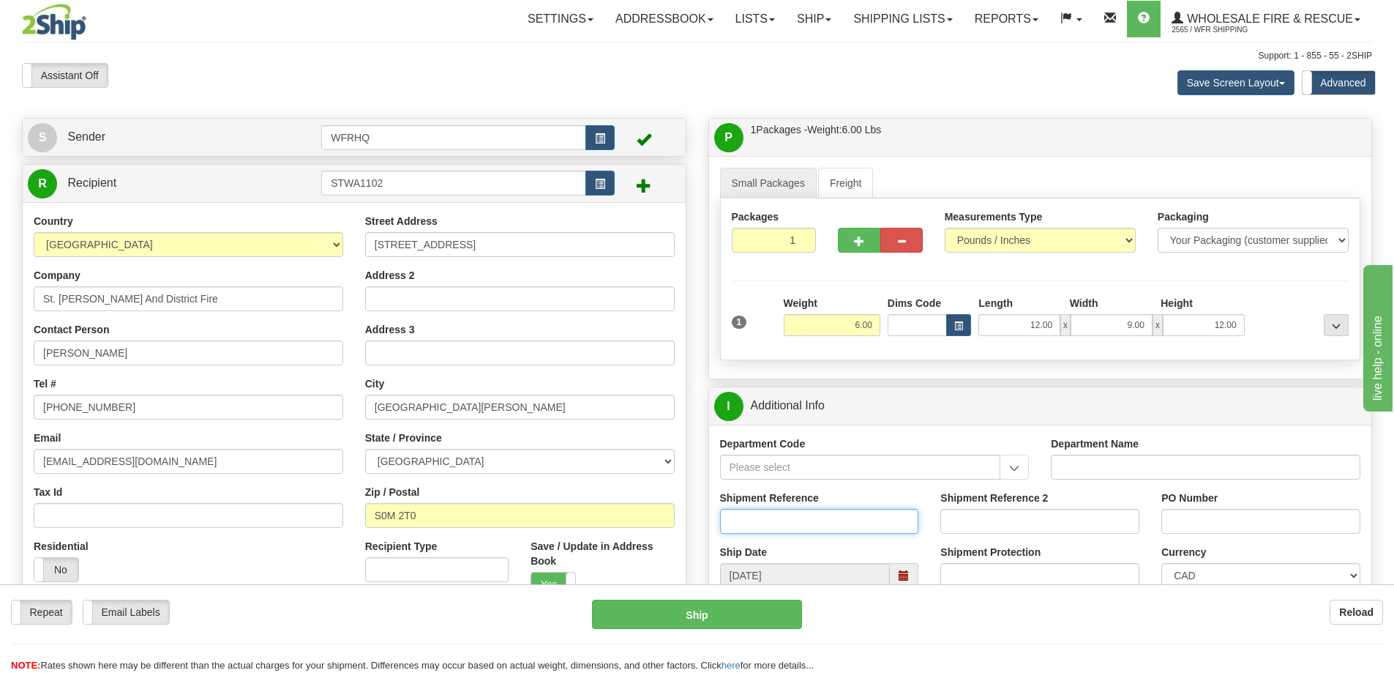
click at [795, 521] on input "Shipment Reference" at bounding box center [819, 521] width 199 height 25
type input "S46905-31066"
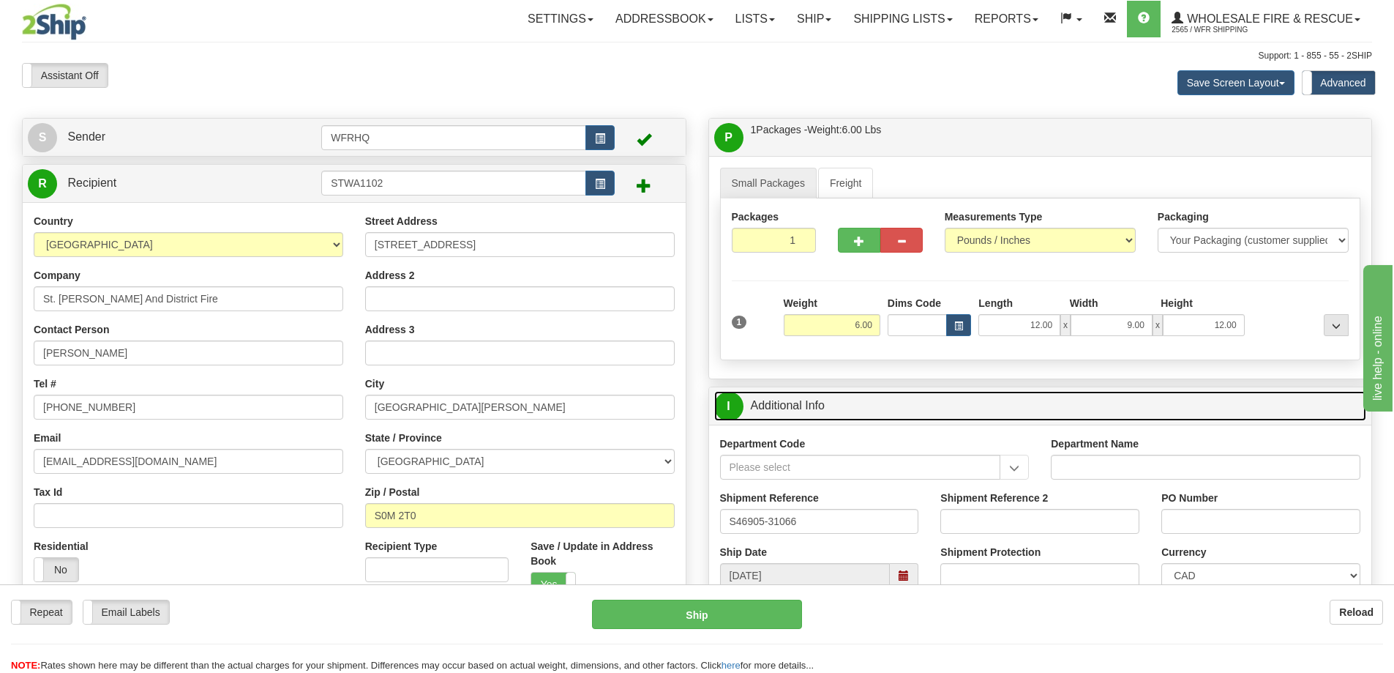
click at [959, 411] on link "I Additional Info" at bounding box center [1040, 406] width 653 height 30
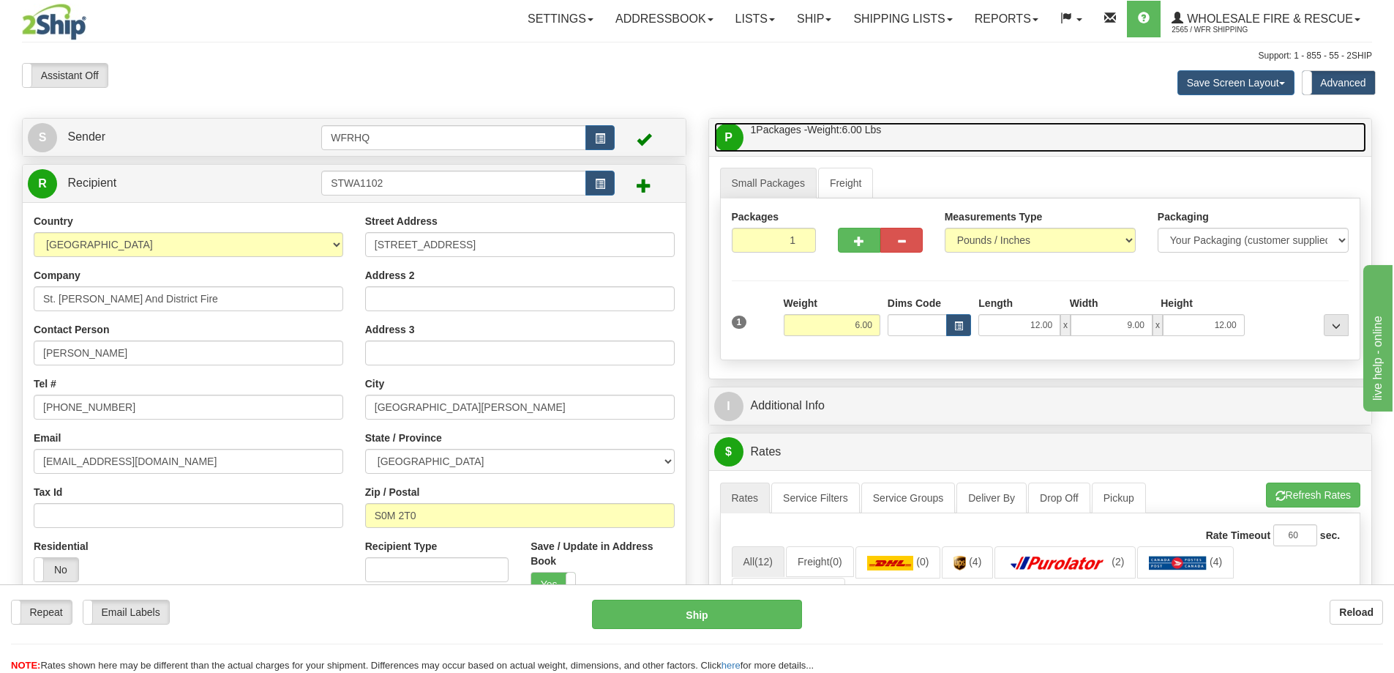
click at [918, 149] on link "P Packages / Skids 1 Packages - Weight: 6.00 Lbs 1 Skids - Weight: NaN Lbs" at bounding box center [1040, 137] width 653 height 30
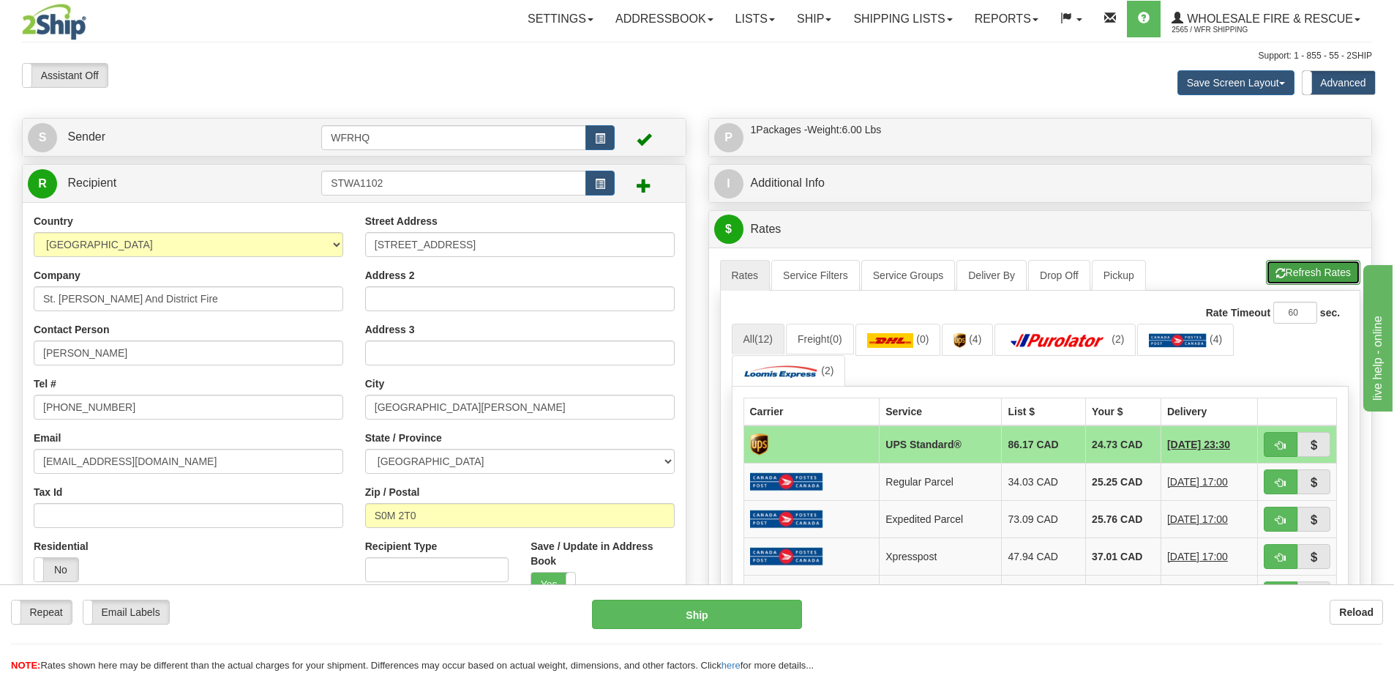
click at [1318, 277] on button "Refresh Rates" at bounding box center [1313, 272] width 94 height 25
click at [1292, 452] on button "button" at bounding box center [1281, 444] width 34 height 25
type input "11"
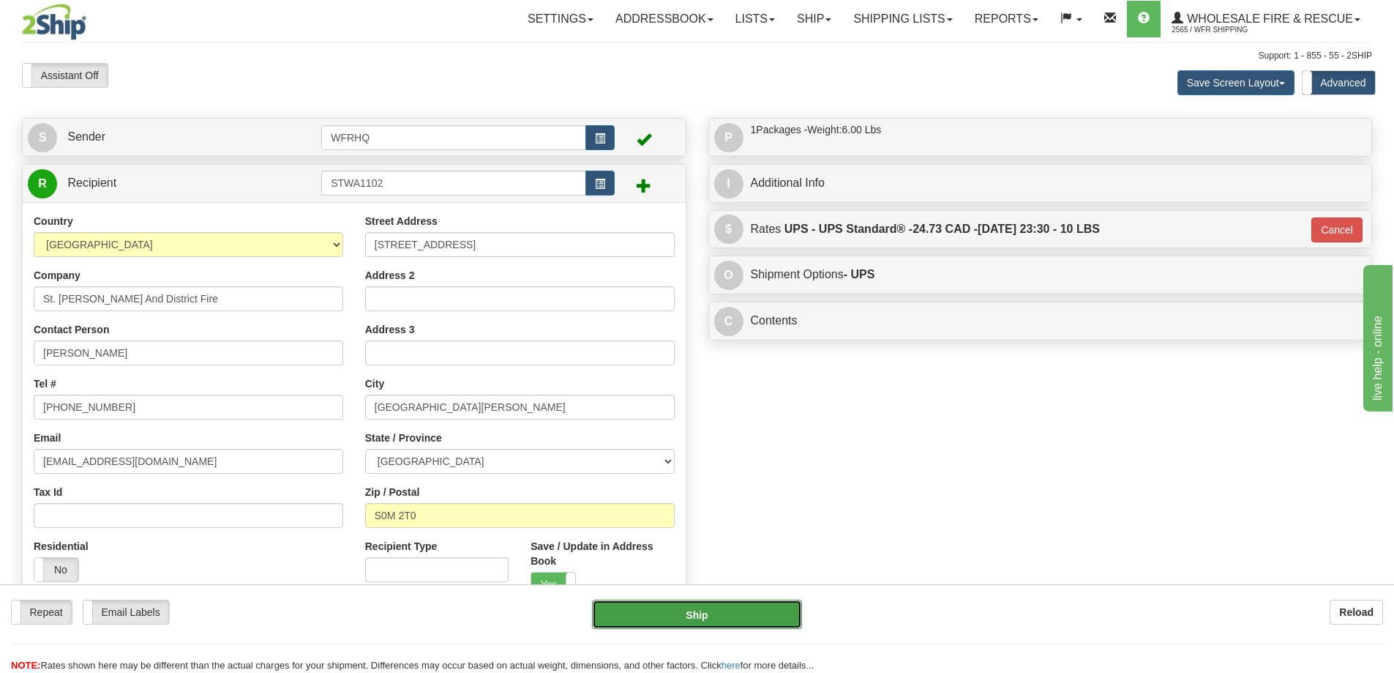
click at [741, 610] on button "Ship" at bounding box center [697, 613] width 210 height 29
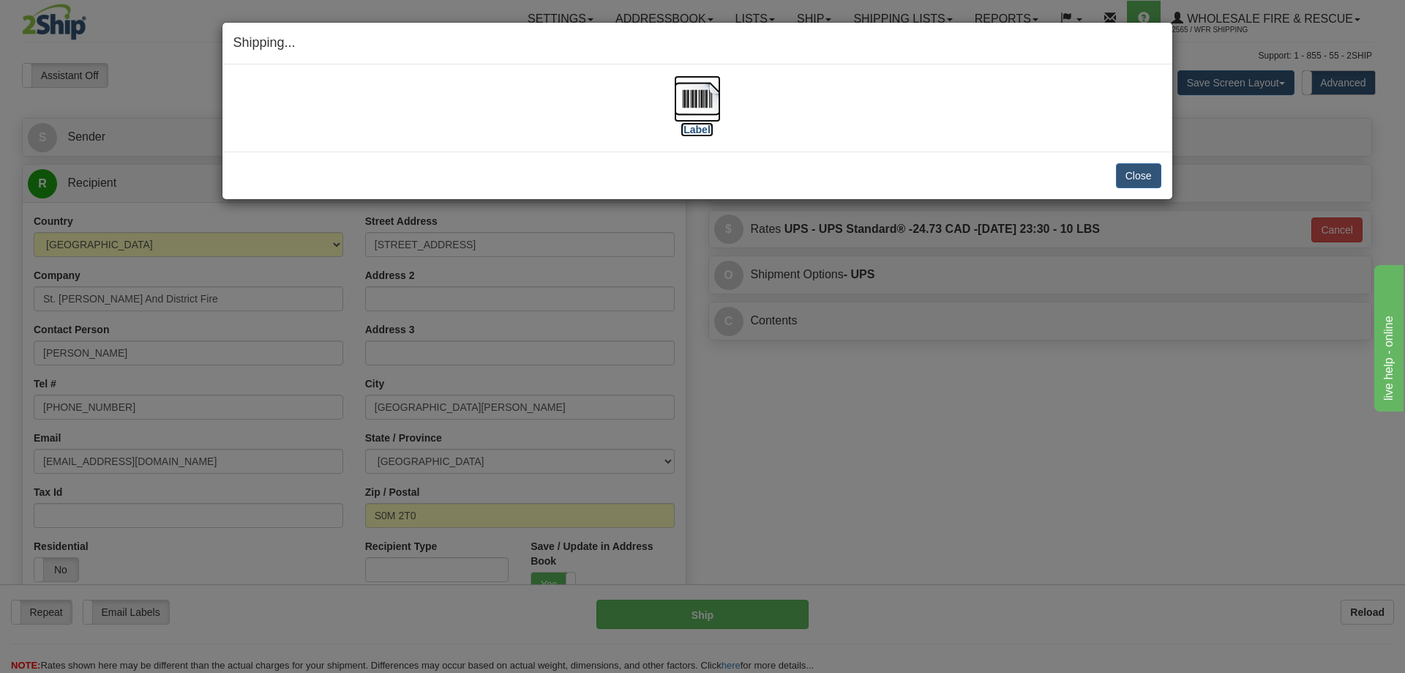
click at [697, 97] on img at bounding box center [697, 98] width 47 height 47
